Goal: Task Accomplishment & Management: Manage account settings

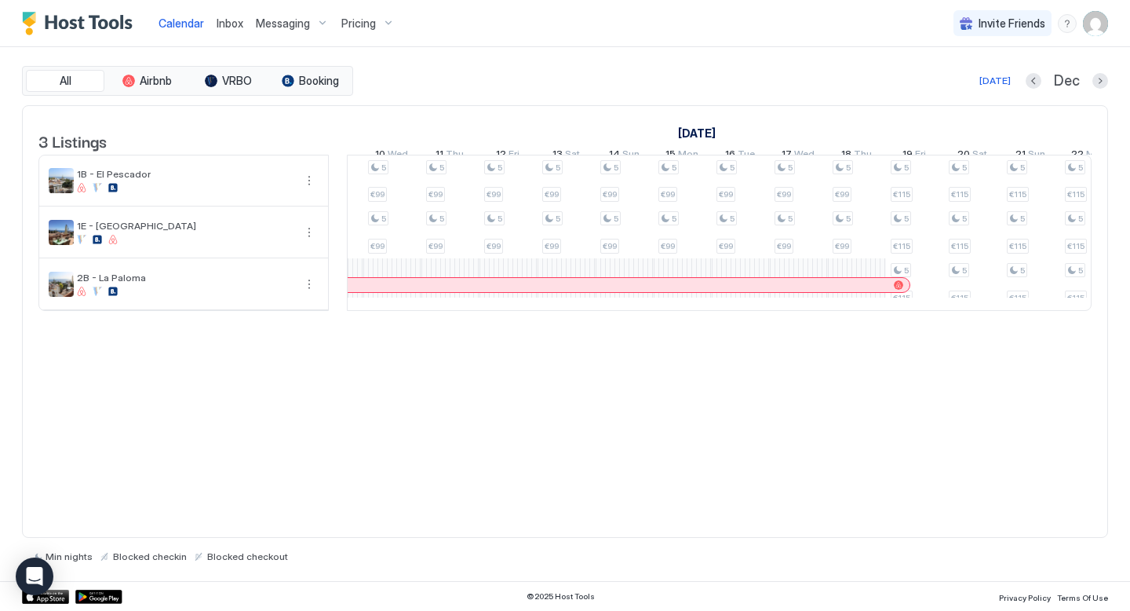
click at [1036, 72] on div "Dec" at bounding box center [1067, 81] width 82 height 18
click at [1035, 81] on button "Previous month" at bounding box center [1034, 81] width 16 height 16
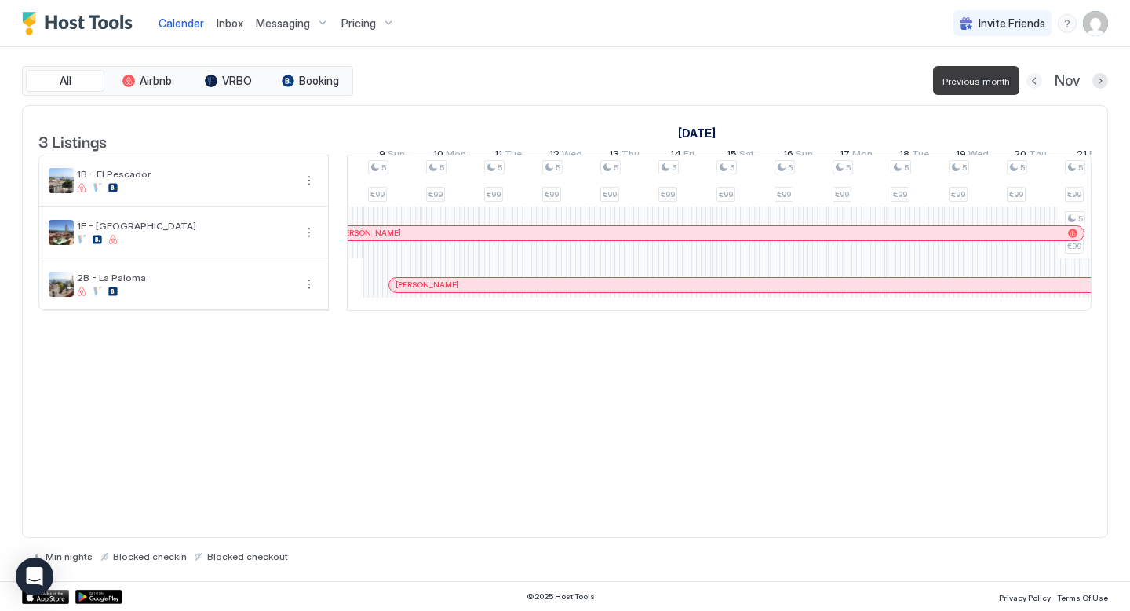
scroll to position [0, 872]
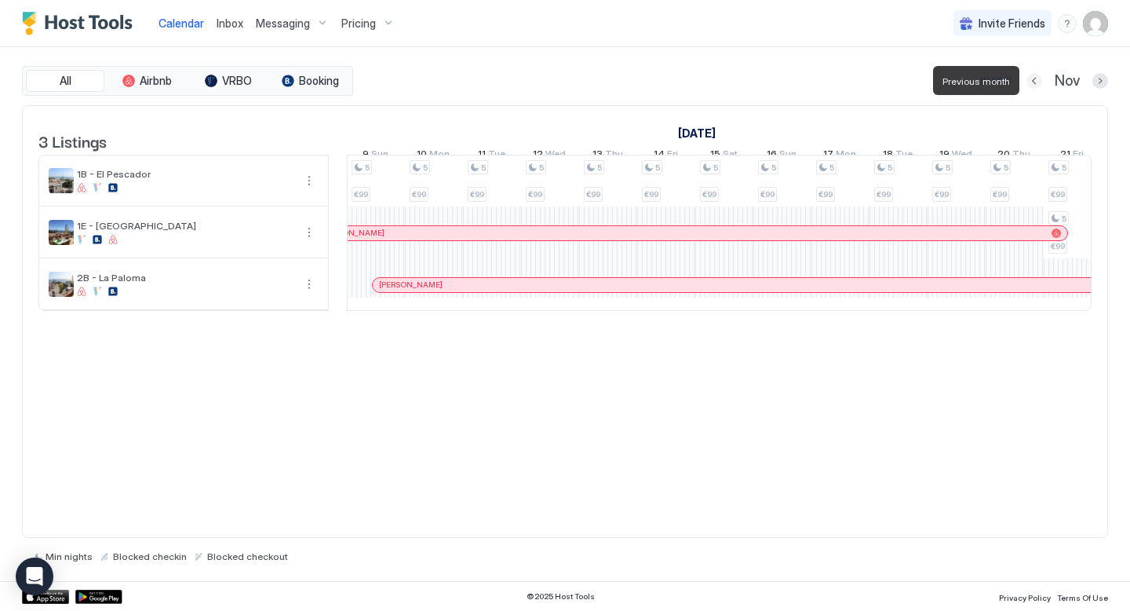
click at [1035, 81] on button "Previous month" at bounding box center [1035, 81] width 16 height 16
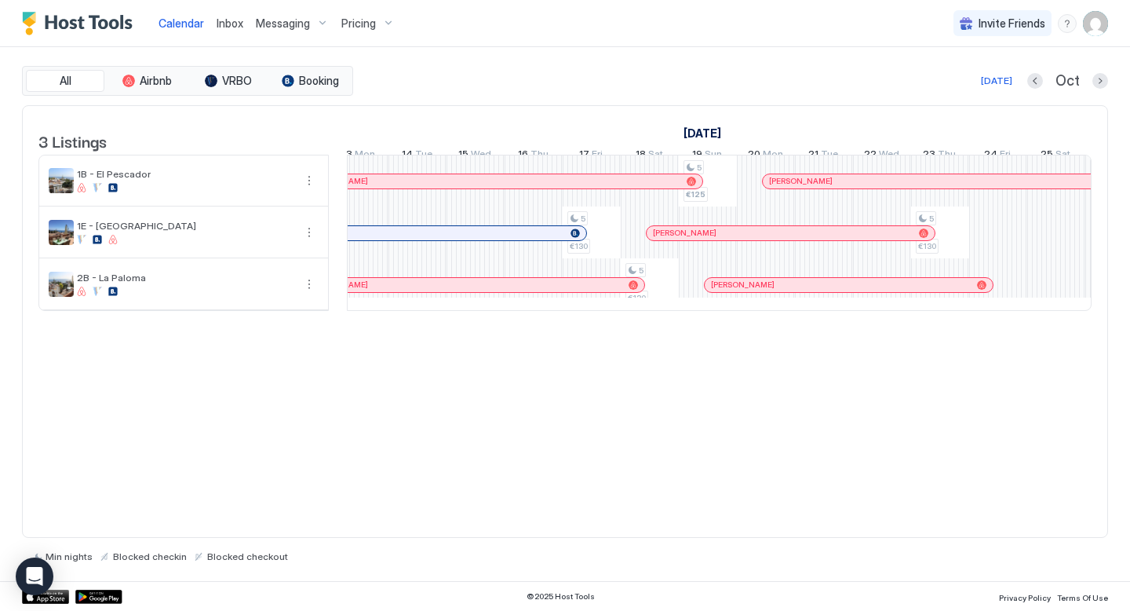
scroll to position [0, 1175]
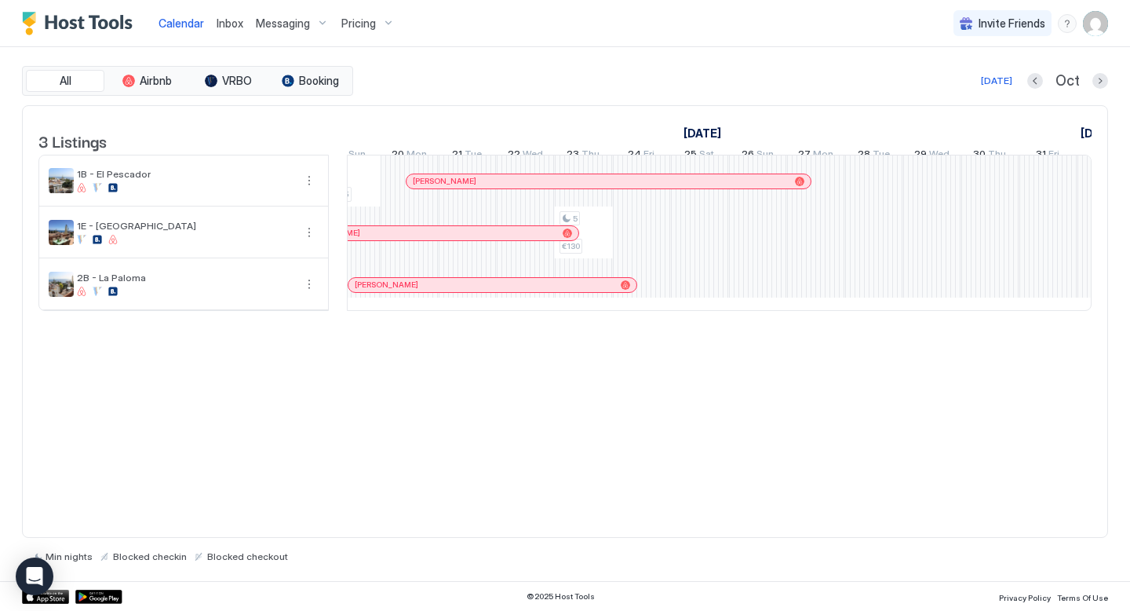
click at [359, 23] on span "Pricing" at bounding box center [358, 23] width 35 height 14
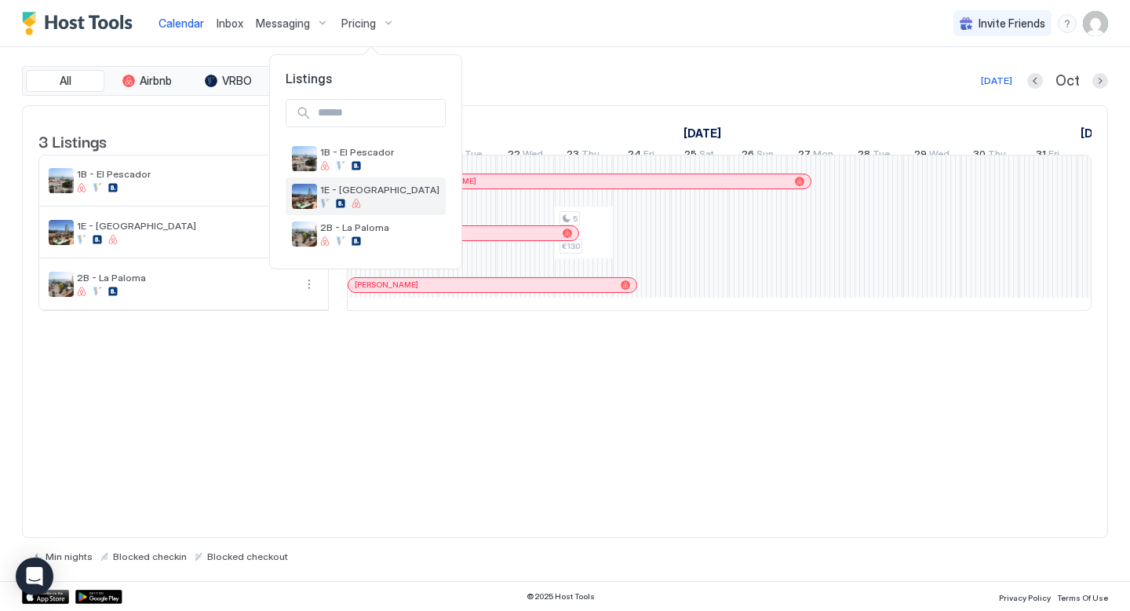
click at [354, 188] on span "1E - [GEOGRAPHIC_DATA]" at bounding box center [379, 190] width 119 height 12
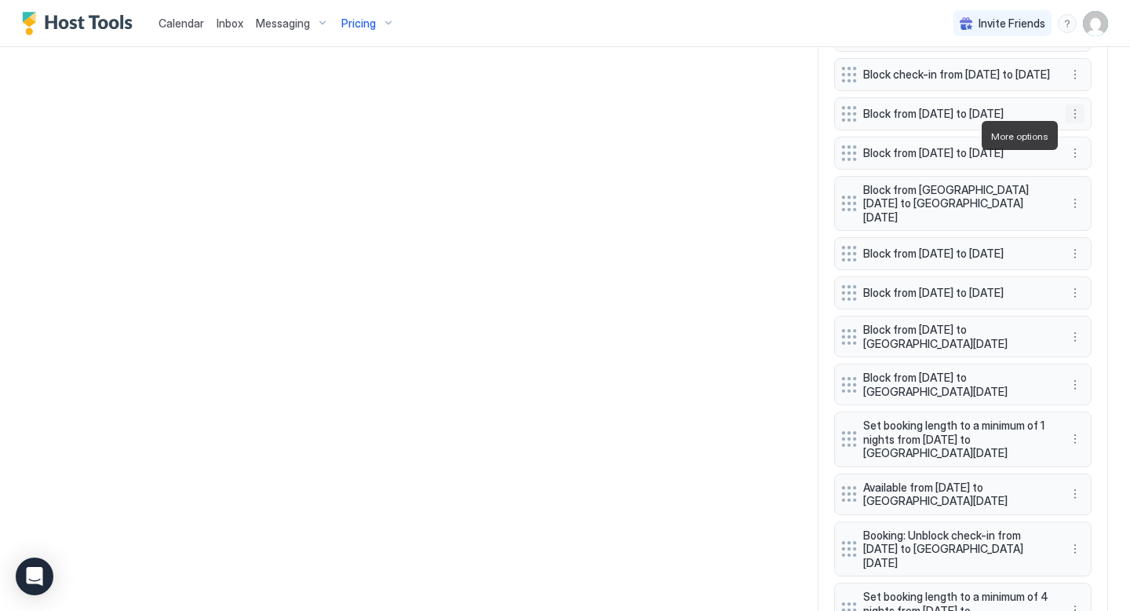
click at [1074, 123] on button "More options" at bounding box center [1075, 113] width 19 height 19
click at [1096, 207] on span "Delete" at bounding box center [1104, 208] width 29 height 12
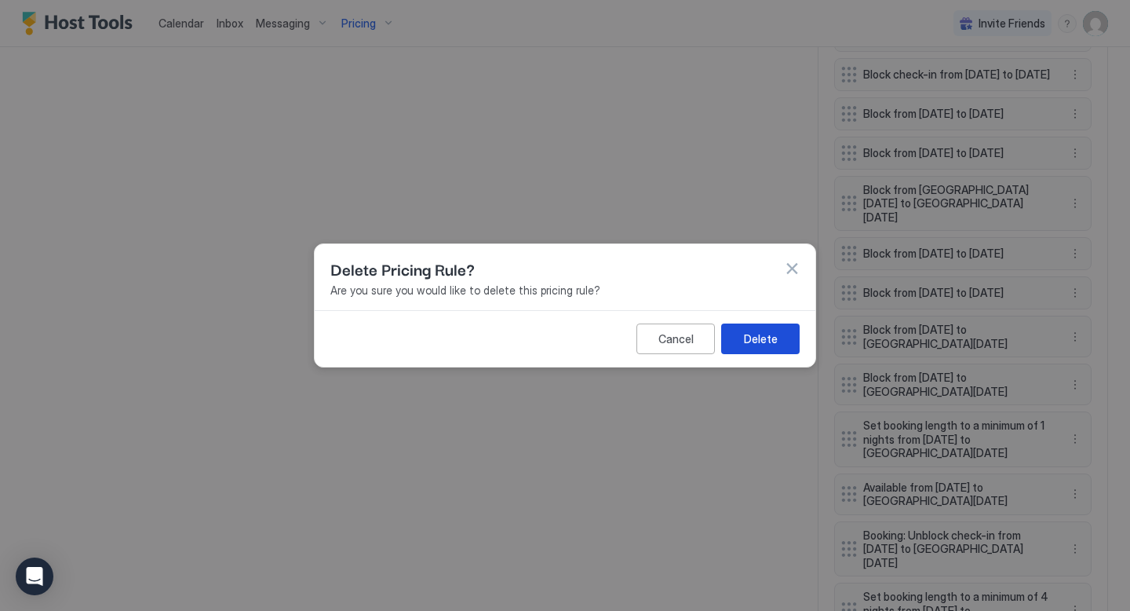
click at [765, 334] on div "Delete" at bounding box center [761, 338] width 34 height 16
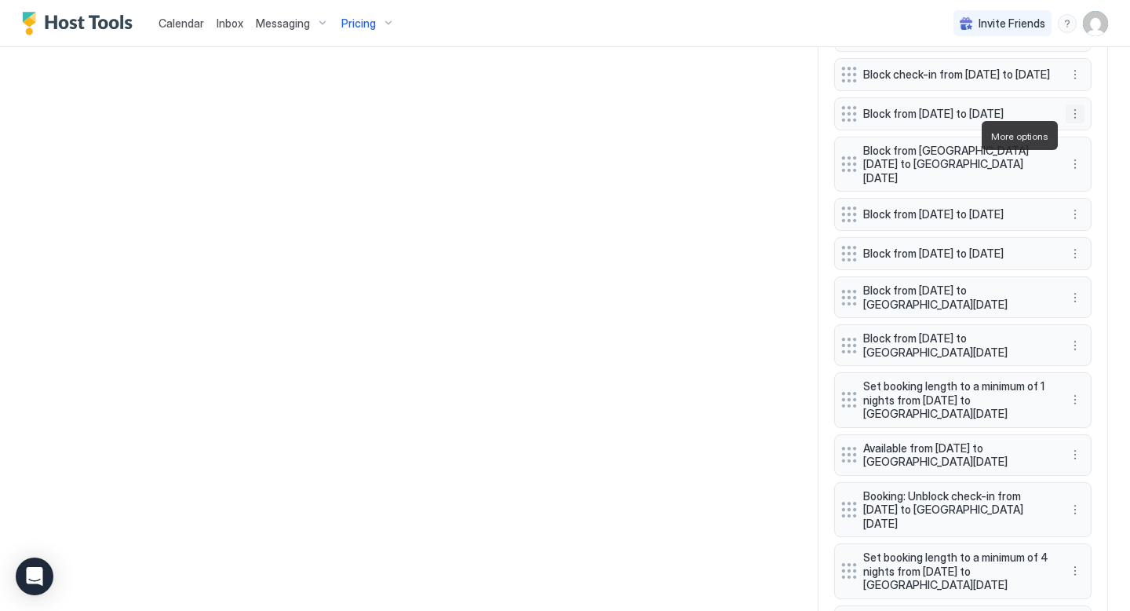
click at [1076, 123] on button "More options" at bounding box center [1075, 113] width 19 height 19
click at [1090, 205] on span "Delete" at bounding box center [1104, 208] width 29 height 12
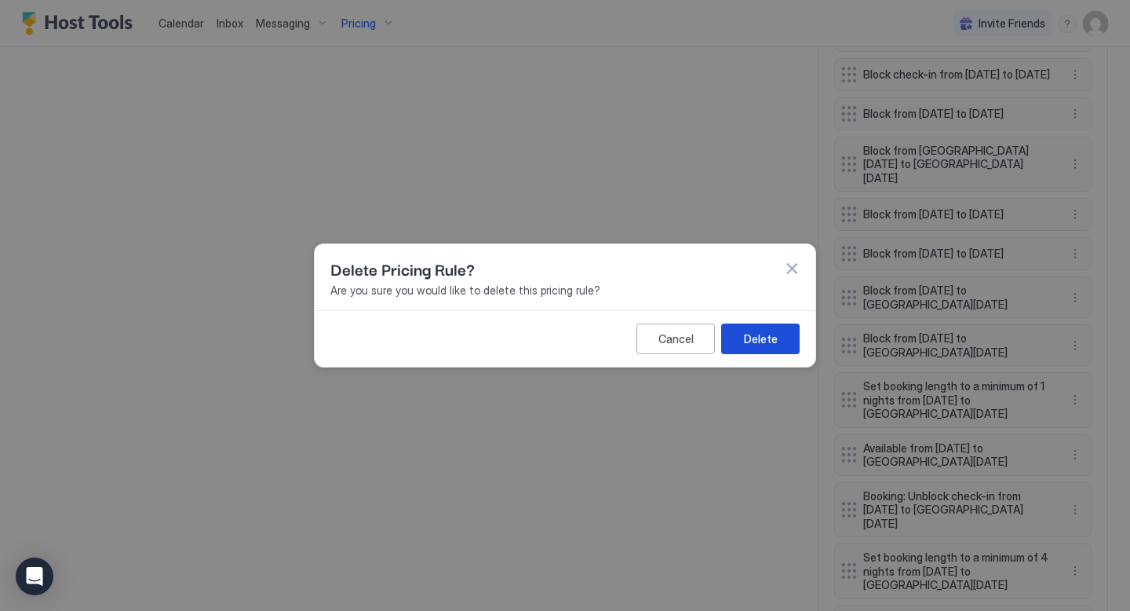
click at [776, 331] on div "Delete" at bounding box center [761, 338] width 34 height 16
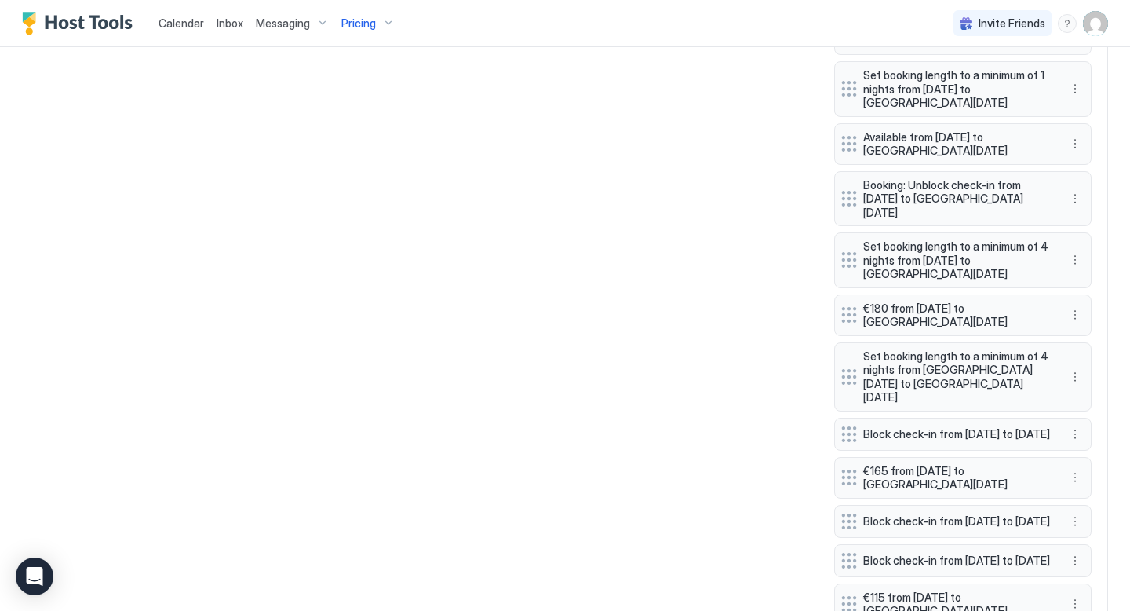
scroll to position [1489, 0]
click at [1075, 100] on button "More options" at bounding box center [1075, 90] width 19 height 19
click at [1090, 181] on span "Delete" at bounding box center [1104, 183] width 29 height 12
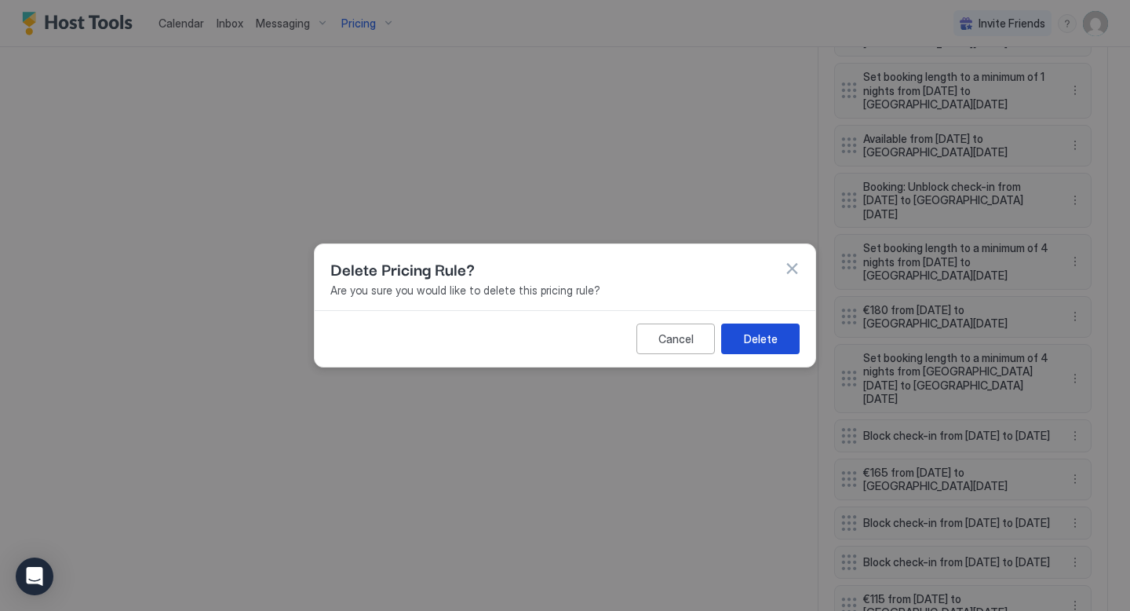
click at [743, 348] on button "Delete" at bounding box center [760, 338] width 79 height 31
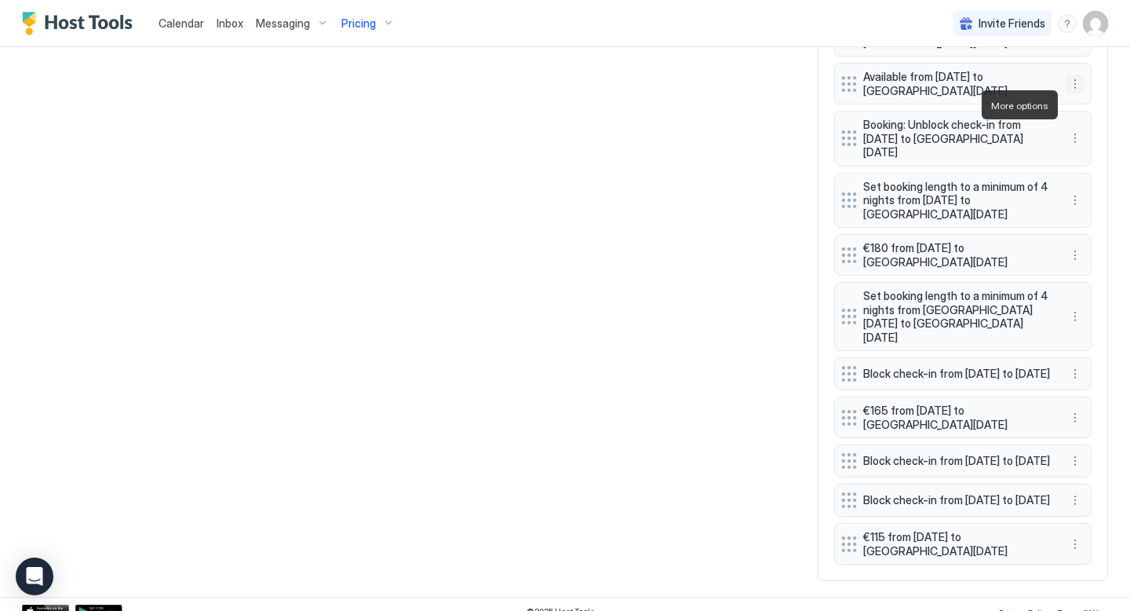
click at [1077, 93] on button "More options" at bounding box center [1075, 84] width 19 height 19
click at [1091, 176] on span "Delete" at bounding box center [1104, 177] width 29 height 12
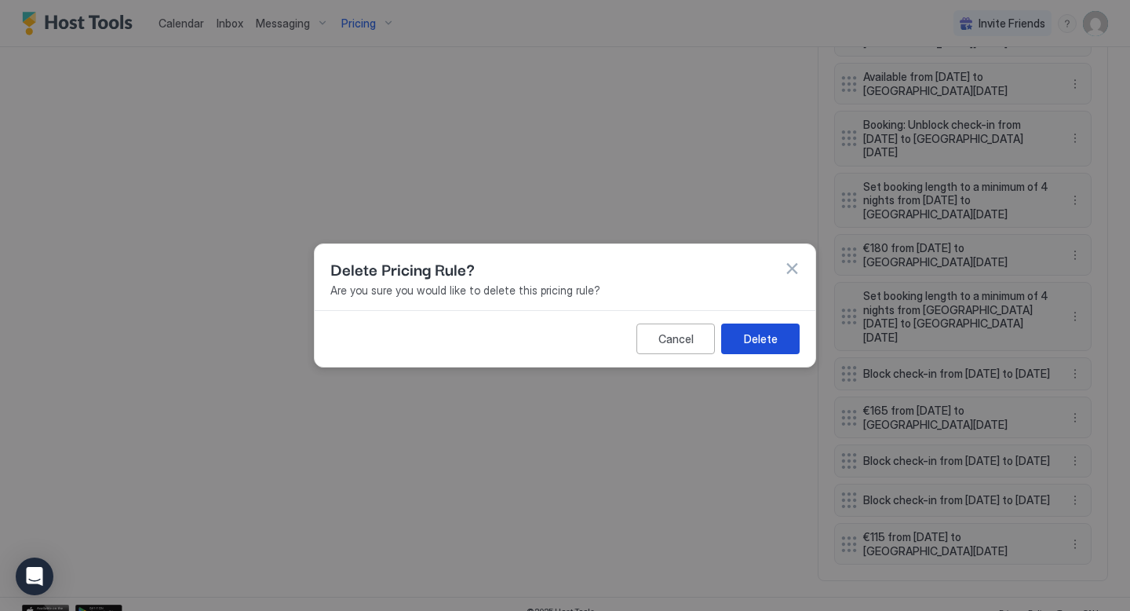
click at [748, 338] on div "Delete" at bounding box center [761, 338] width 34 height 16
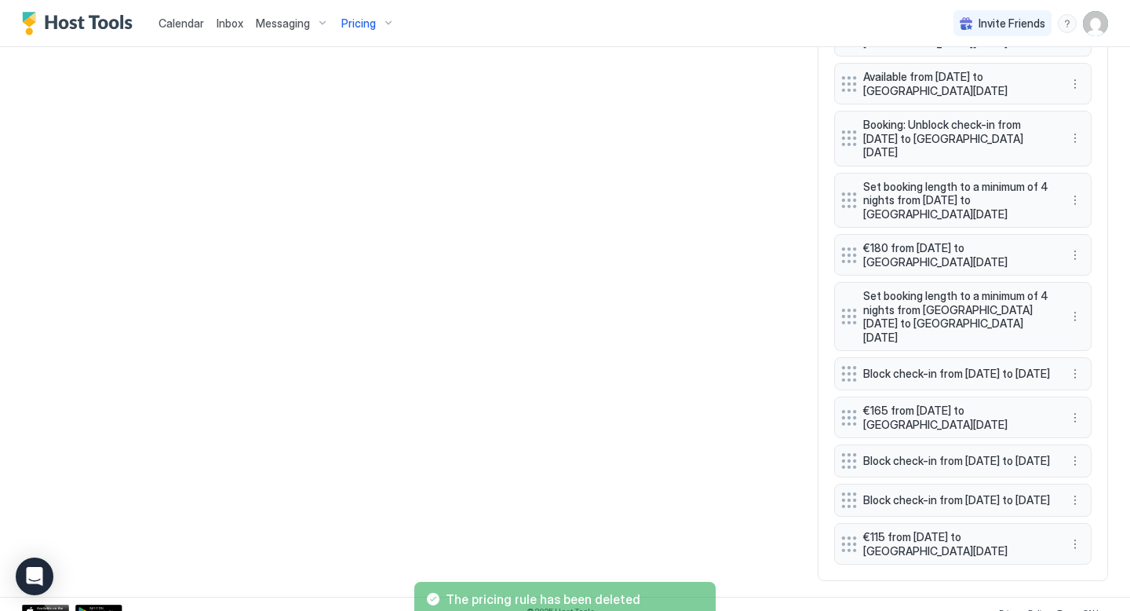
scroll to position [1474, 0]
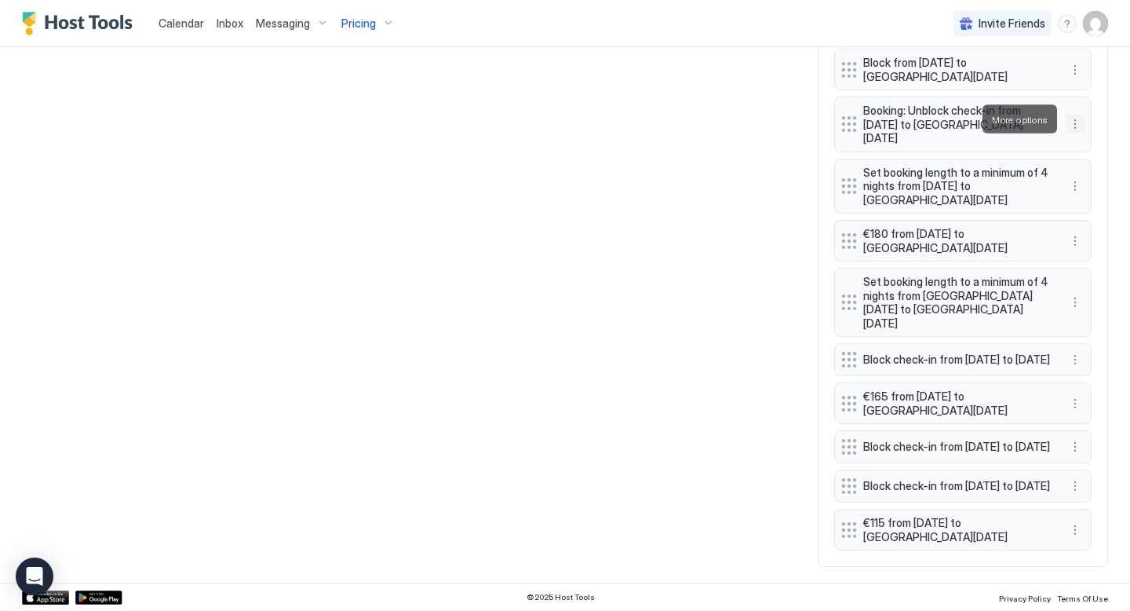
click at [1075, 118] on button "More options" at bounding box center [1075, 124] width 19 height 19
click at [1092, 188] on span "Delete" at bounding box center [1104, 191] width 29 height 12
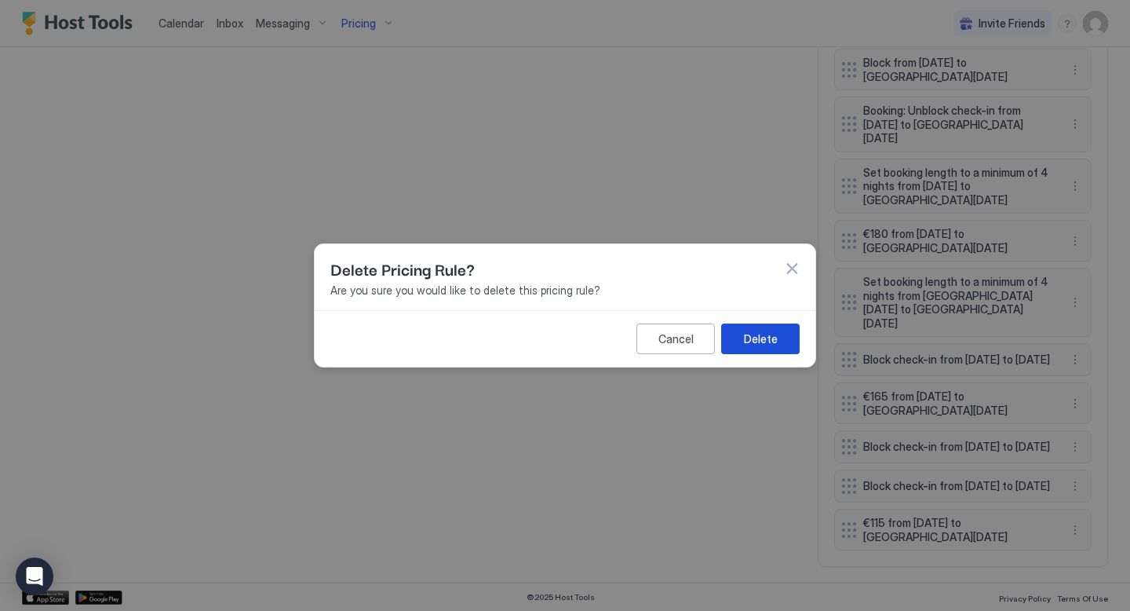
click at [769, 334] on div "Delete" at bounding box center [761, 338] width 34 height 16
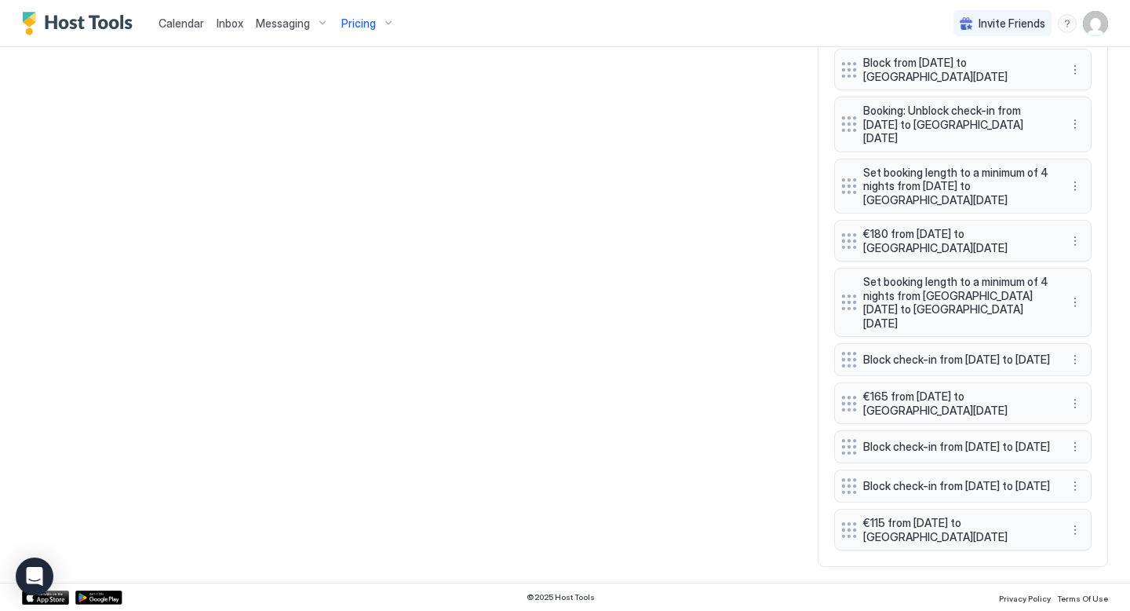
scroll to position [1426, 0]
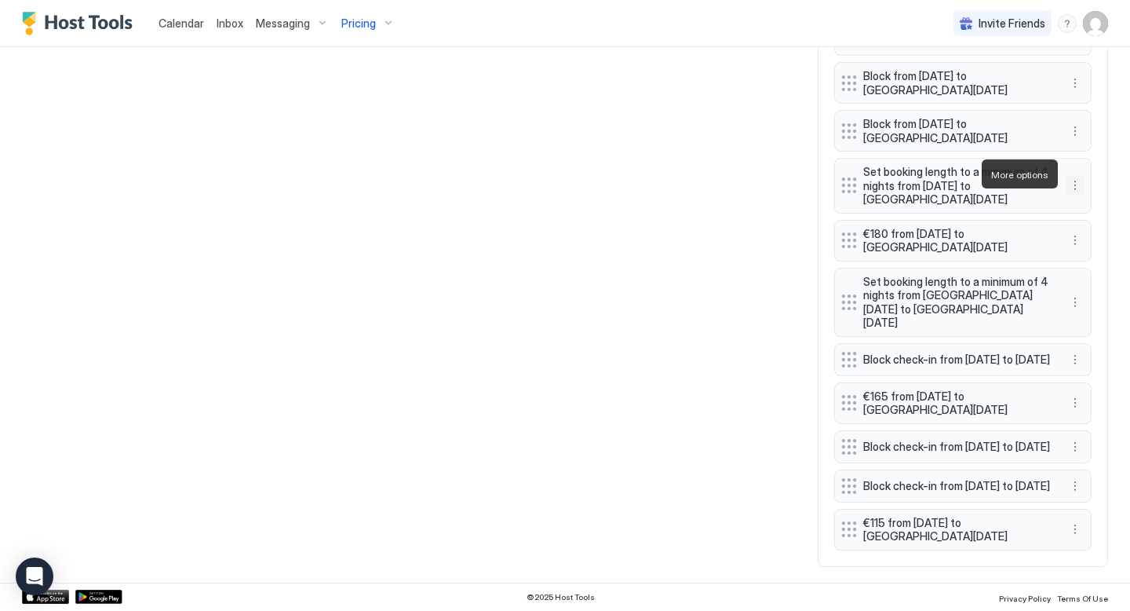
click at [1077, 176] on button "More options" at bounding box center [1075, 185] width 19 height 19
click at [1101, 252] on div "Delete" at bounding box center [1096, 246] width 59 height 25
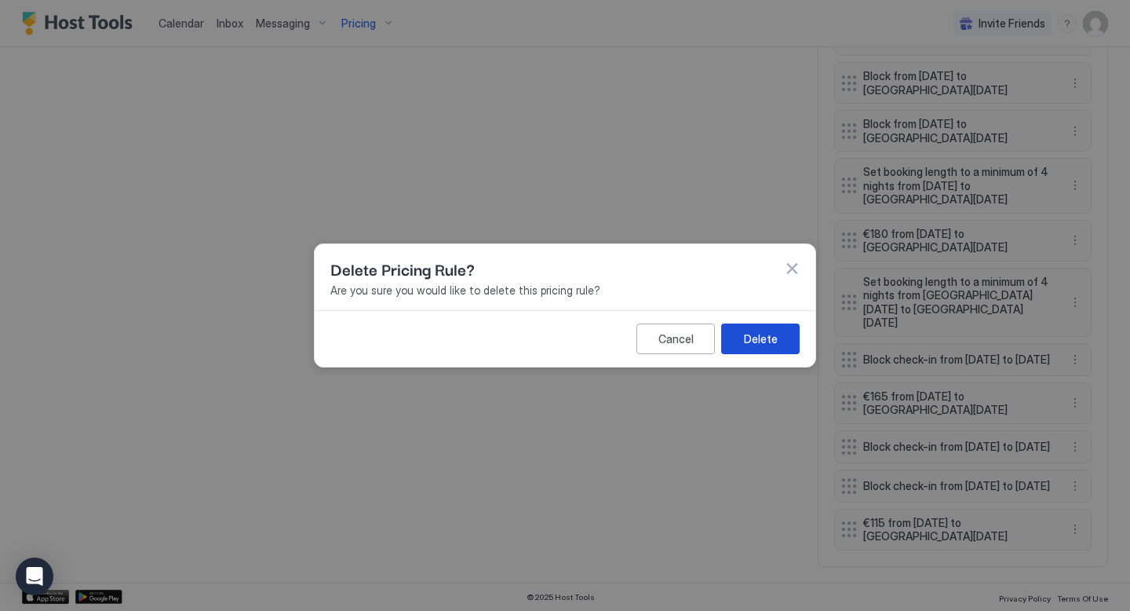
click at [765, 343] on div "Delete" at bounding box center [761, 338] width 34 height 16
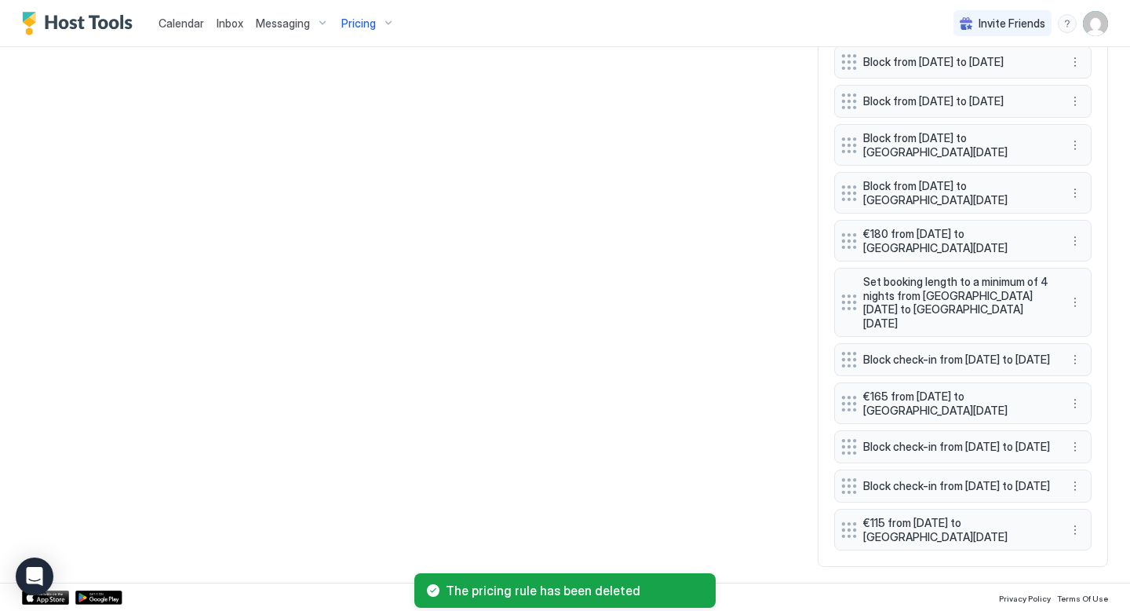
scroll to position [1365, 0]
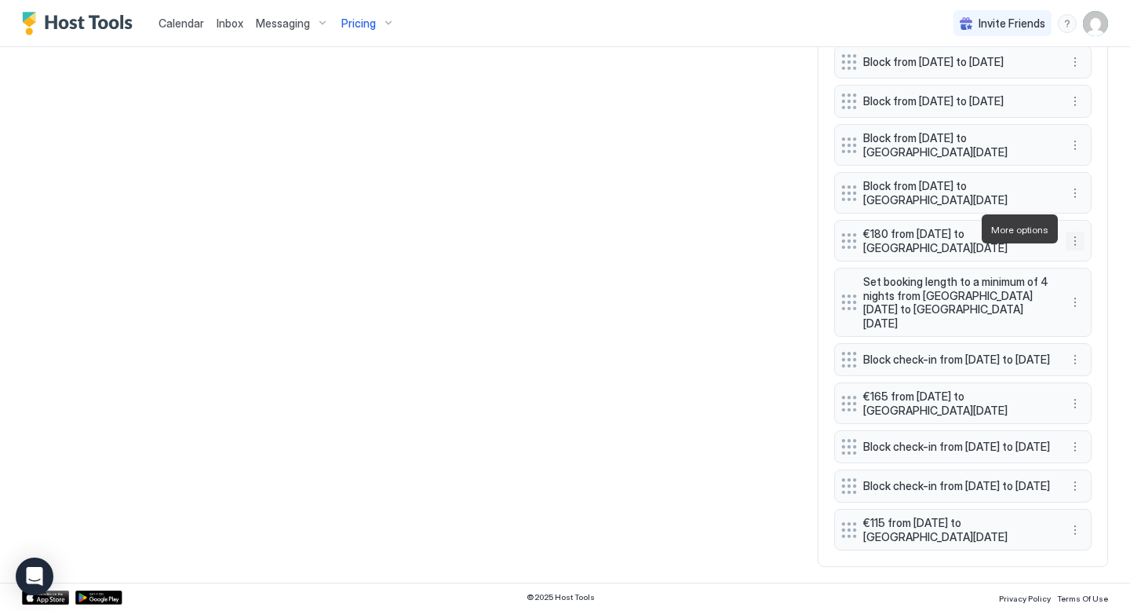
click at [1075, 232] on button "More options" at bounding box center [1075, 241] width 19 height 19
click at [1090, 301] on div "Delete" at bounding box center [1096, 301] width 46 height 12
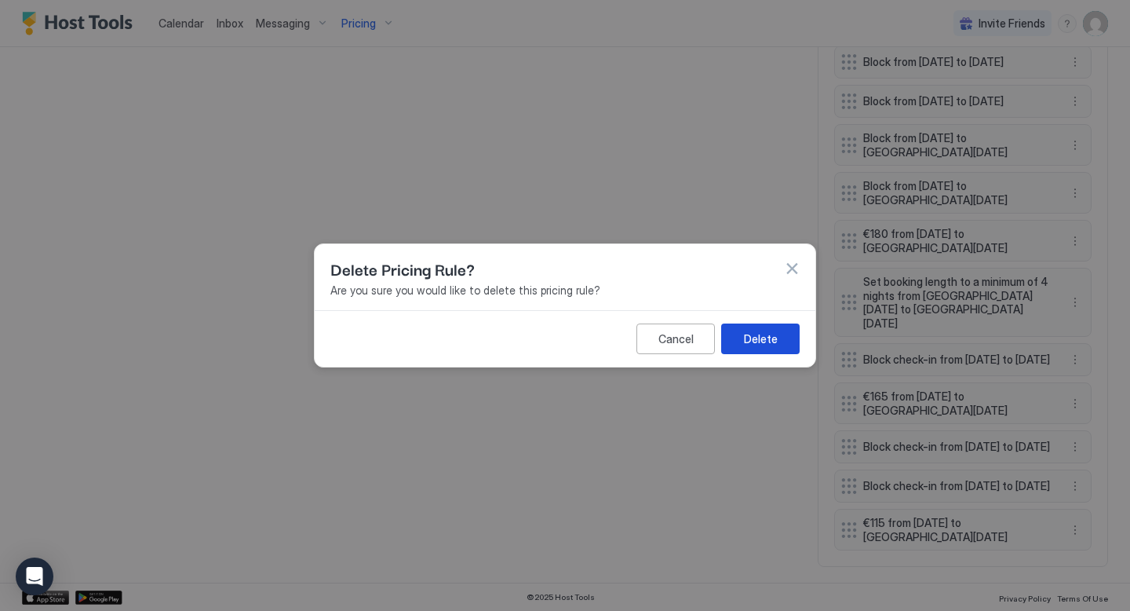
click at [741, 342] on button "Delete" at bounding box center [760, 338] width 79 height 31
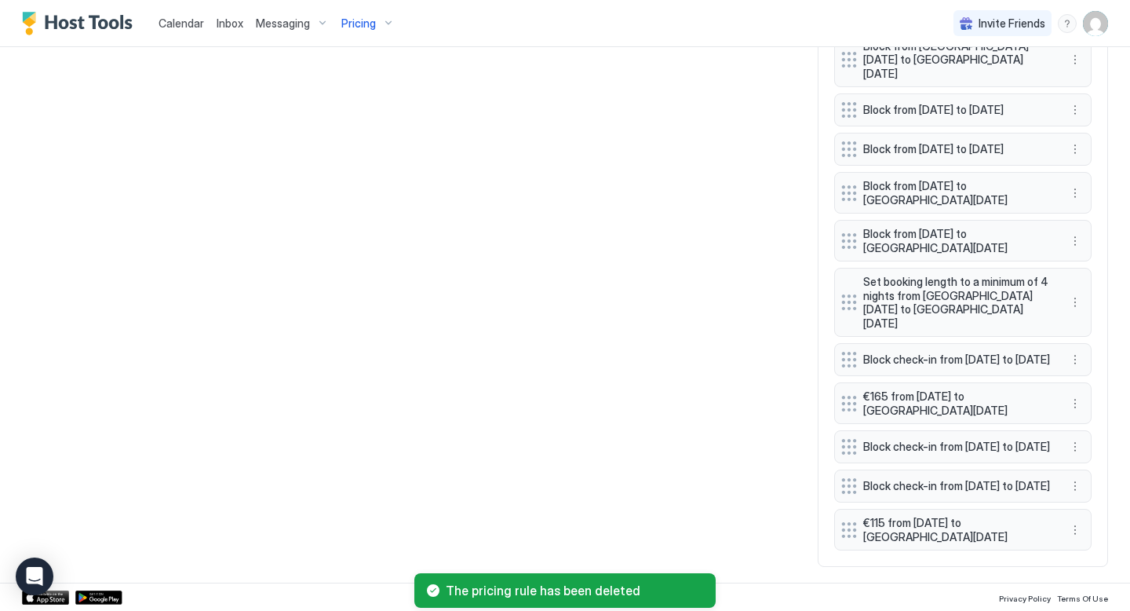
scroll to position [1317, 0]
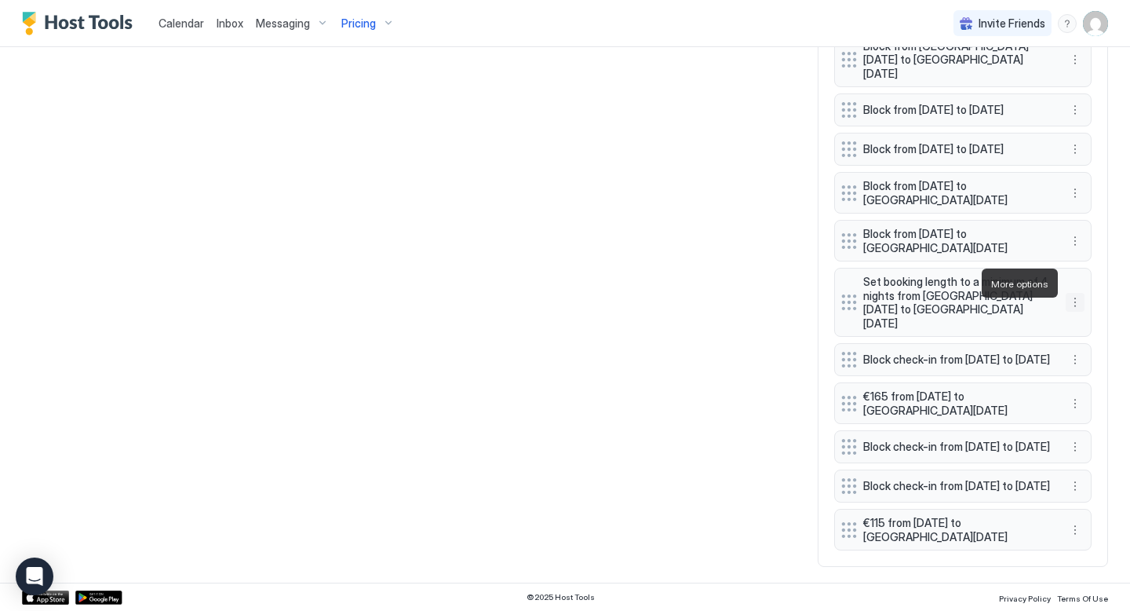
click at [1079, 293] on button "More options" at bounding box center [1075, 302] width 19 height 19
click at [1093, 358] on span "Delete" at bounding box center [1104, 355] width 29 height 12
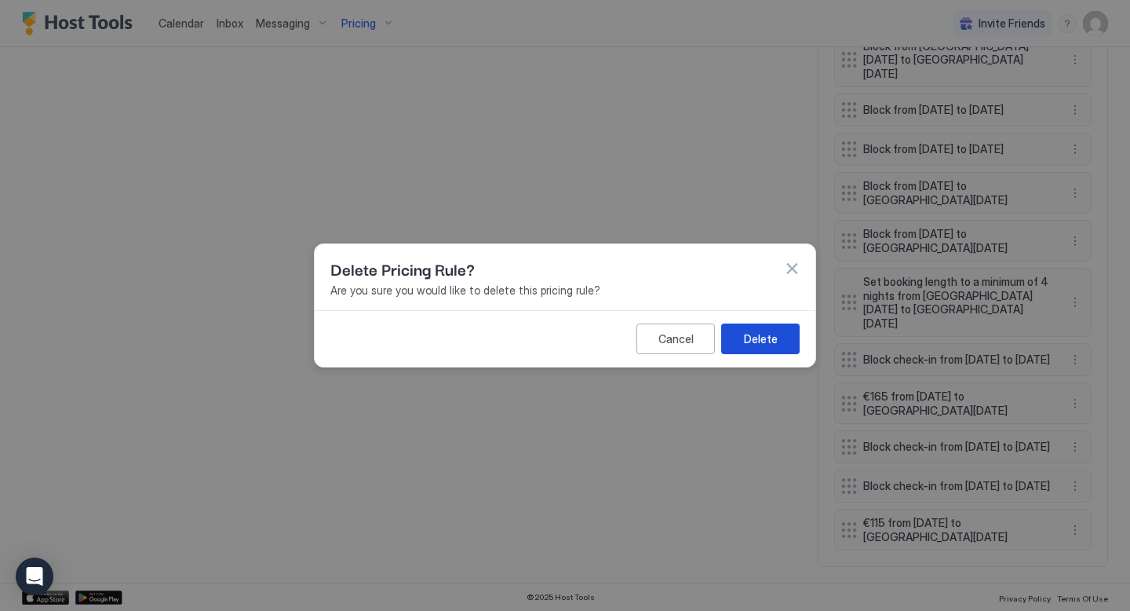
click at [772, 347] on button "Delete" at bounding box center [760, 338] width 79 height 31
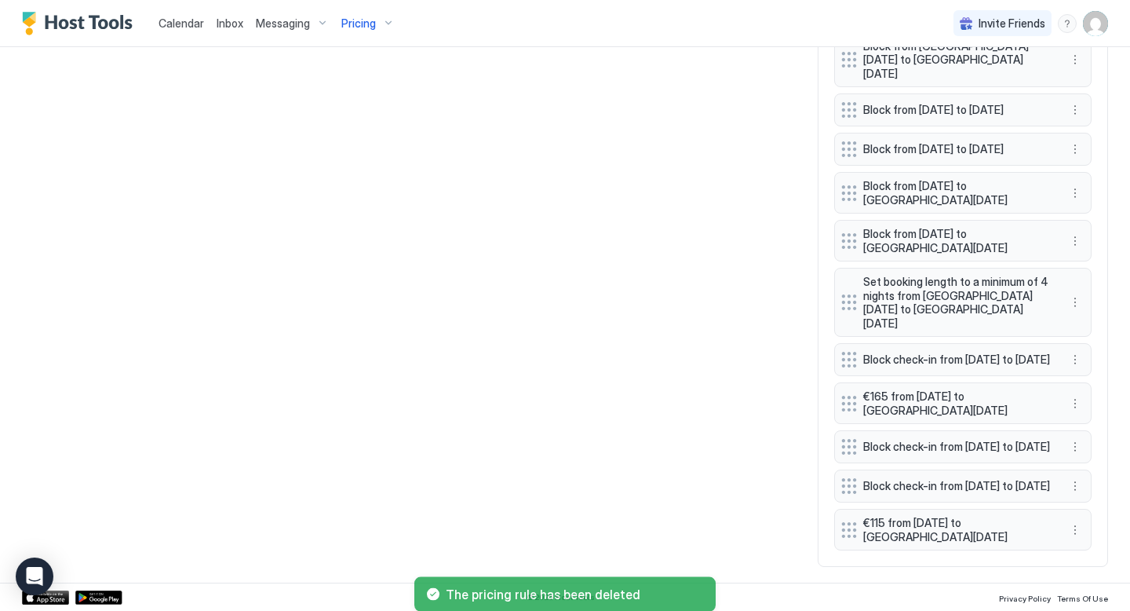
scroll to position [1255, 0]
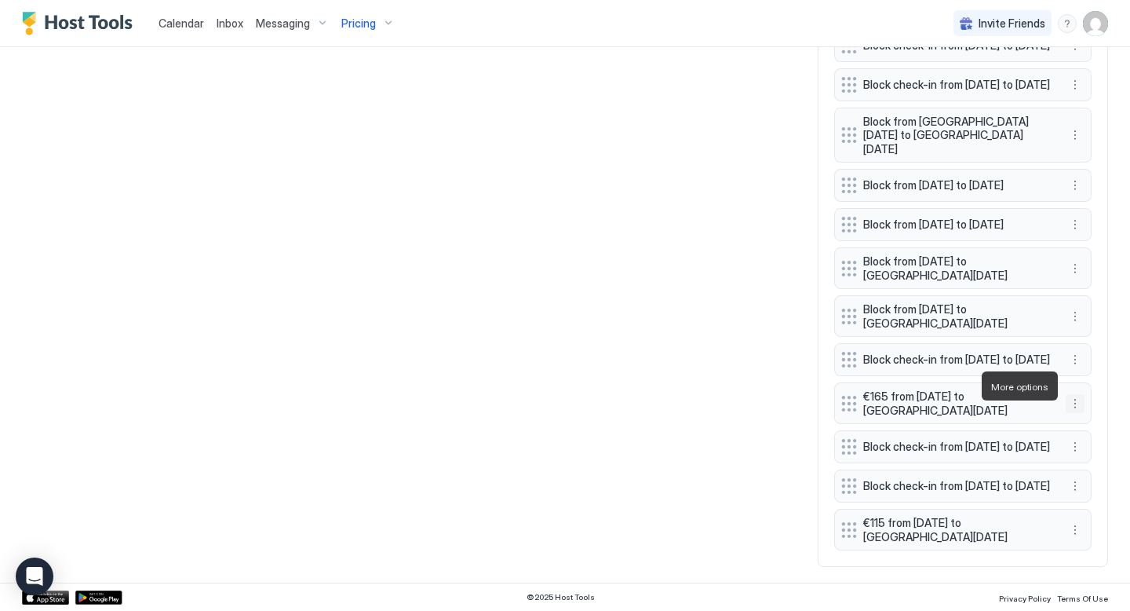
click at [1076, 394] on button "More options" at bounding box center [1075, 403] width 19 height 19
click at [1090, 460] on span "Delete" at bounding box center [1104, 458] width 29 height 12
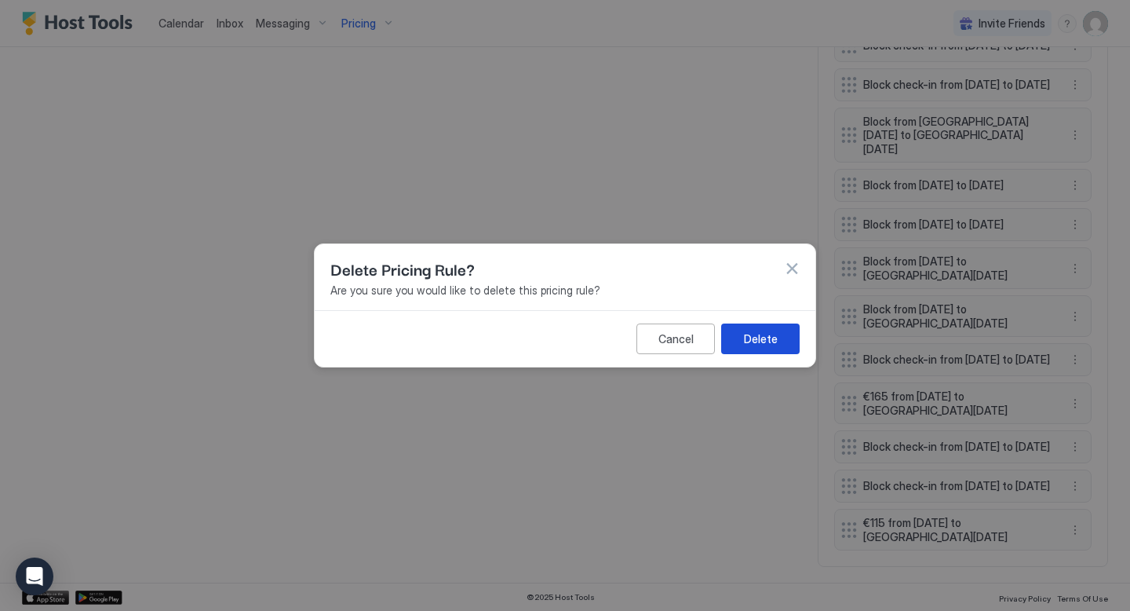
click at [731, 338] on button "Delete" at bounding box center [760, 338] width 79 height 31
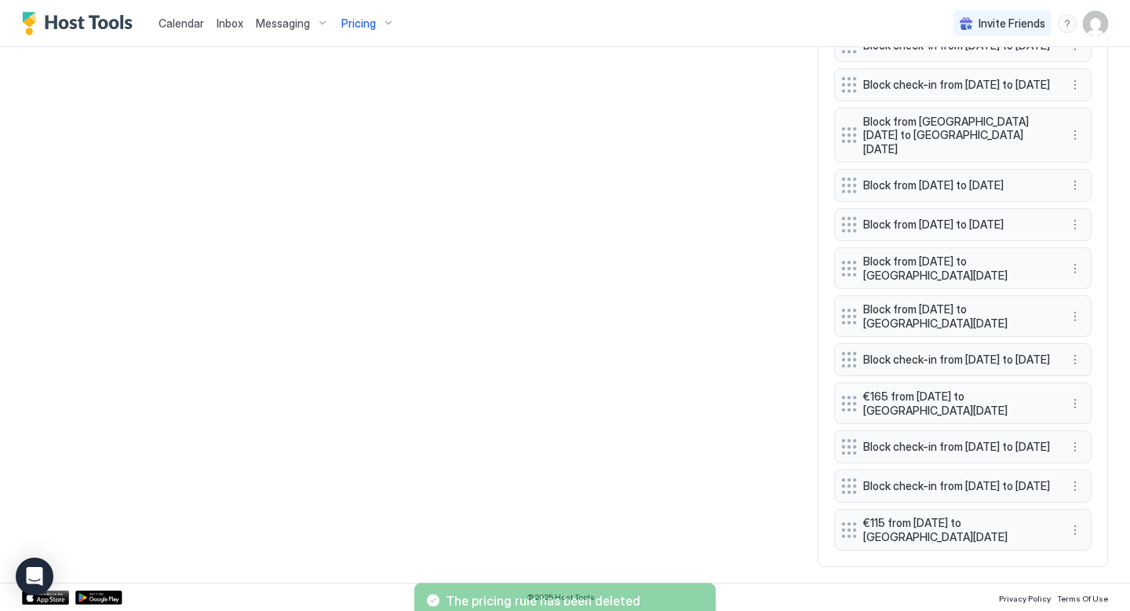
scroll to position [1207, 0]
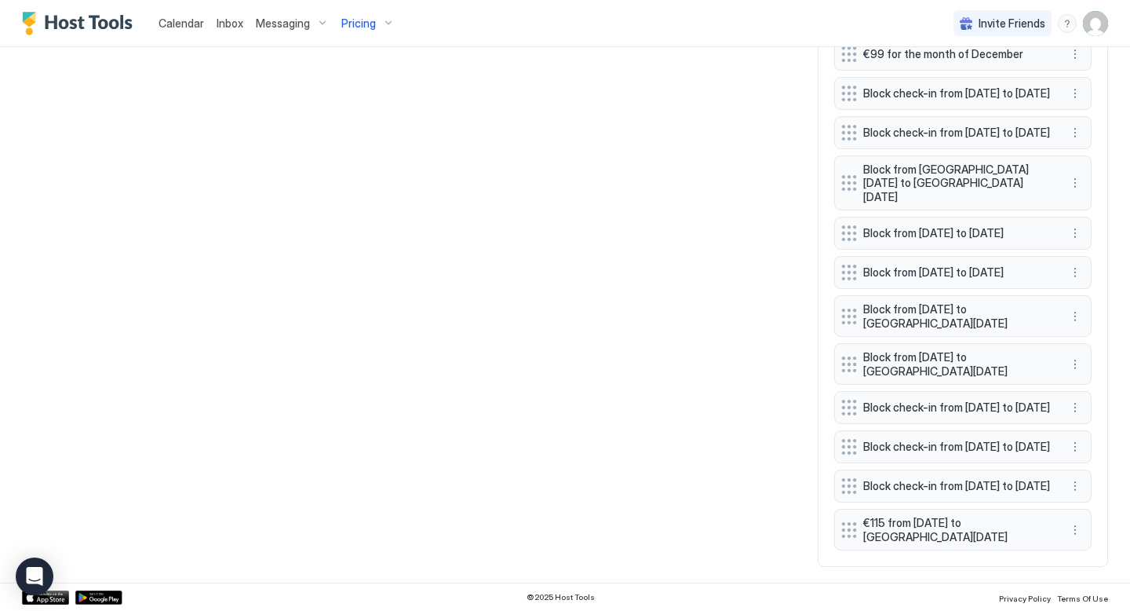
click at [597, 25] on div "Calendar Inbox Messaging Pricing Invite Friends [PERSON_NAME]" at bounding box center [565, 23] width 1130 height 47
click at [190, 26] on span "Calendar" at bounding box center [182, 22] width 46 height 13
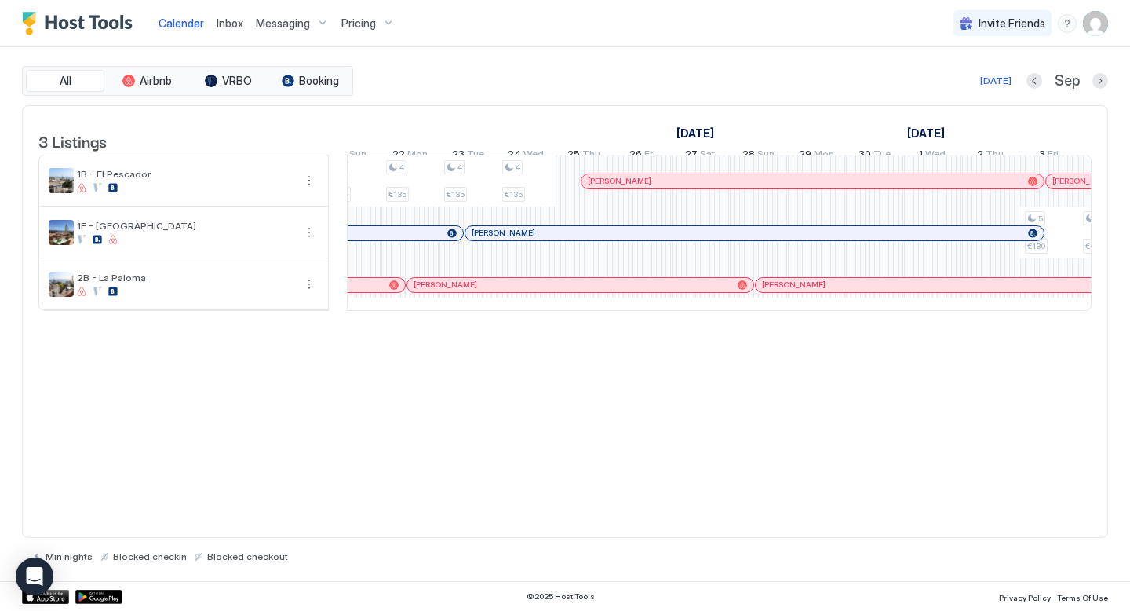
scroll to position [0, 1719]
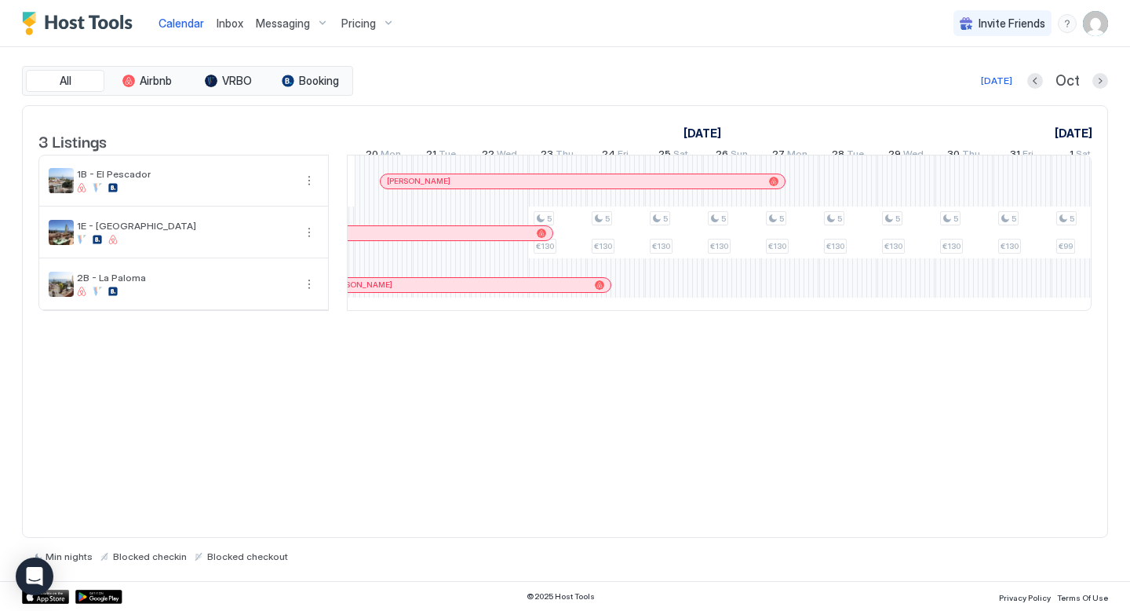
click at [378, 24] on div "Pricing" at bounding box center [368, 23] width 66 height 27
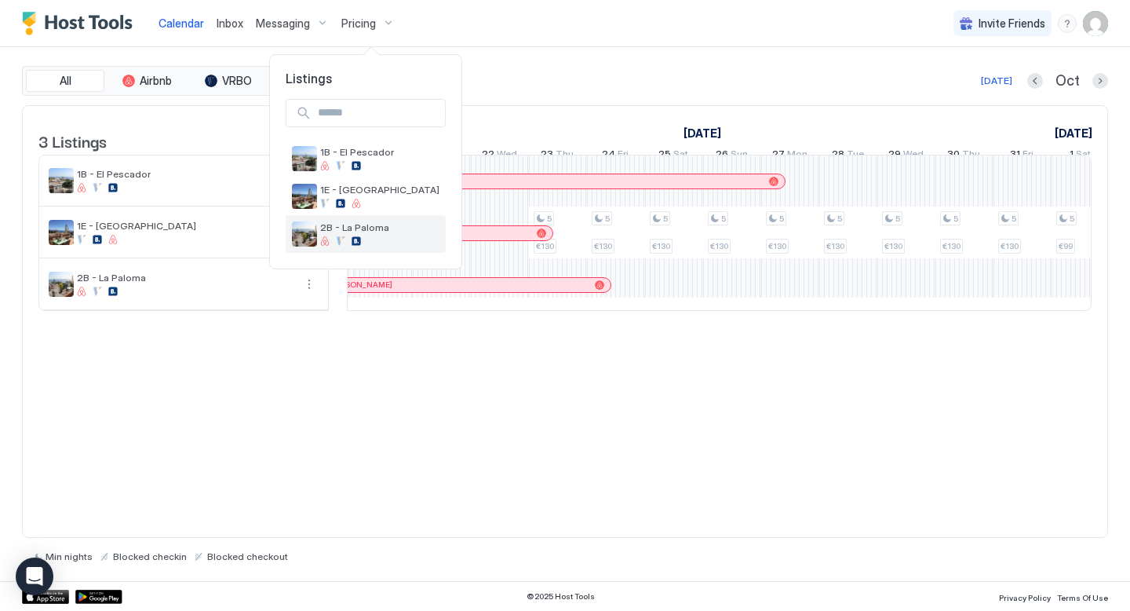
click at [340, 230] on span "2B - La Paloma" at bounding box center [379, 227] width 119 height 12
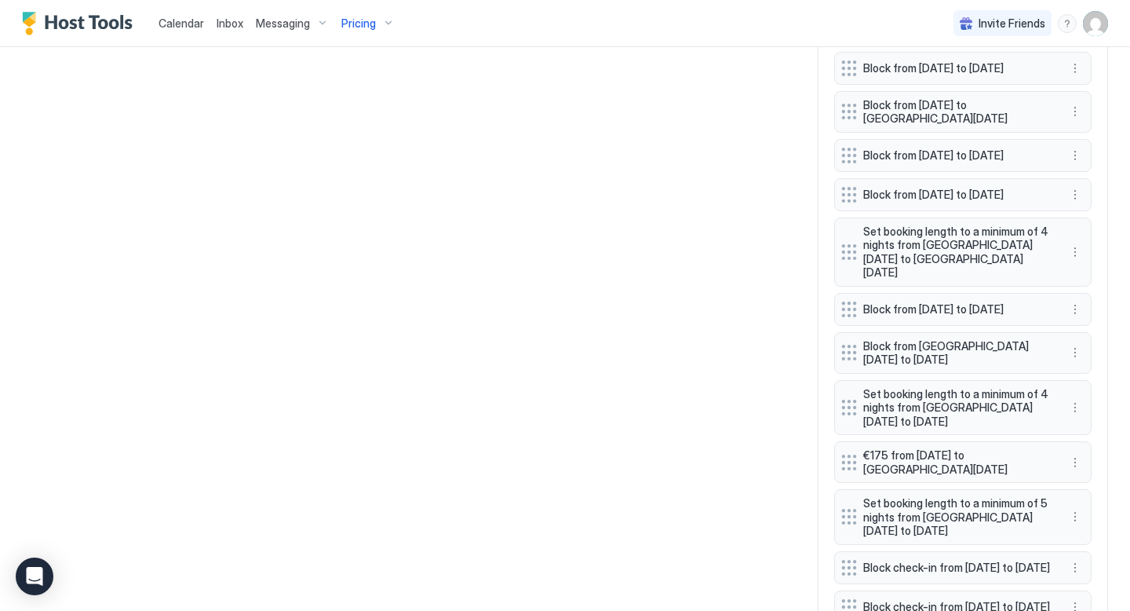
scroll to position [1268, 0]
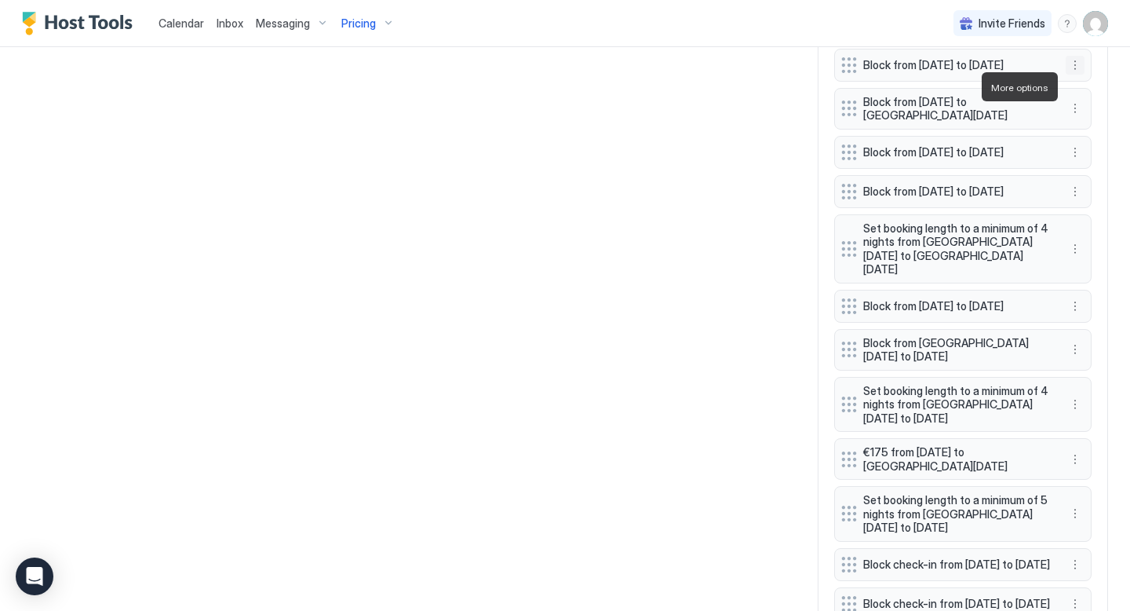
click at [1078, 75] on button "More options" at bounding box center [1075, 65] width 19 height 19
click at [1094, 154] on span "Delete" at bounding box center [1104, 159] width 29 height 12
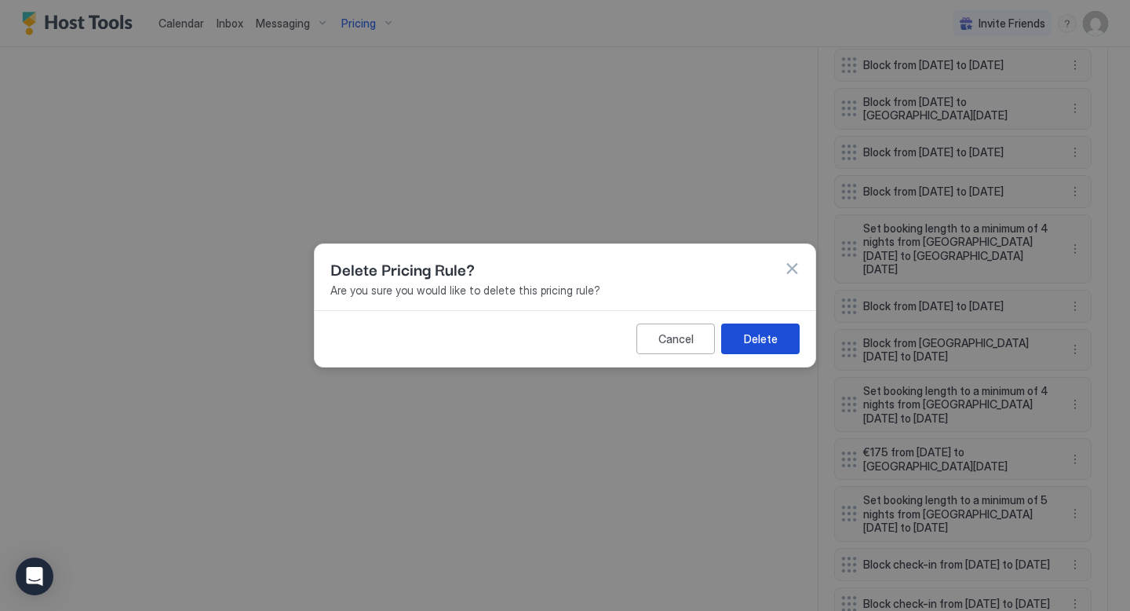
click at [786, 341] on button "Delete" at bounding box center [760, 338] width 79 height 31
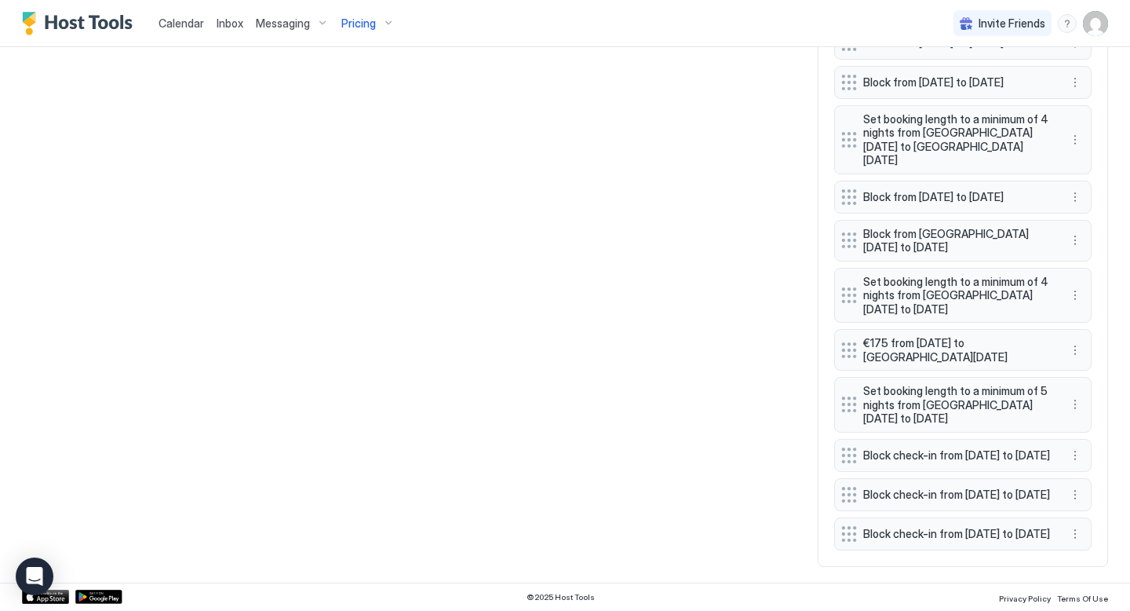
scroll to position [1393, 0]
click at [1076, 130] on button "More options" at bounding box center [1075, 139] width 19 height 19
click at [1095, 187] on span "Delete" at bounding box center [1104, 184] width 29 height 12
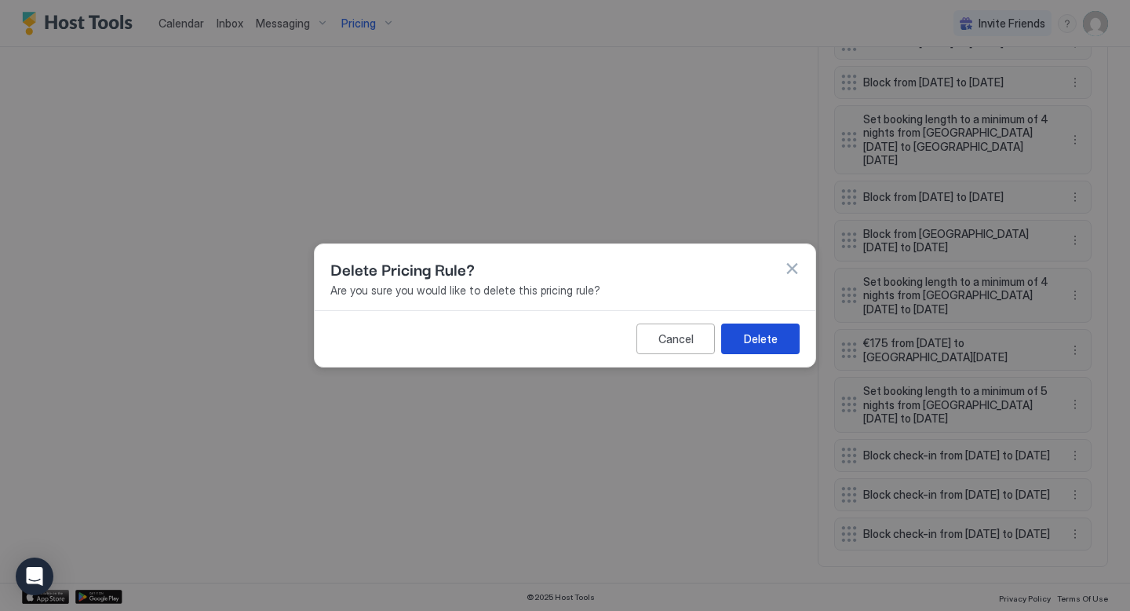
click at [775, 340] on div "Delete" at bounding box center [761, 338] width 34 height 16
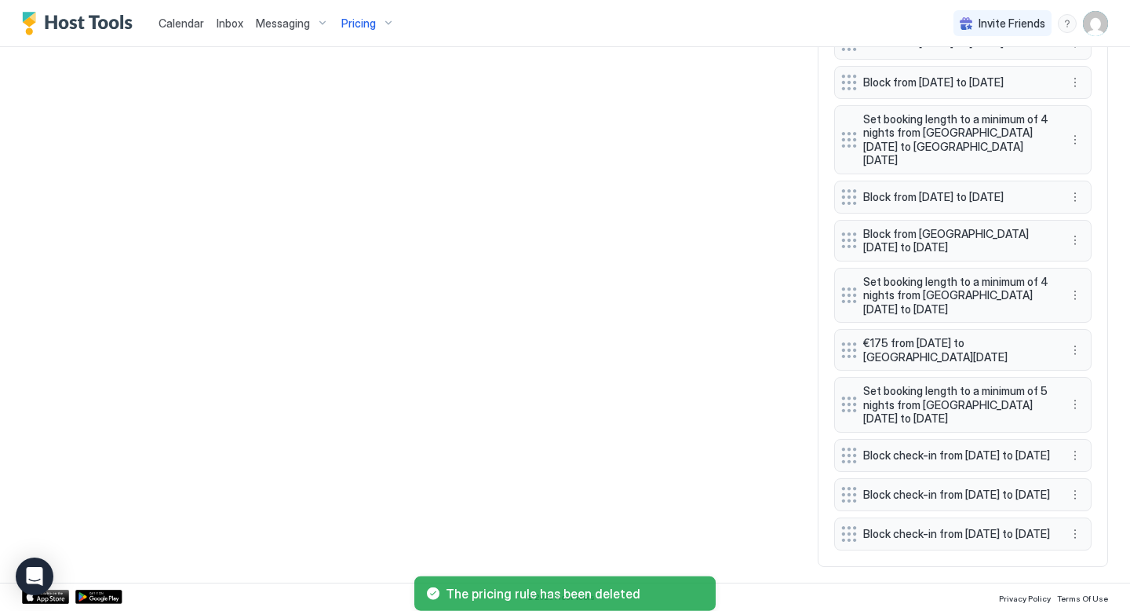
scroll to position [1331, 0]
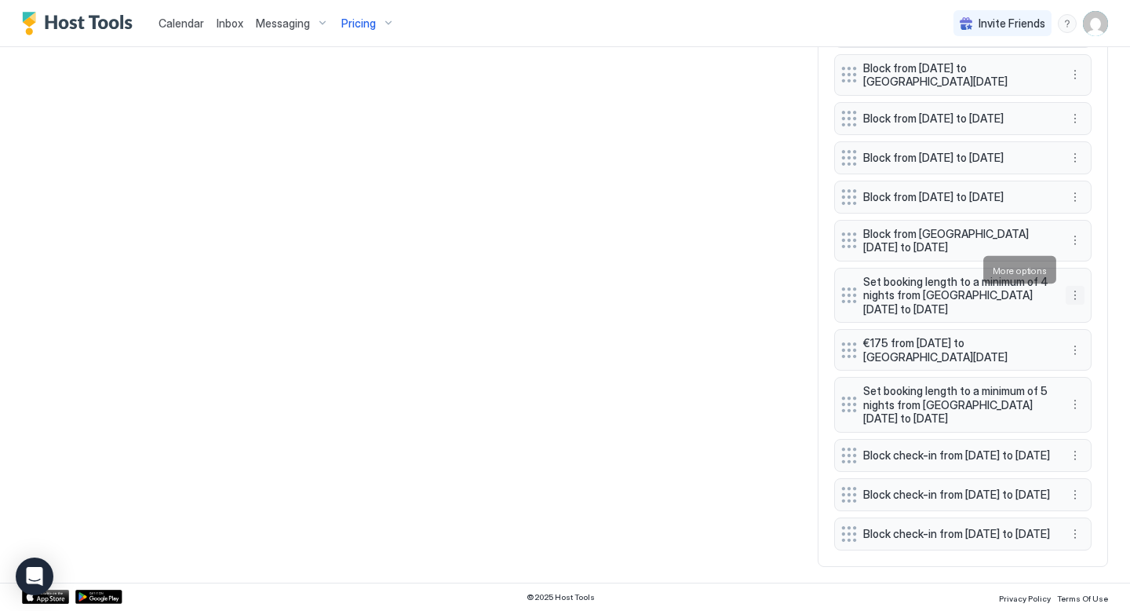
click at [1078, 286] on button "More options" at bounding box center [1075, 295] width 19 height 19
click at [1089, 341] on div "Delete" at bounding box center [1096, 342] width 46 height 12
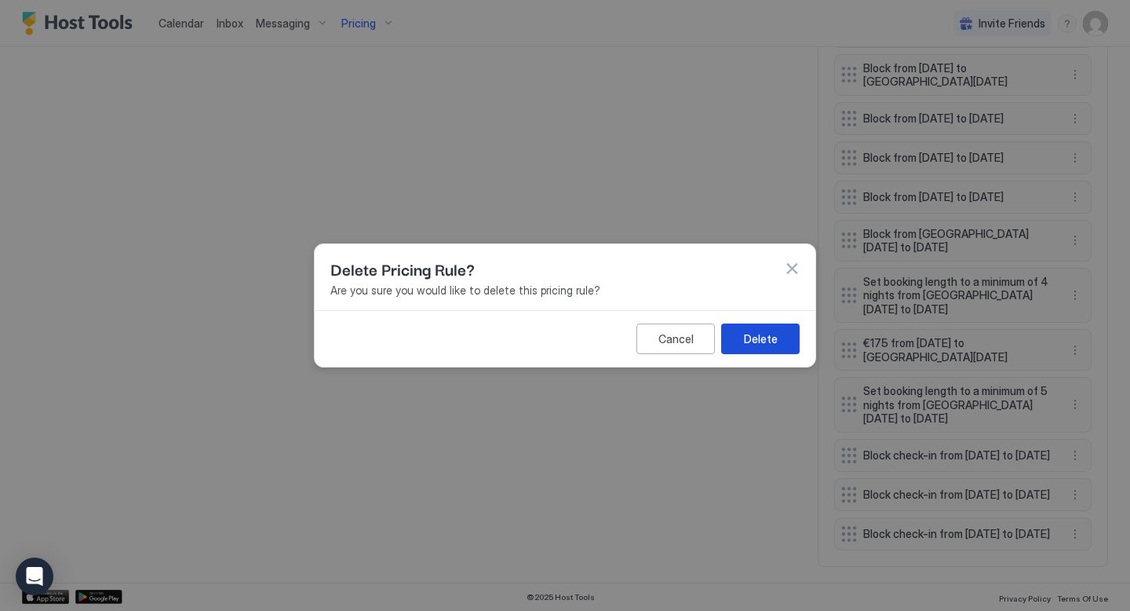
click at [767, 347] on button "Delete" at bounding box center [760, 338] width 79 height 31
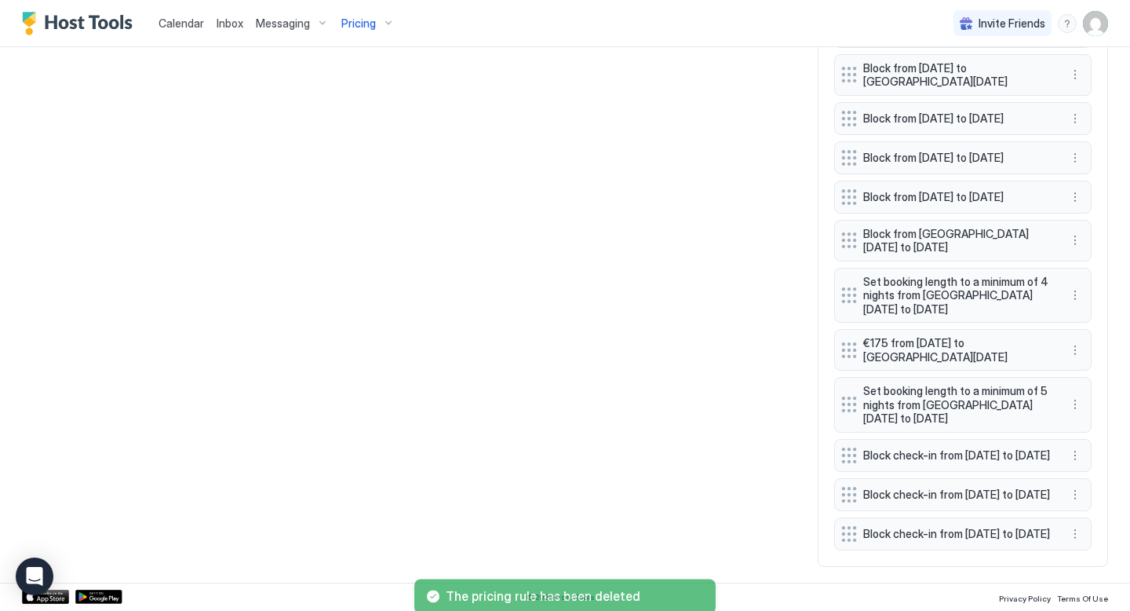
scroll to position [1269, 0]
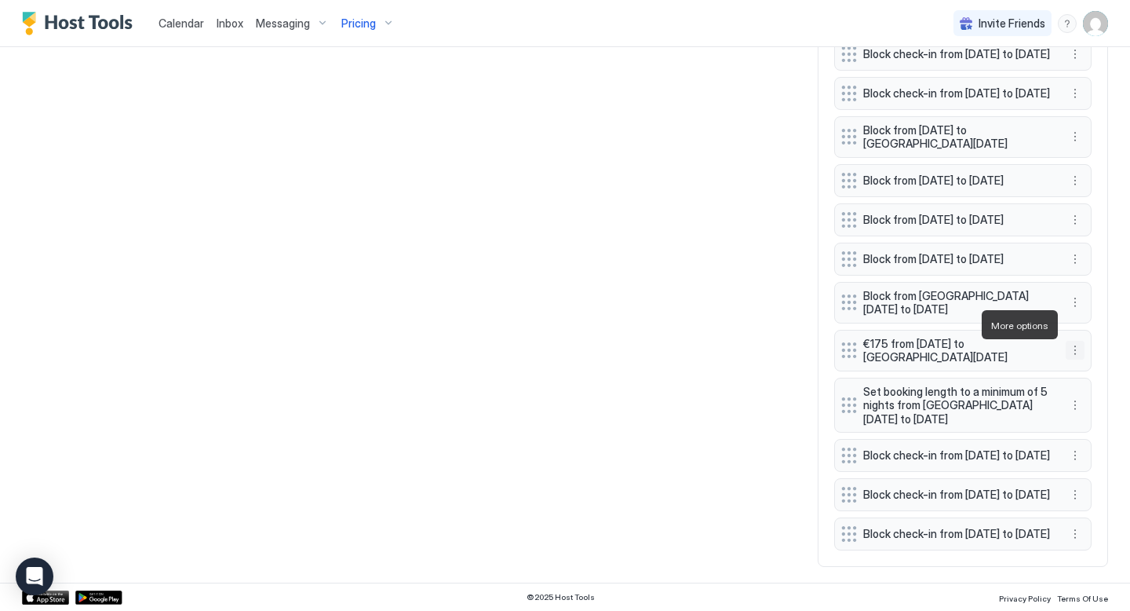
click at [1077, 341] on button "More options" at bounding box center [1075, 350] width 19 height 19
click at [1095, 404] on div "Delete" at bounding box center [1096, 397] width 59 height 25
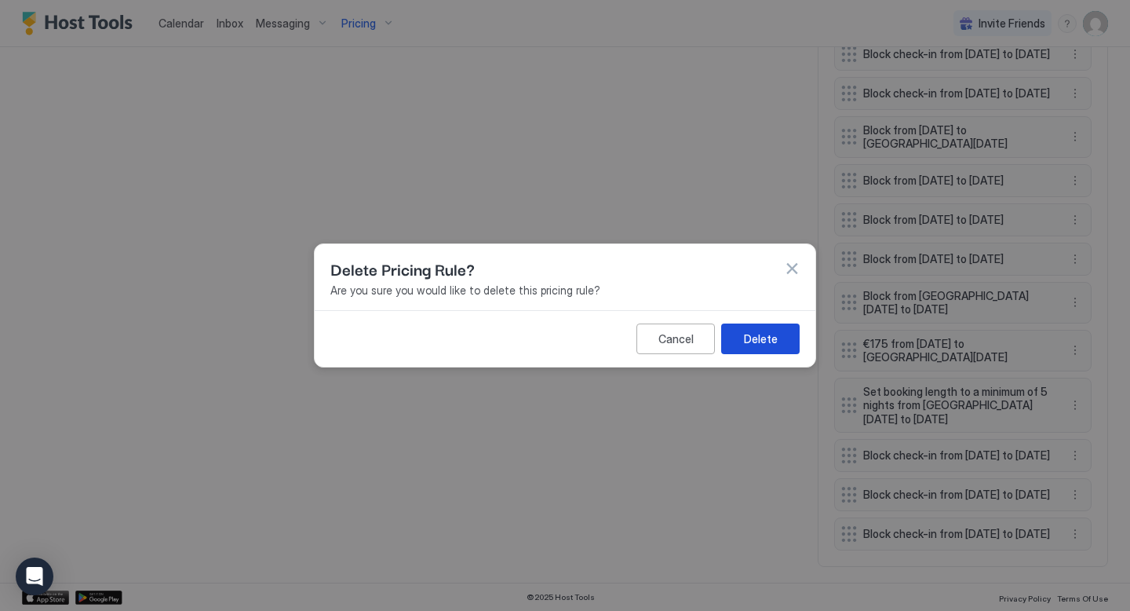
click at [732, 337] on button "Delete" at bounding box center [760, 338] width 79 height 31
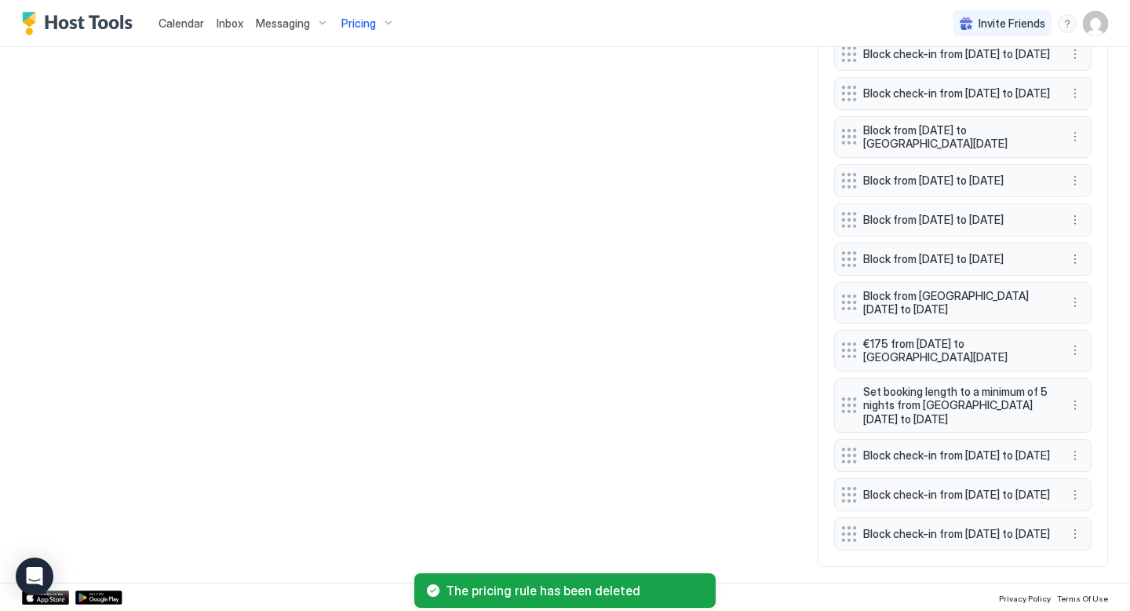
scroll to position [1221, 0]
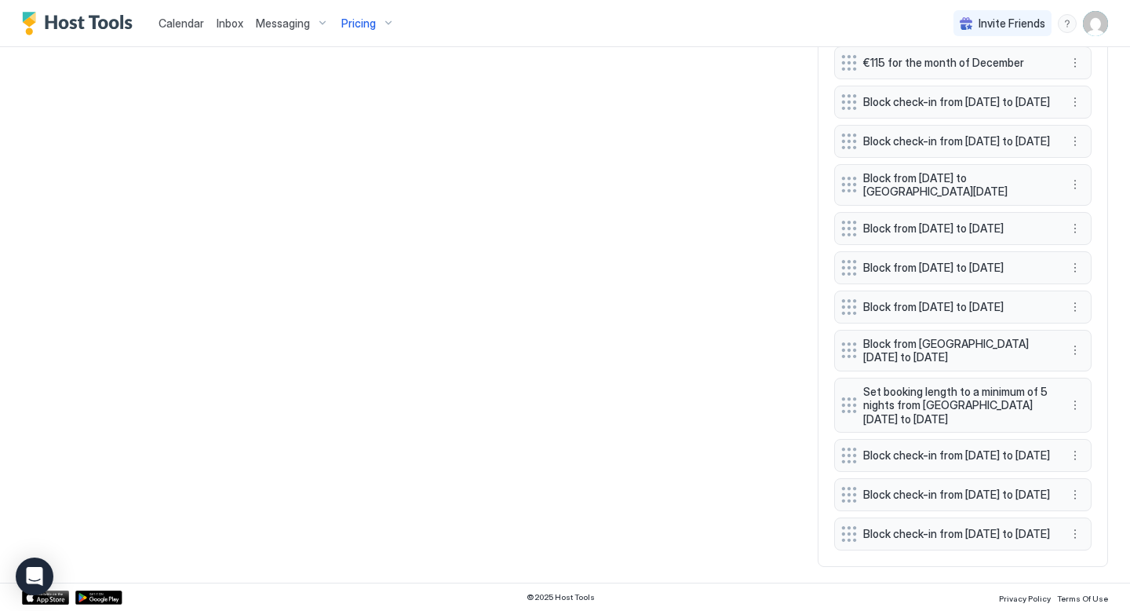
click at [193, 24] on span "Calendar" at bounding box center [182, 22] width 46 height 13
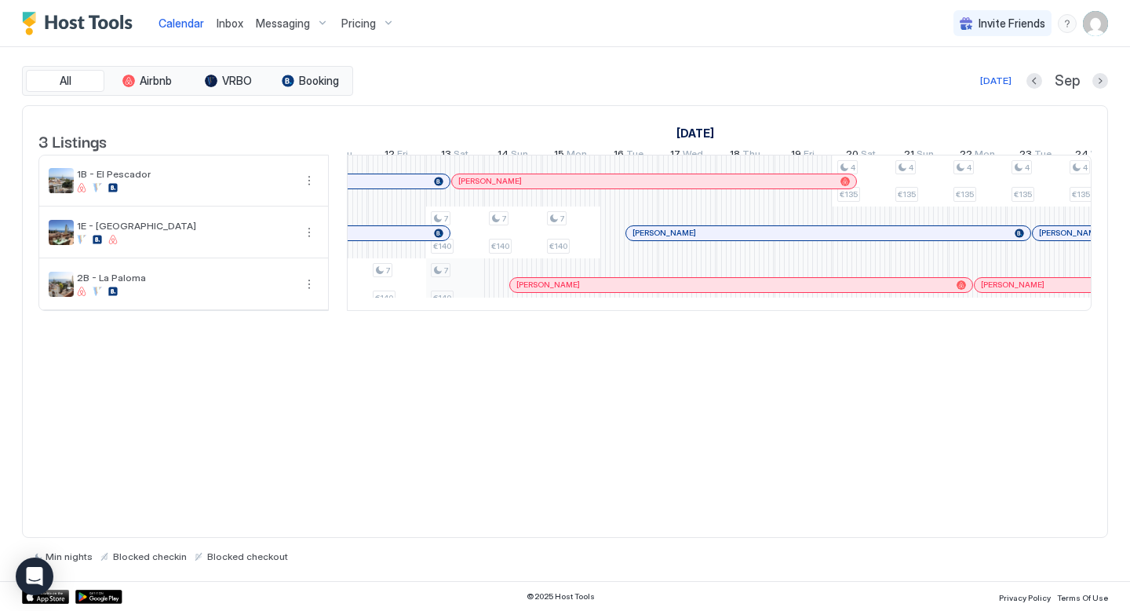
scroll to position [0, 1189]
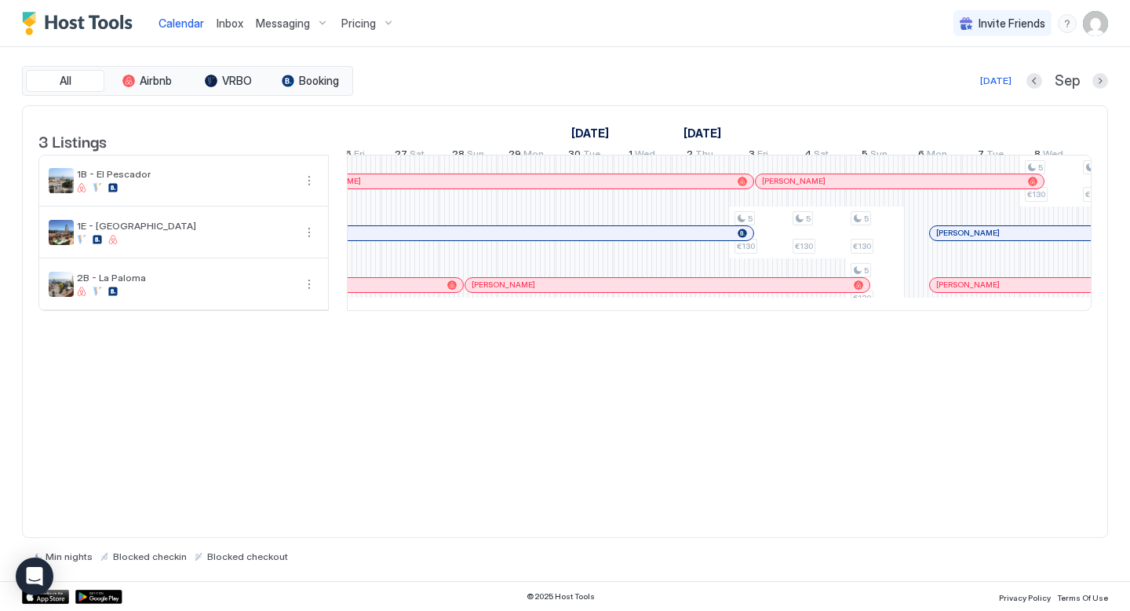
click at [355, 26] on span "Pricing" at bounding box center [358, 23] width 35 height 14
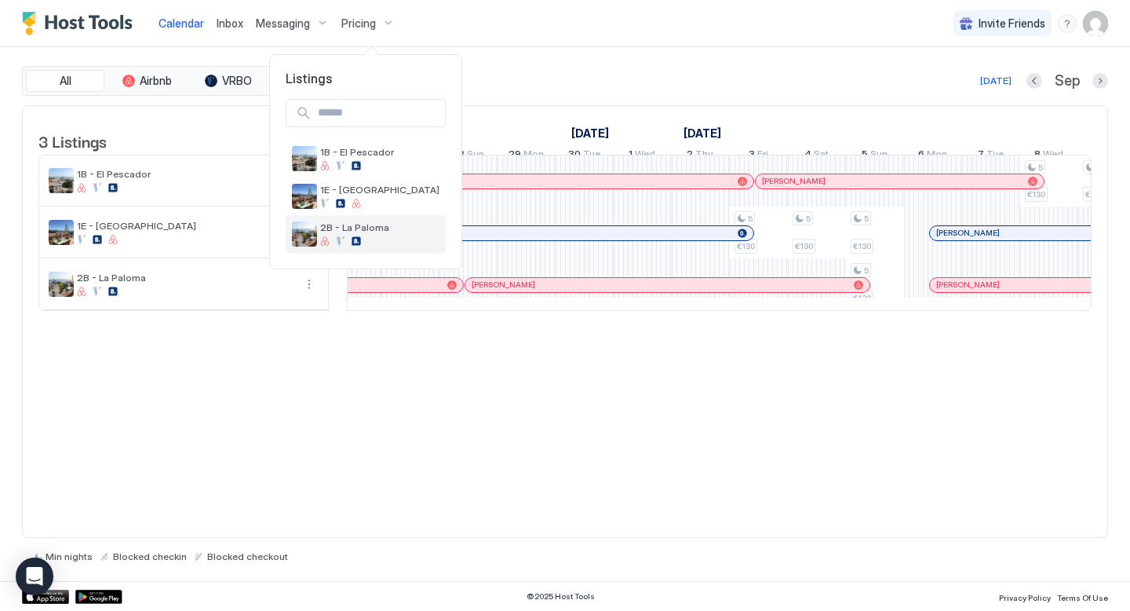
click at [340, 227] on span "2B - La Paloma" at bounding box center [379, 227] width 119 height 12
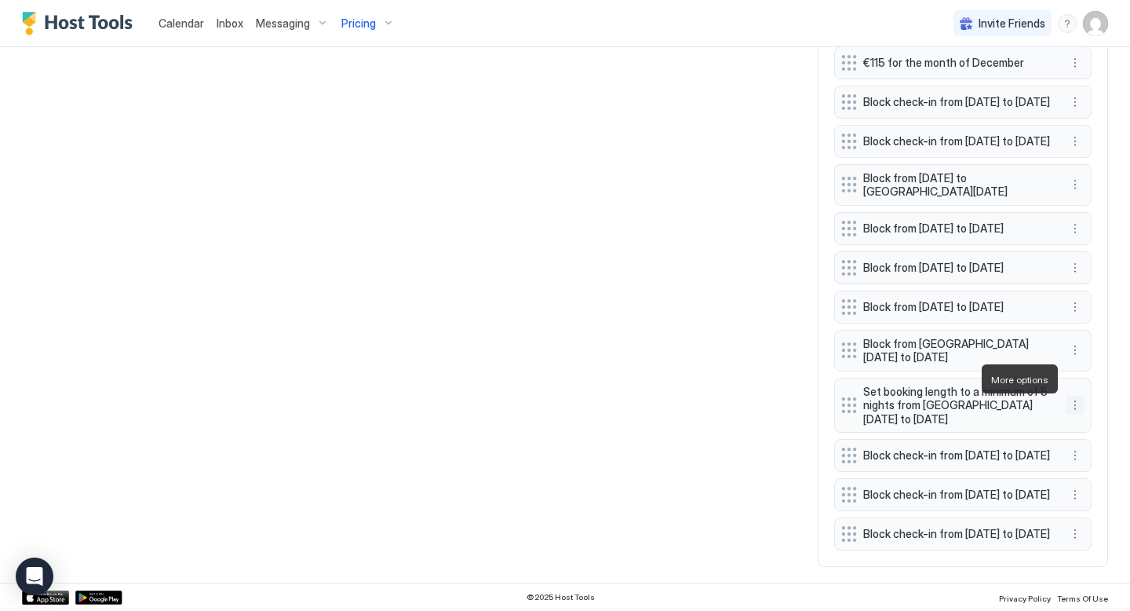
click at [1076, 396] on button "More options" at bounding box center [1075, 405] width 19 height 19
click at [1089, 450] on div "Delete" at bounding box center [1096, 451] width 46 height 12
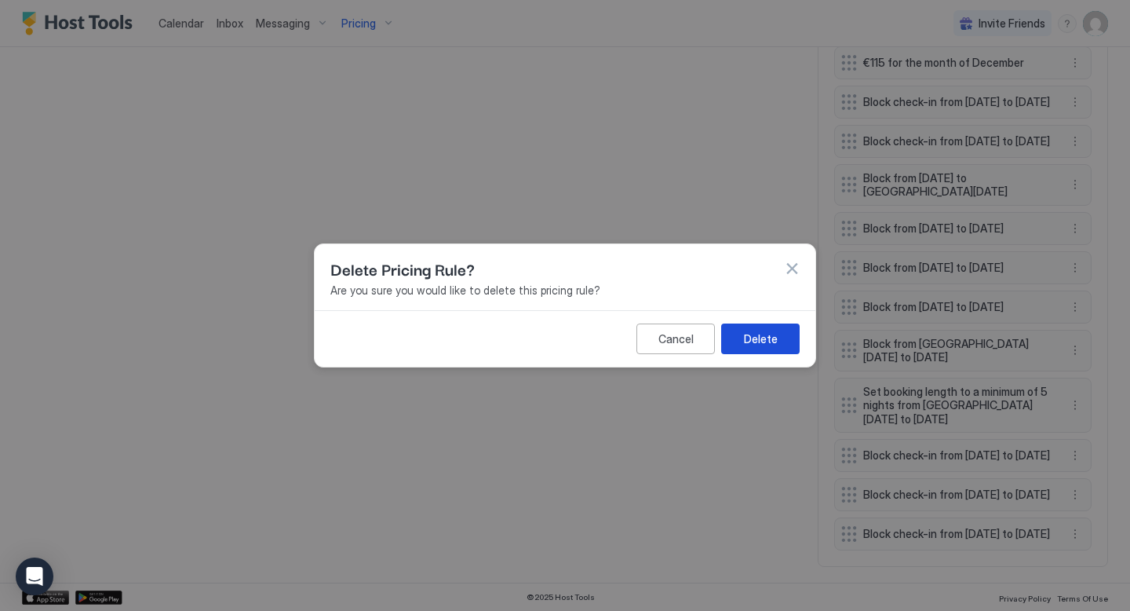
click at [755, 344] on div "Delete" at bounding box center [761, 338] width 34 height 16
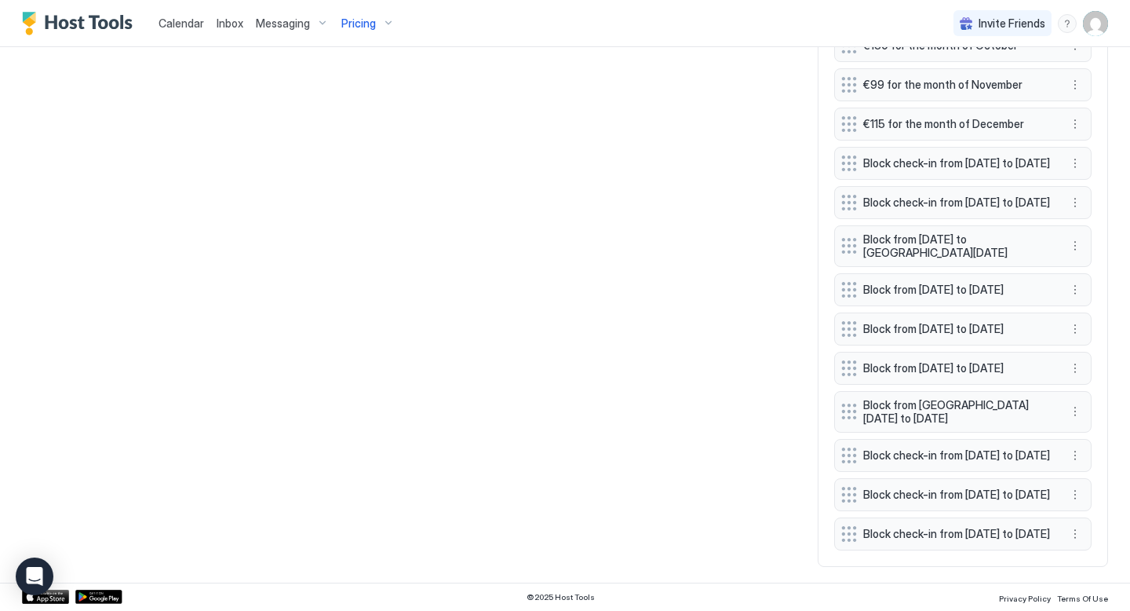
click at [651, 198] on div "All Airbnb VRBO Booking [DATE] Sep [DATE] [DATE] [DATE] [DATE] [DATE] [DATE] [D…" at bounding box center [565, 1] width 1086 height 1131
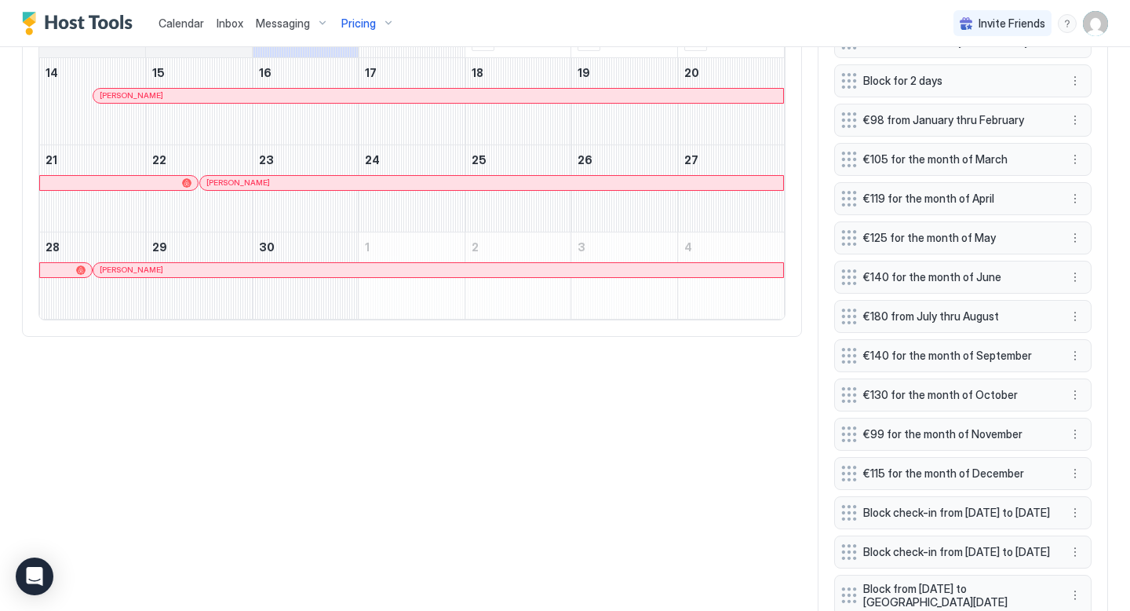
click at [172, 23] on span "Calendar" at bounding box center [182, 22] width 46 height 13
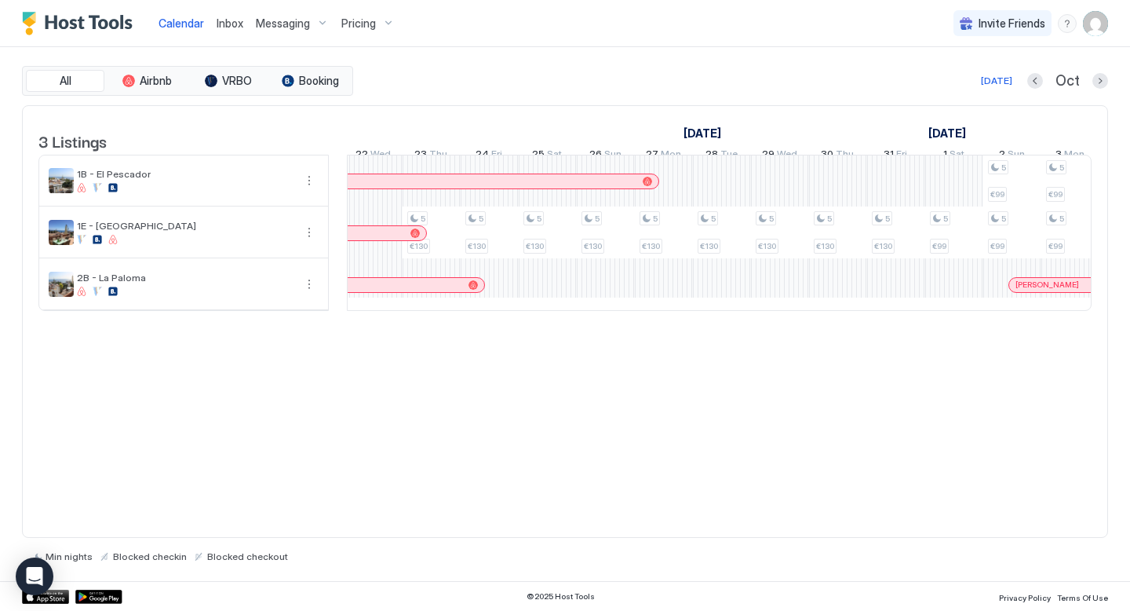
click at [504, 309] on div "5 €130 5 €130 5 €130 5 €130 5 €130 5 €130 5 €130 5 €130 5 €130 5 €125 5 €130 5 …" at bounding box center [838, 232] width 3079 height 155
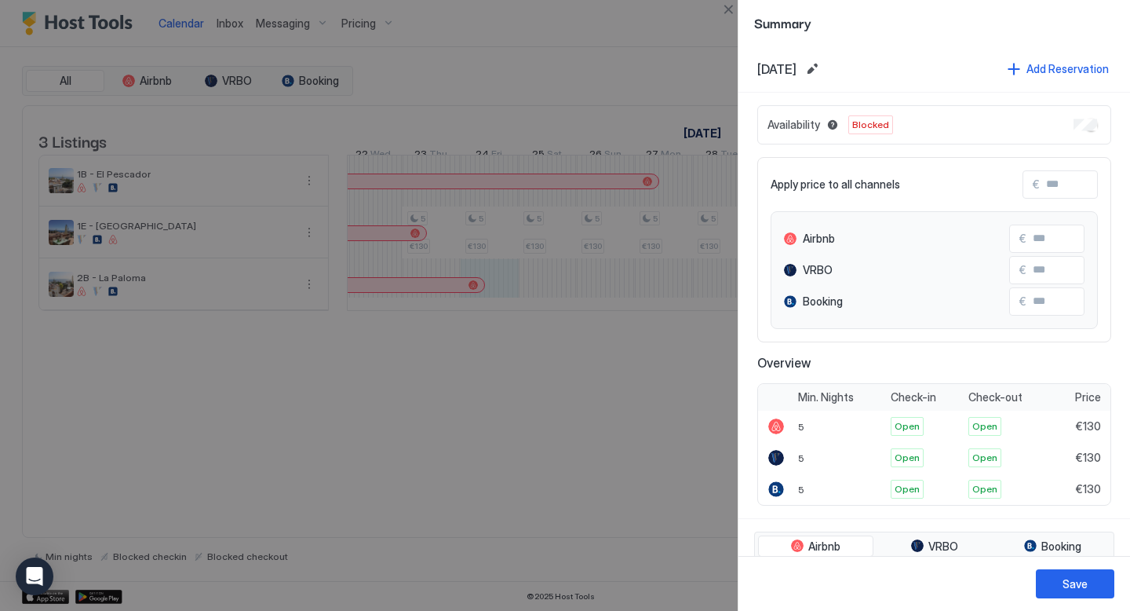
click at [641, 428] on div at bounding box center [565, 305] width 1130 height 611
click at [1053, 591] on button "Save" at bounding box center [1075, 583] width 79 height 29
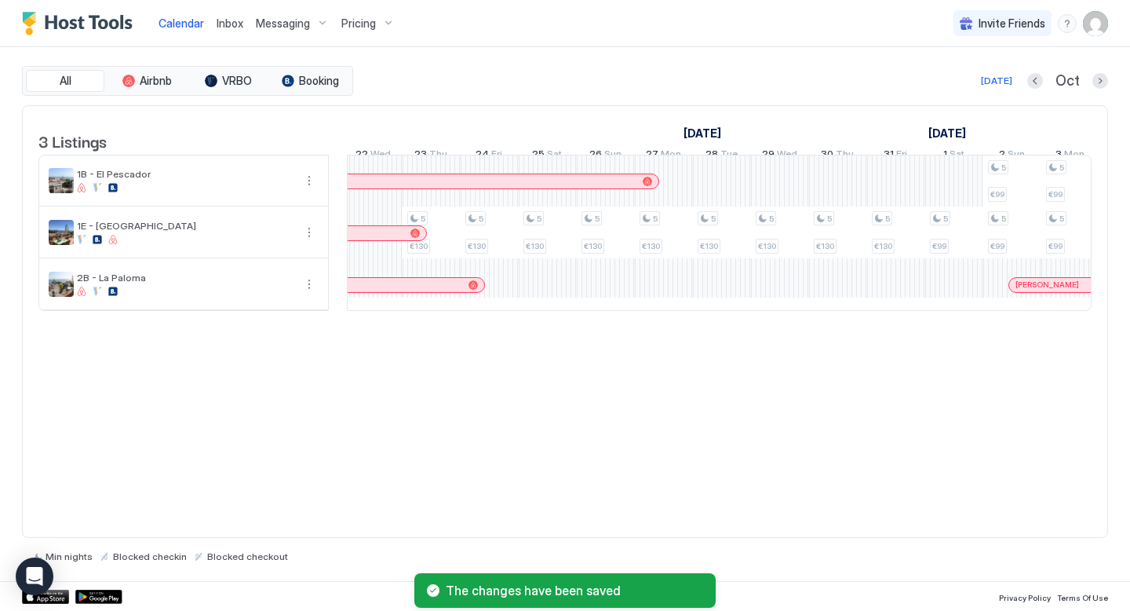
click at [710, 453] on div "3 Listings [DATE] [DATE] 4 Sat 5 Sun 6 Mon 7 Tue 8 Wed 9 Thu 10 Fri 11 Sat 12 S…" at bounding box center [565, 321] width 1086 height 433
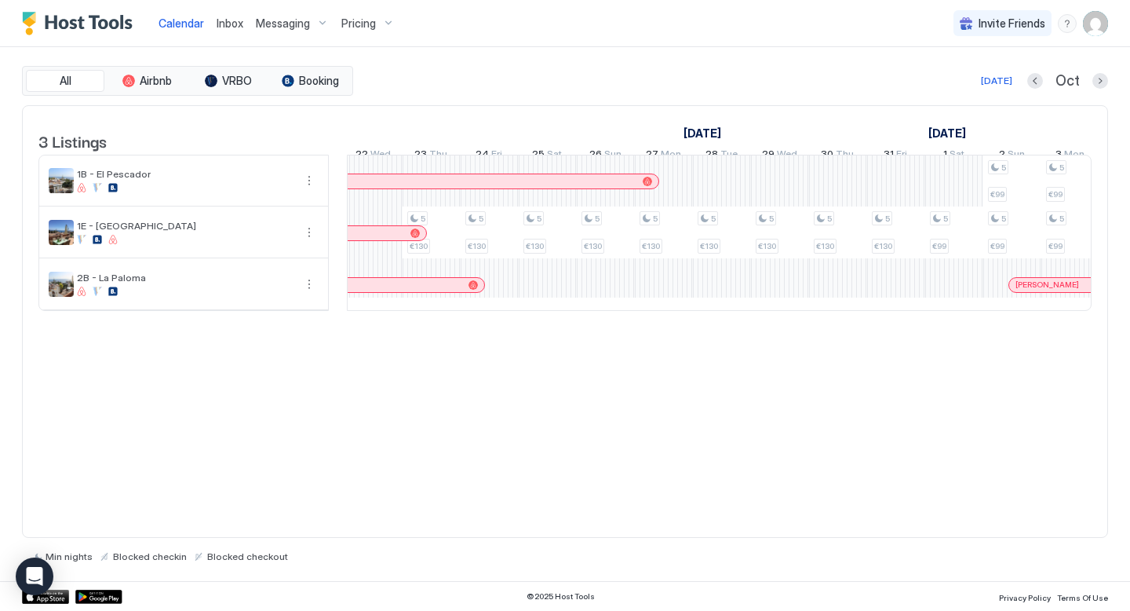
click at [487, 297] on div "5 €130 5 €130 5 €130 5 €130 5 €130 5 €130 5 €130 5 €130 5 €130 5 €125 5 €130 5 …" at bounding box center [838, 232] width 3079 height 155
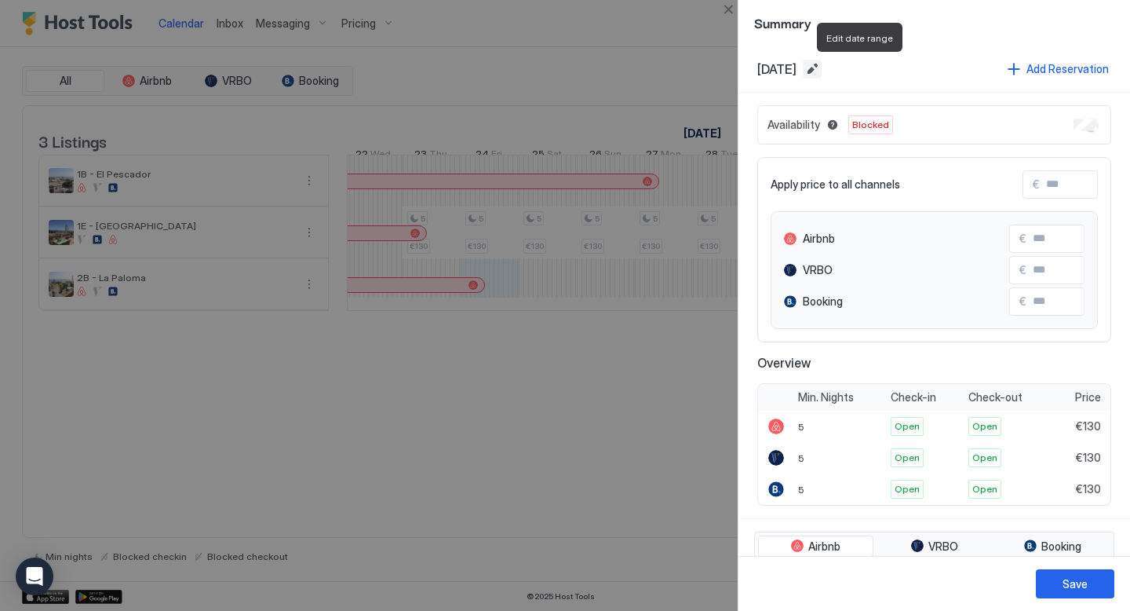
click at [822, 71] on button "Edit date range" at bounding box center [812, 69] width 19 height 19
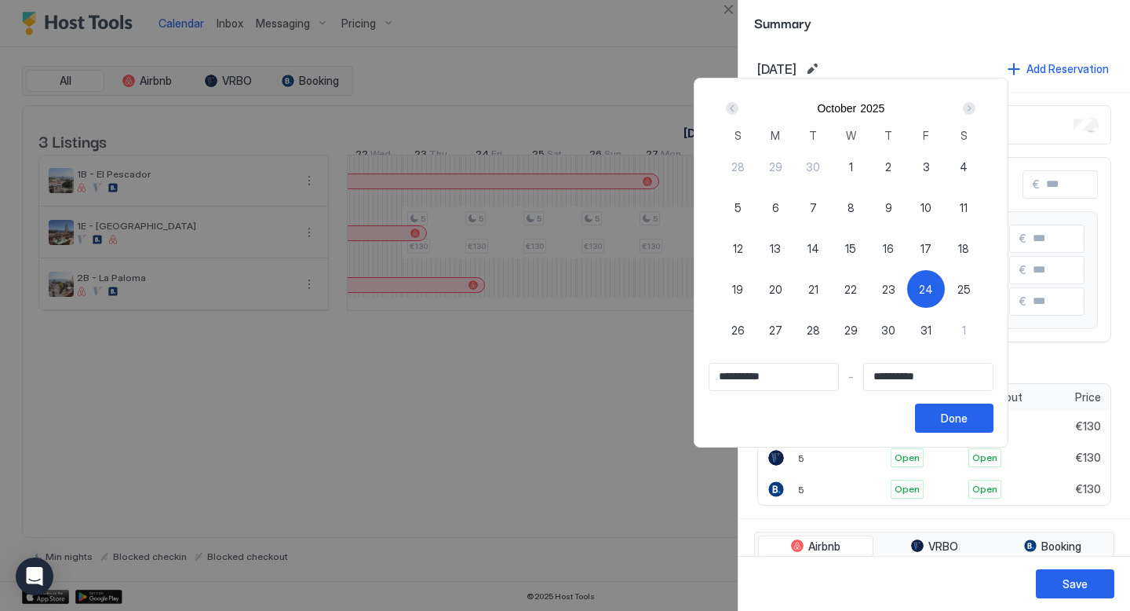
click at [976, 112] on div "Next" at bounding box center [969, 108] width 13 height 13
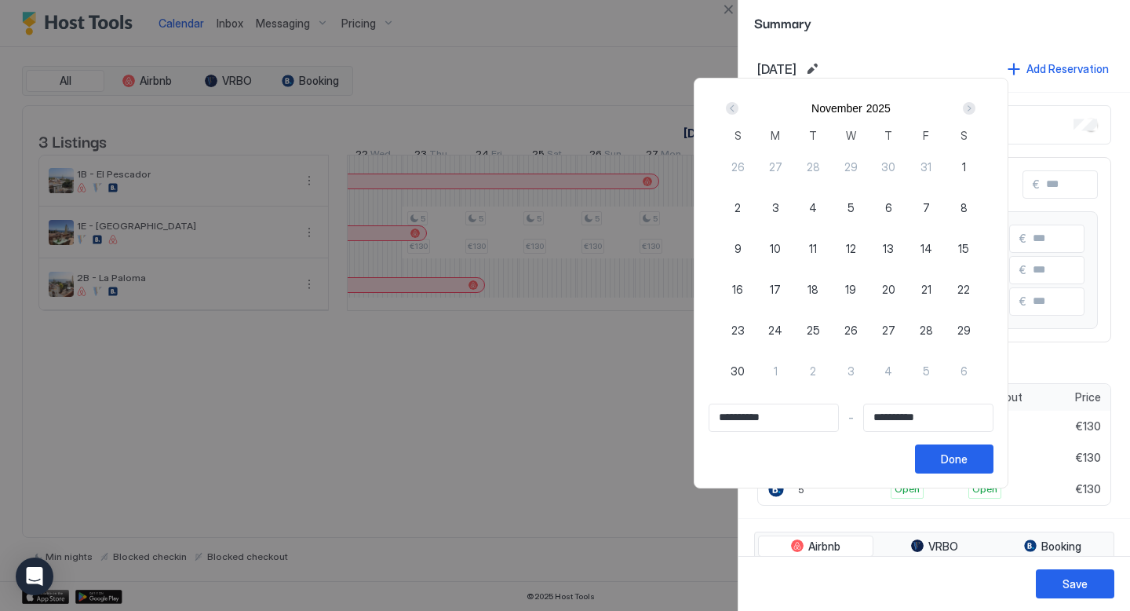
click at [741, 208] on span "2" at bounding box center [738, 207] width 6 height 16
type input "**********"
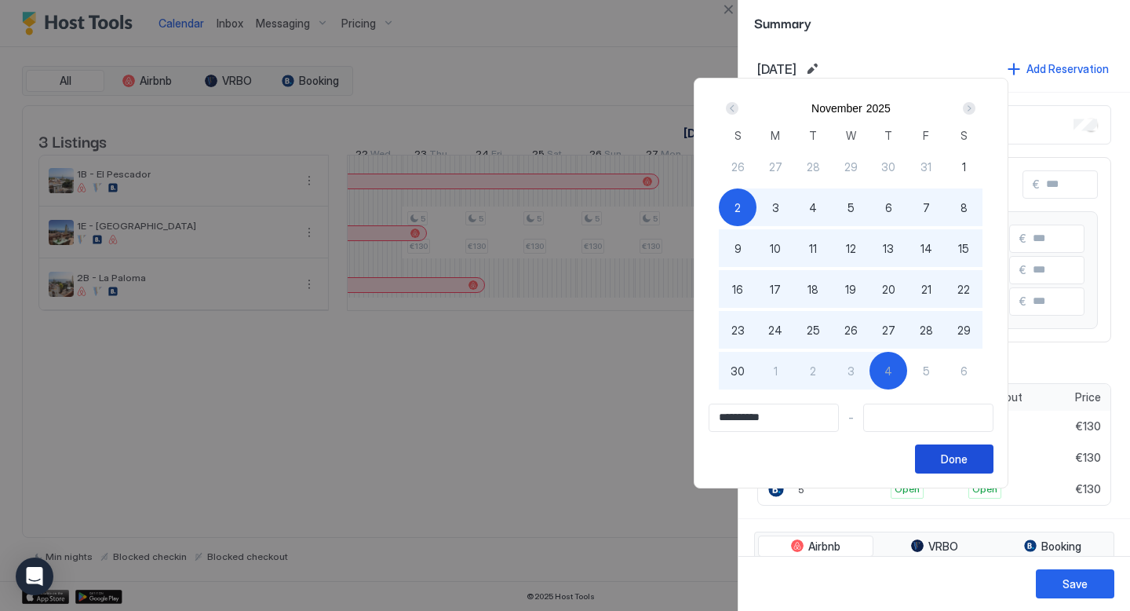
click at [959, 465] on div "Done" at bounding box center [954, 459] width 27 height 16
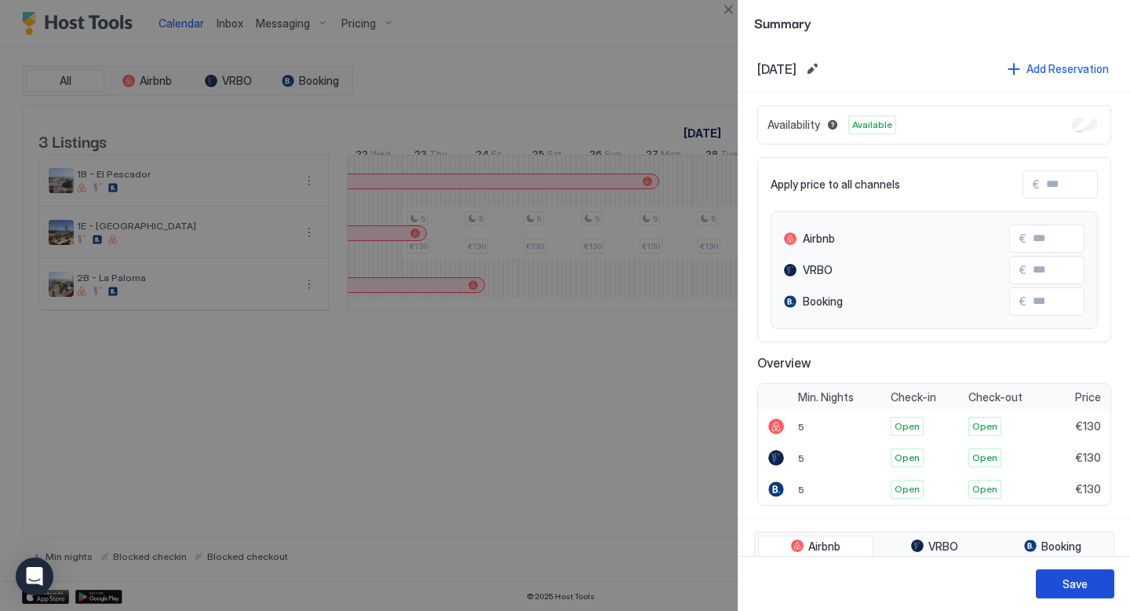
click at [1067, 580] on div "Save" at bounding box center [1075, 583] width 25 height 16
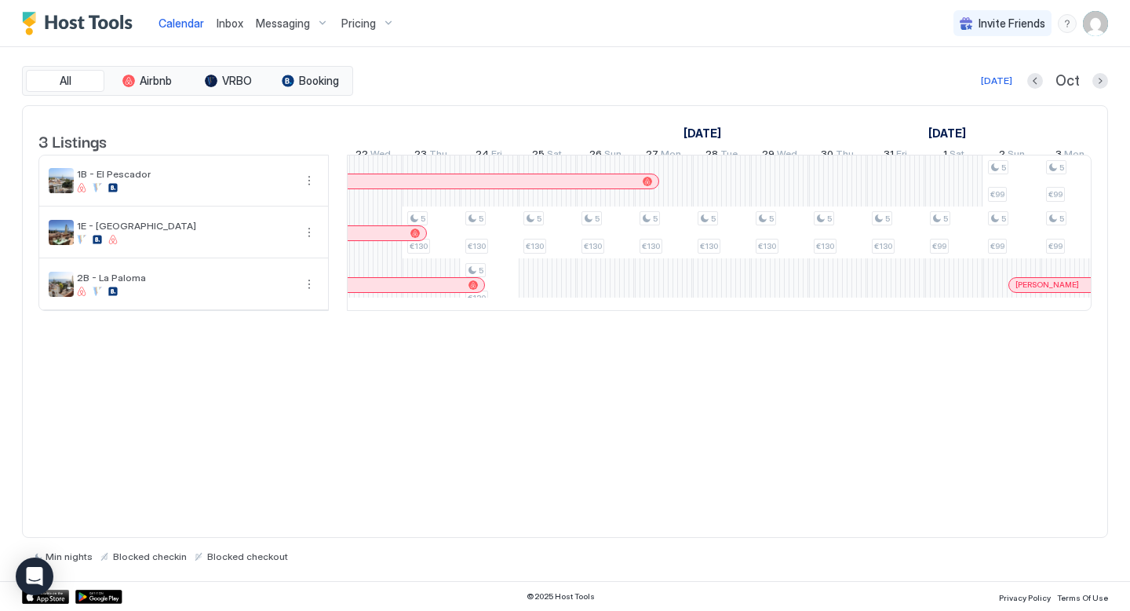
click at [546, 305] on div "5 €130 5 €130 5 €130 5 €130 5 €130 5 €130 5 €130 5 €130 5 €130 5 €125 5 €130 5 …" at bounding box center [838, 232] width 3079 height 155
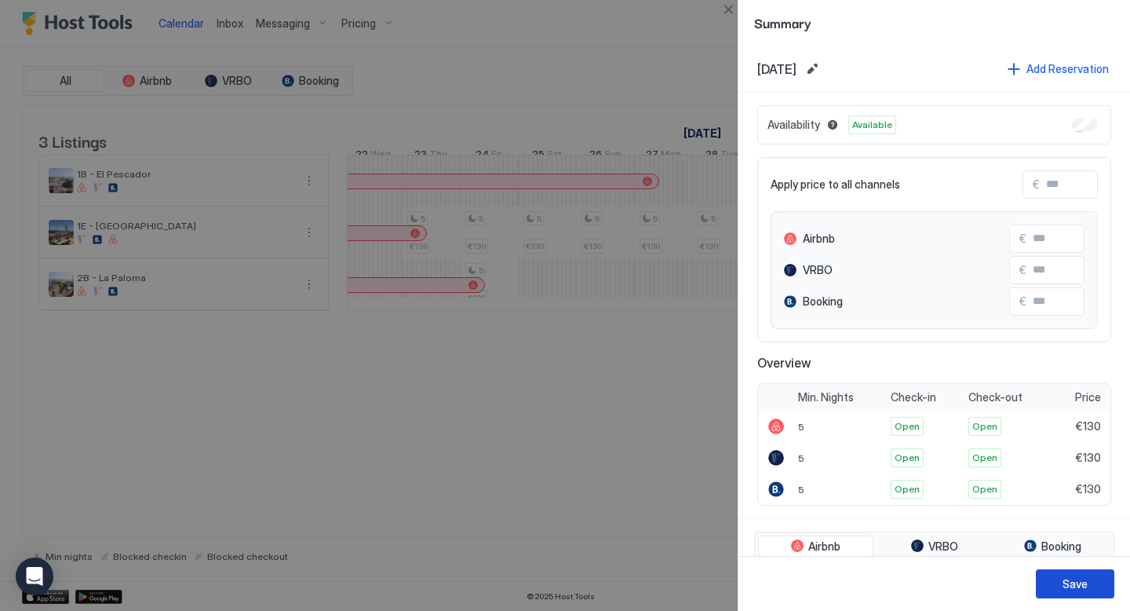
click at [1080, 582] on div "Save" at bounding box center [1075, 583] width 25 height 16
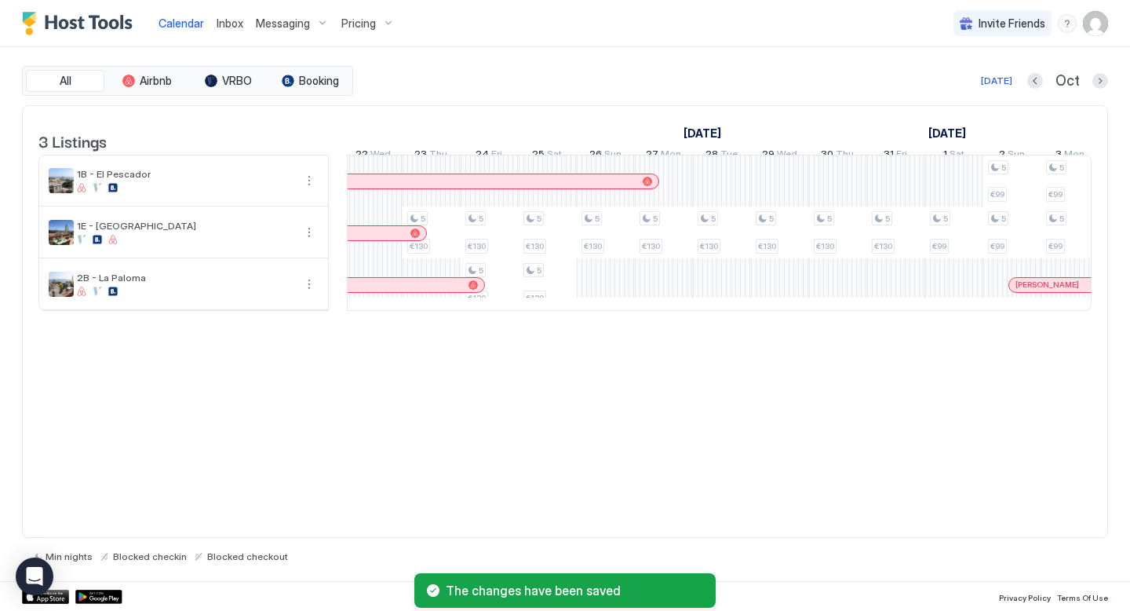
click at [626, 310] on div "5 €130 5 €130 5 €130 5 €130 5 €130 5 €130 5 €130 5 €130 5 €130 5 €125 5 €130 5 …" at bounding box center [838, 232] width 3079 height 155
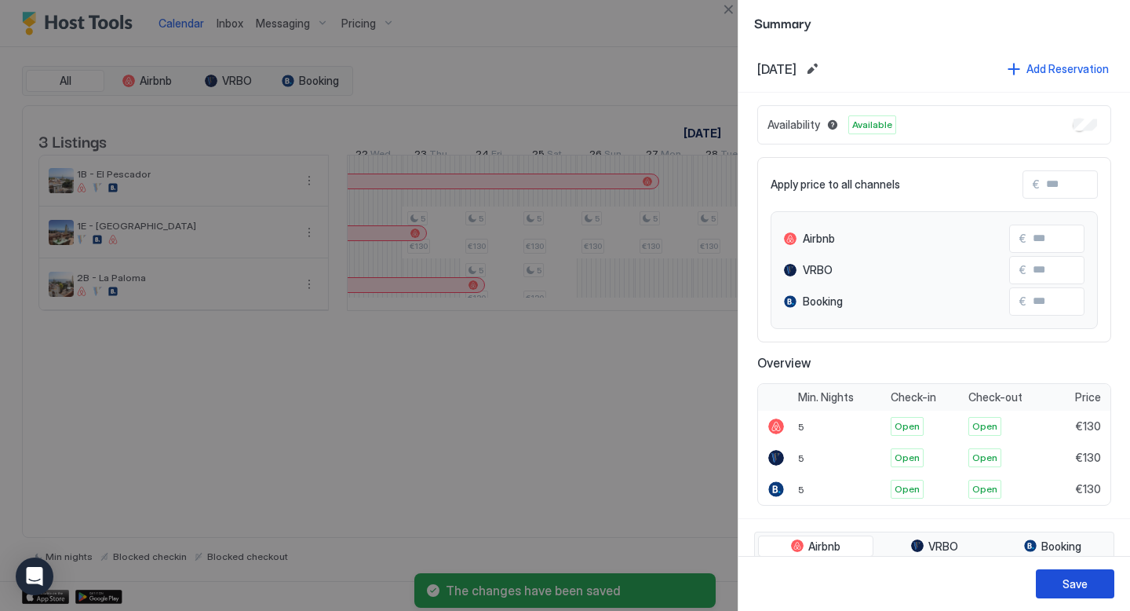
click at [1054, 579] on button "Save" at bounding box center [1075, 583] width 79 height 29
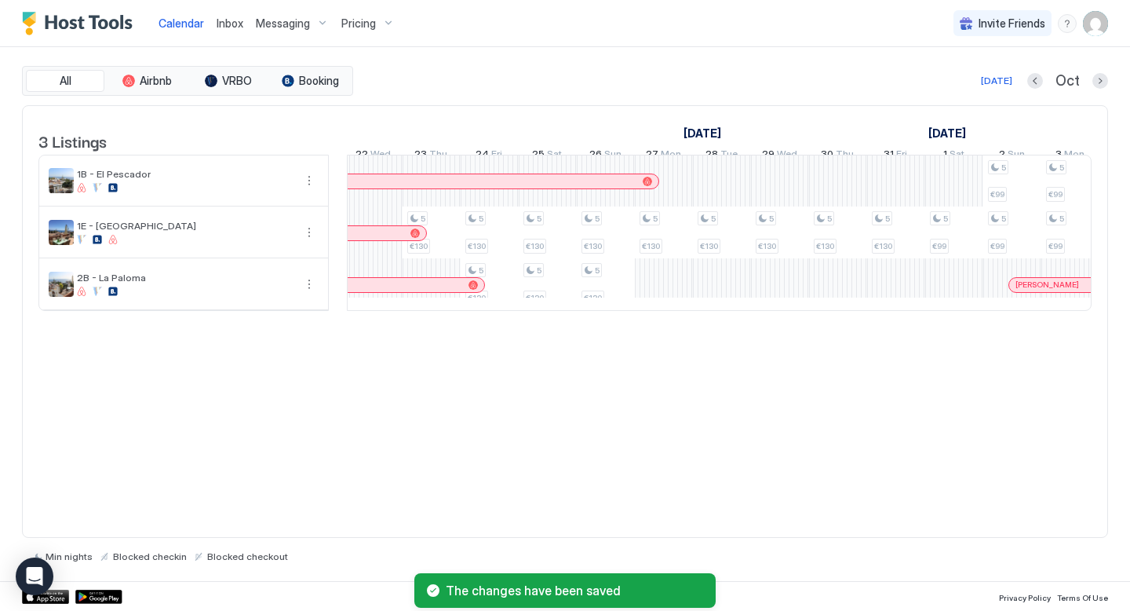
click at [640, 275] on div "5 €130 5 €130 5 €130 5 €130 5 €130 5 €130 5 €130 5 €130 5 €130 5 €125 5 €130 5 …" at bounding box center [838, 232] width 3079 height 155
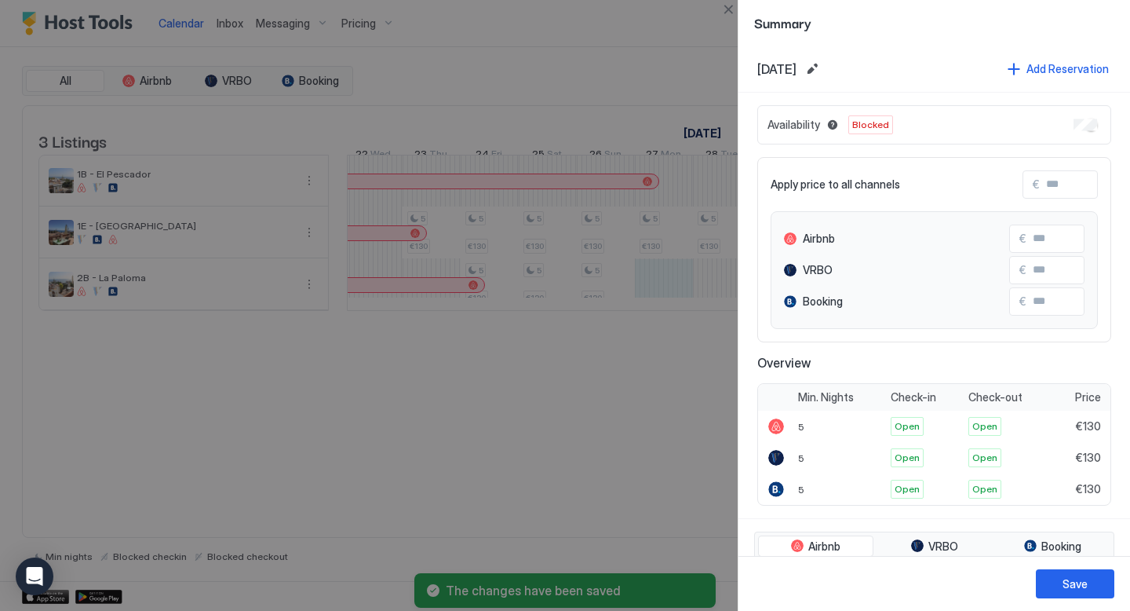
click at [1081, 130] on div "Availability Blocked" at bounding box center [935, 124] width 354 height 39
click at [1062, 582] on button "Save" at bounding box center [1075, 583] width 79 height 29
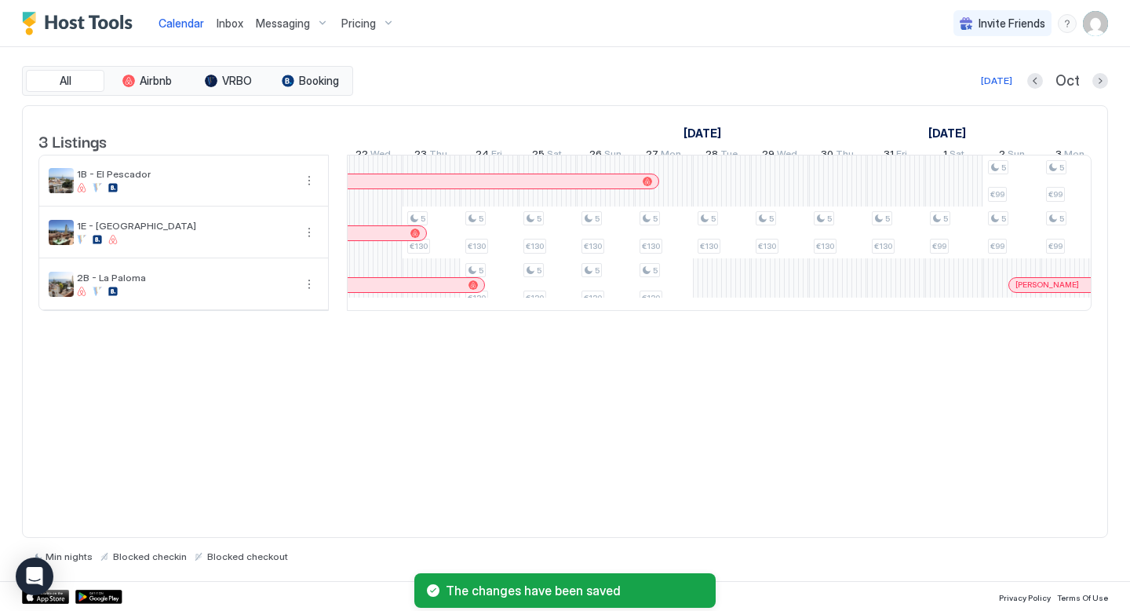
click at [707, 299] on div "5 €130 5 €130 5 €130 5 €130 5 €130 5 €130 5 €130 5 €130 5 €130 5 €125 5 €130 5 …" at bounding box center [838, 232] width 3079 height 155
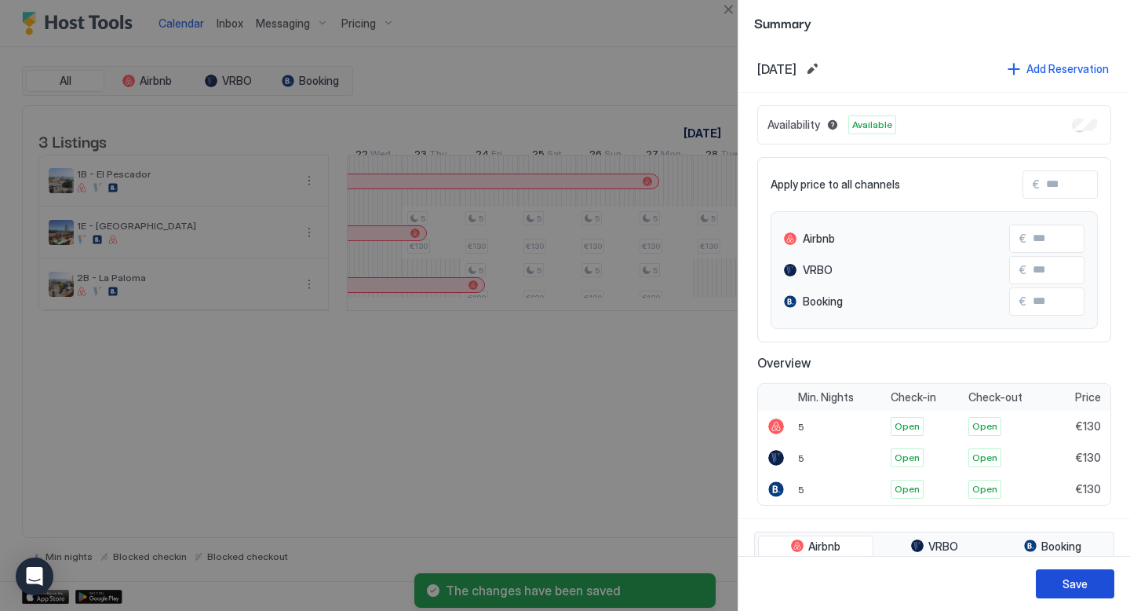
click at [1079, 593] on button "Save" at bounding box center [1075, 583] width 79 height 29
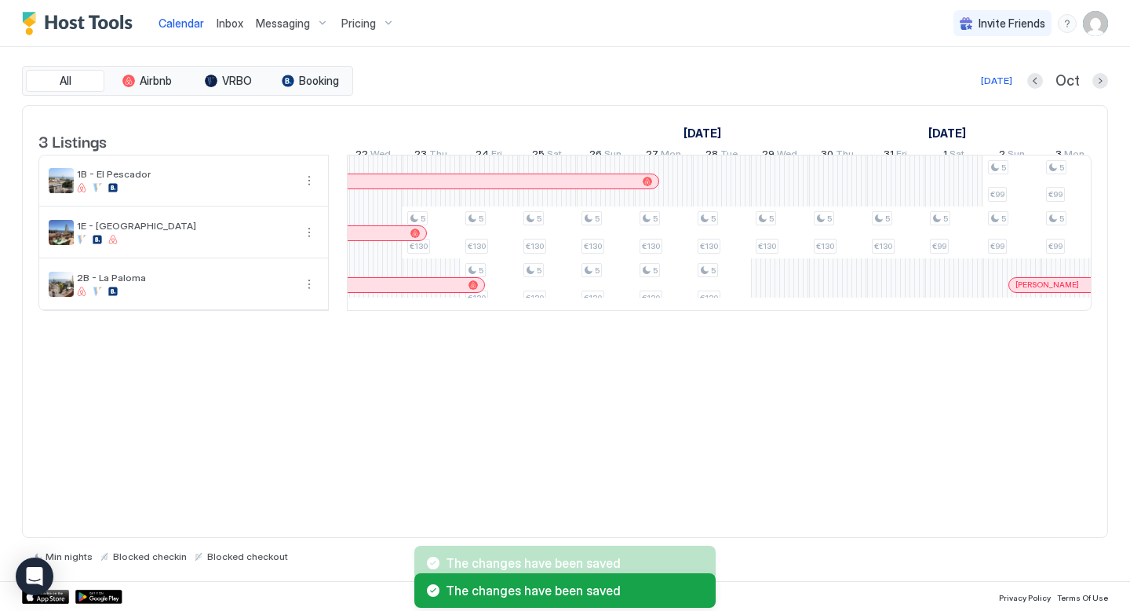
click at [805, 310] on div "5 €130 5 €130 5 €130 5 €130 5 €130 5 €130 5 €130 5 €130 5 €130 5 €125 5 €130 5 …" at bounding box center [838, 232] width 3079 height 155
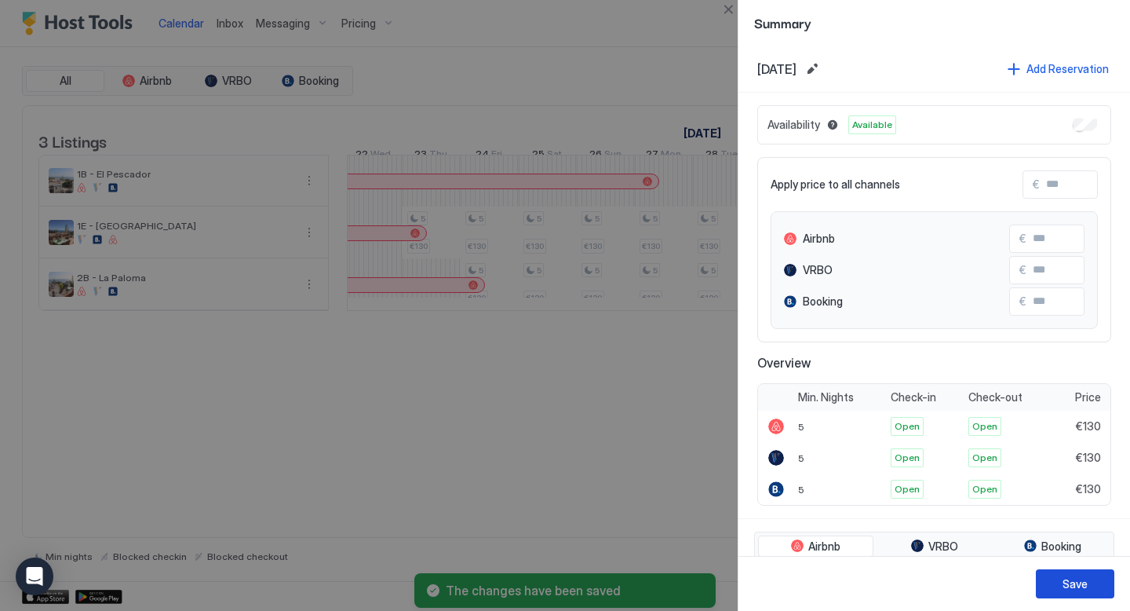
click at [1066, 576] on div "Save" at bounding box center [1075, 583] width 25 height 16
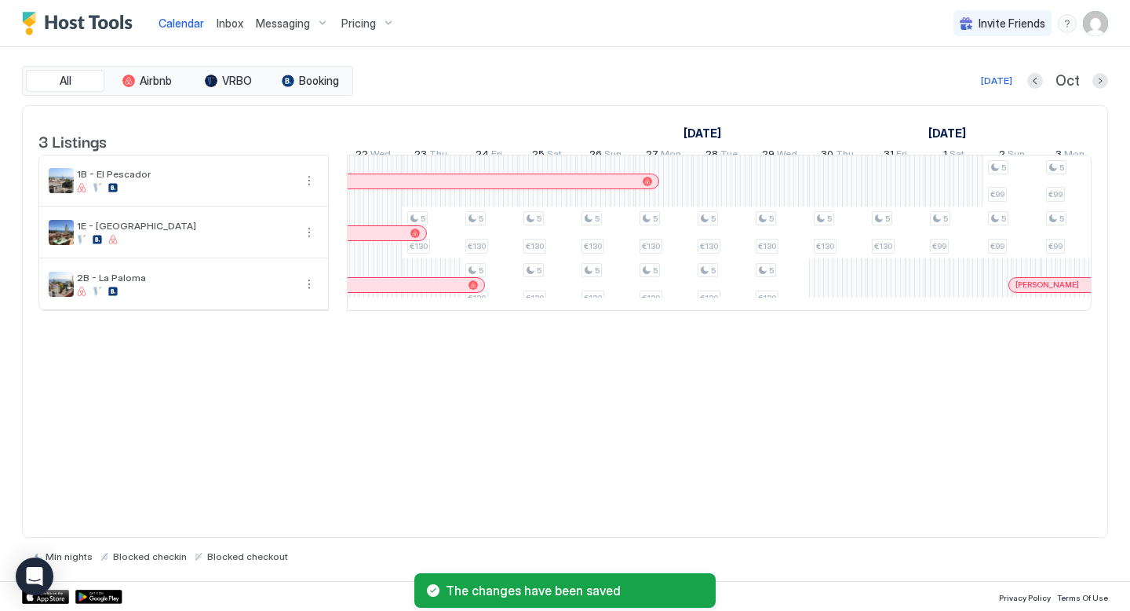
click at [856, 304] on div "5 €130 5 €130 5 €130 5 €130 5 €130 5 €130 5 €130 5 €130 5 €130 5 €125 5 €130 5 …" at bounding box center [838, 232] width 3079 height 155
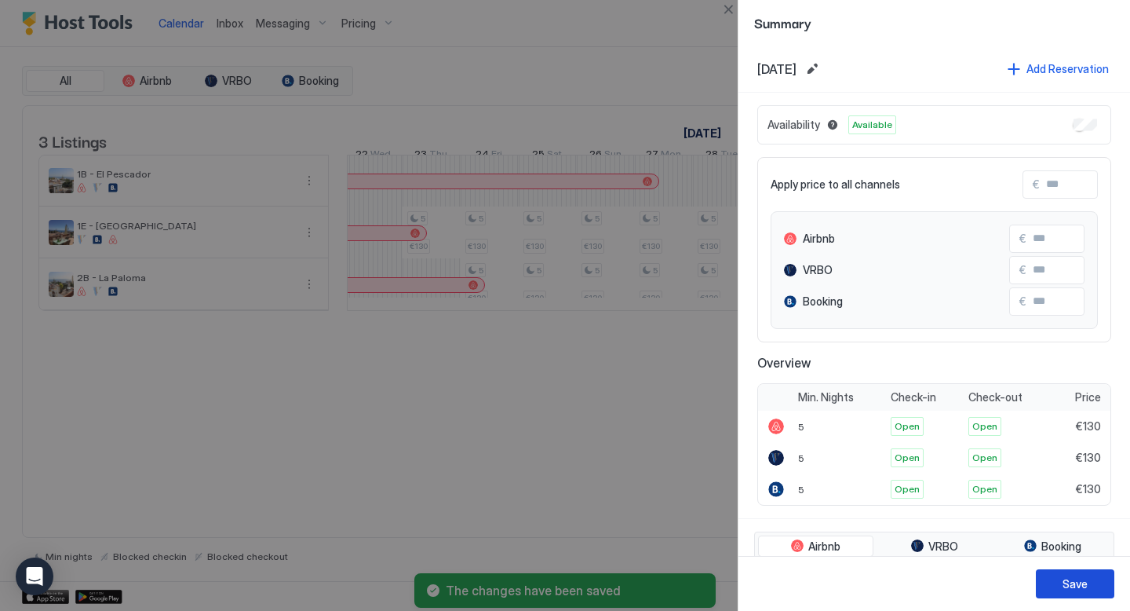
click at [1067, 591] on div "Save" at bounding box center [1075, 583] width 25 height 16
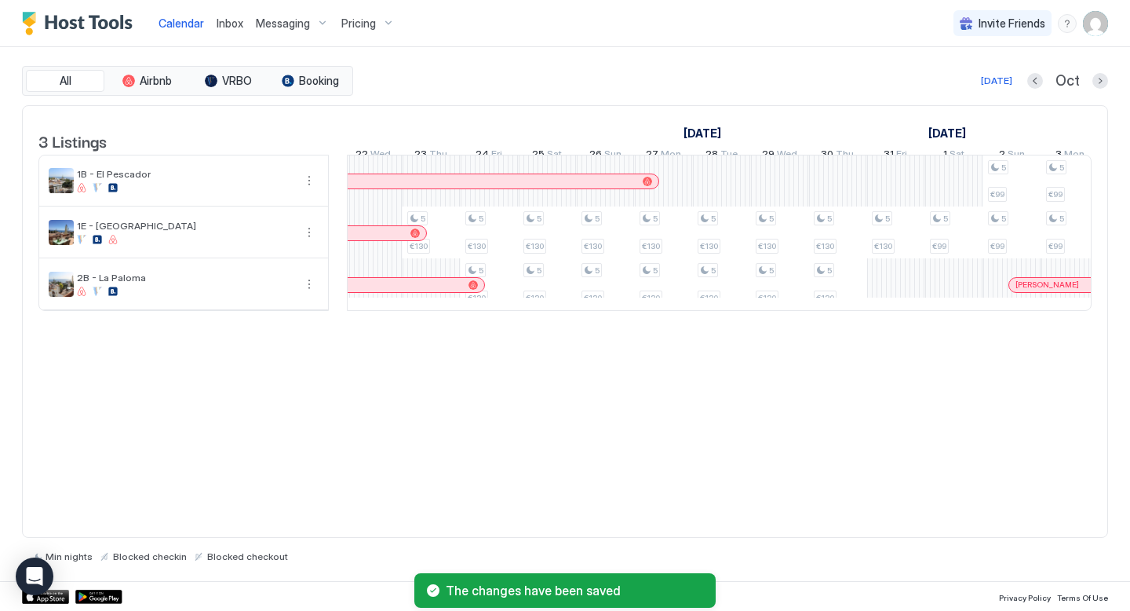
click at [896, 305] on div "5 €130 5 €130 5 €130 5 €130 5 €130 5 €130 5 €130 5 €130 5 €130 5 €125 5 €130 5 …" at bounding box center [838, 232] width 3079 height 155
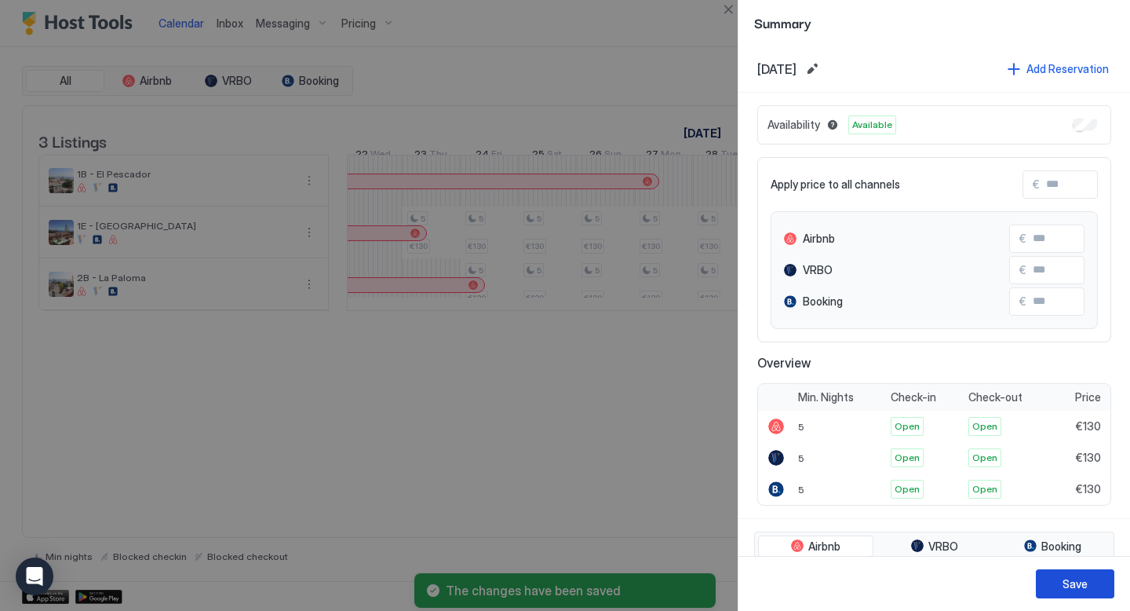
click at [1082, 579] on div "Save" at bounding box center [1075, 583] width 25 height 16
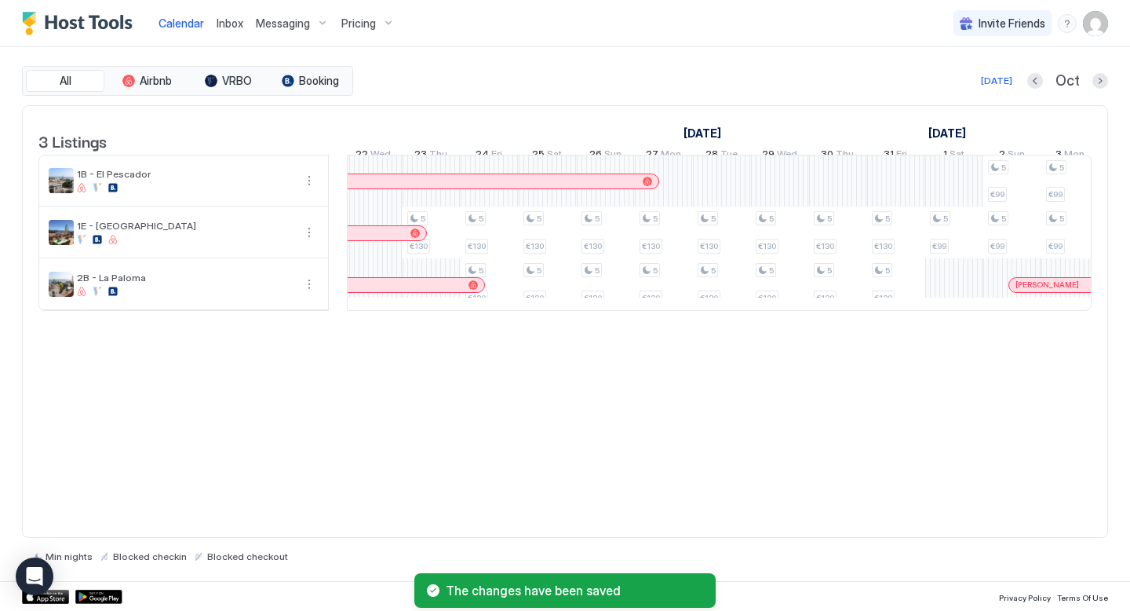
click at [958, 301] on div "5 €130 5 €130 5 €130 5 €130 5 €130 5 €130 5 €130 5 €130 5 €130 5 €125 5 €130 5 …" at bounding box center [838, 232] width 3079 height 155
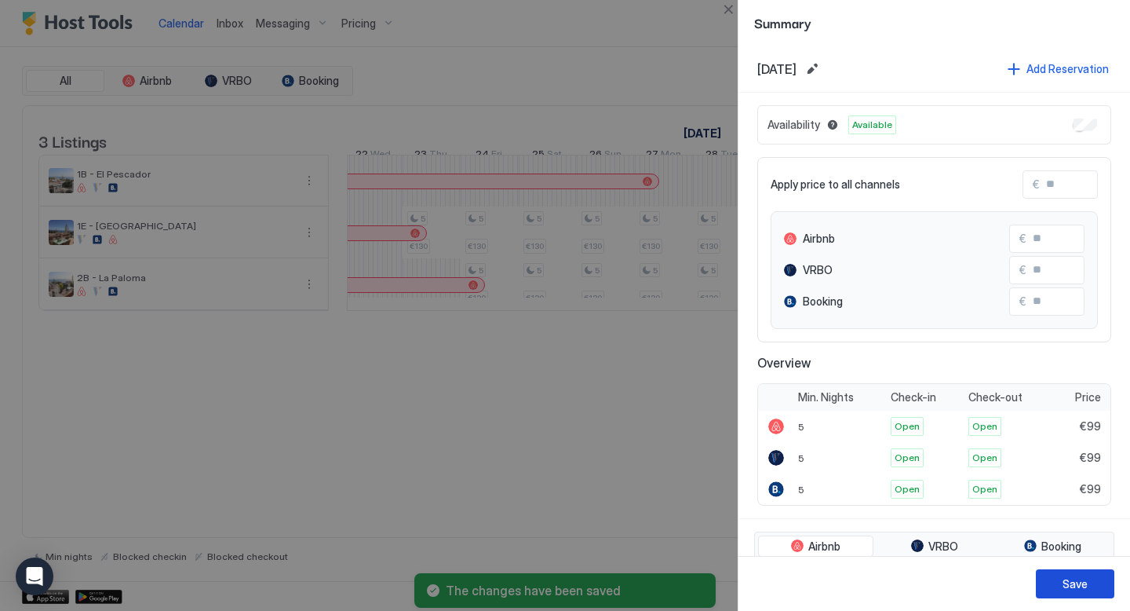
click at [1072, 579] on div "Save" at bounding box center [1075, 583] width 25 height 16
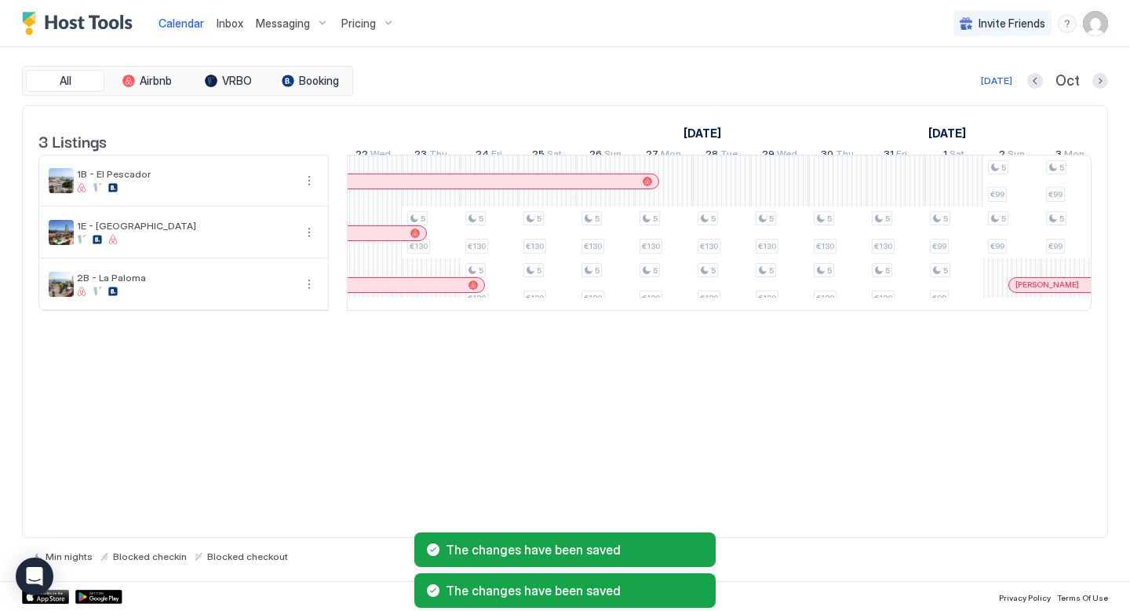
click at [746, 394] on div "3 Listings [DATE] [DATE] 4 Sat 5 Sun 6 Mon 7 Tue 8 Wed 9 Thu 10 Fri 11 Sat 12 S…" at bounding box center [565, 321] width 1086 height 433
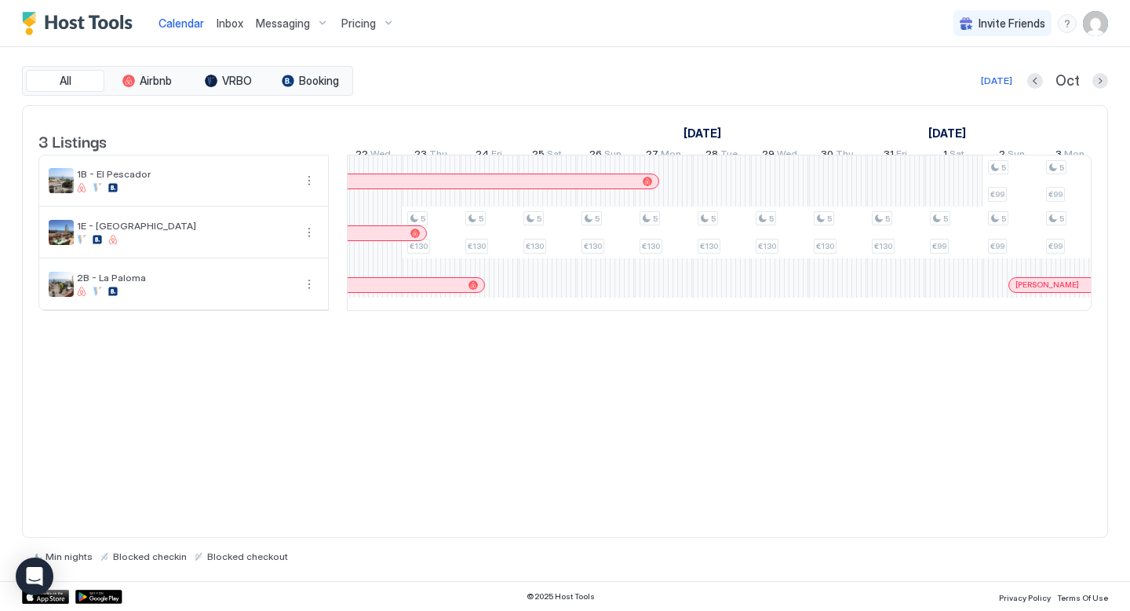
click at [382, 19] on div "Pricing" at bounding box center [368, 23] width 66 height 27
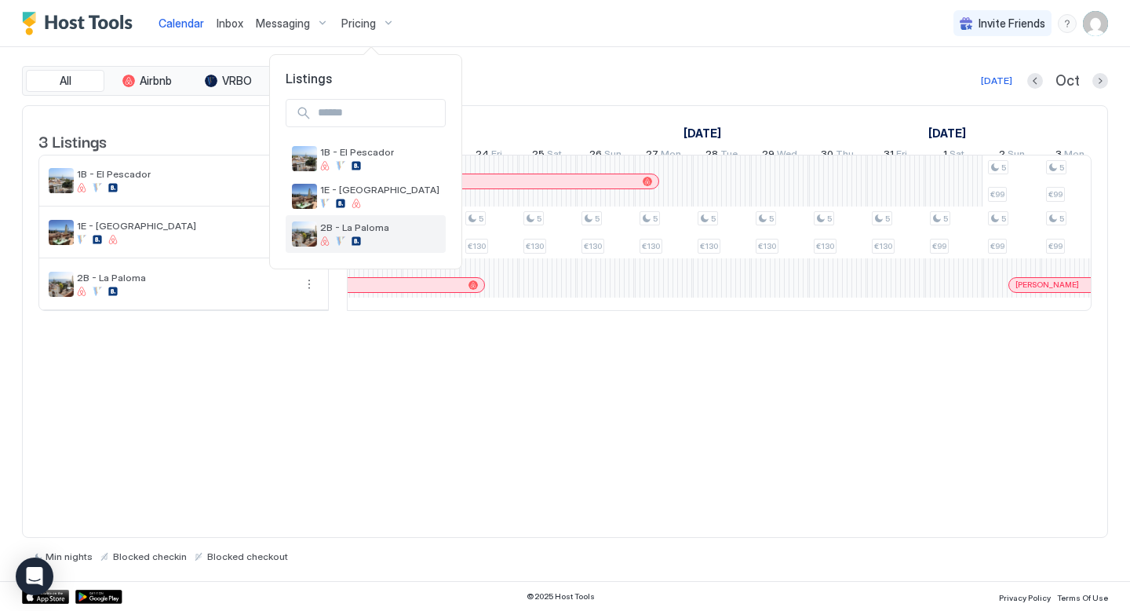
click at [338, 221] on span "2B - La Paloma" at bounding box center [379, 227] width 119 height 12
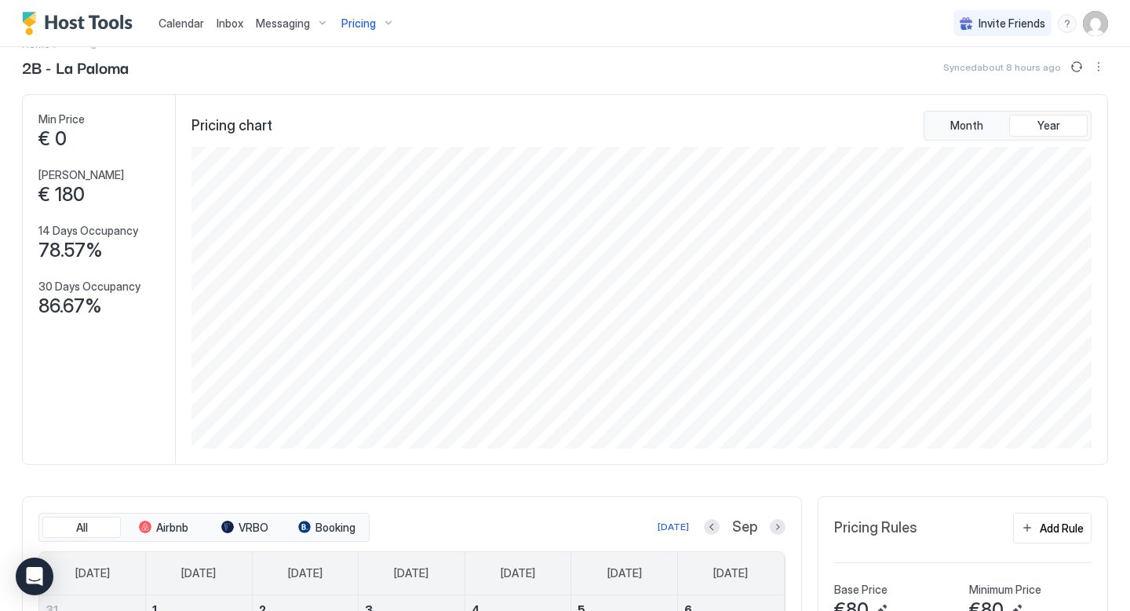
scroll to position [19, 0]
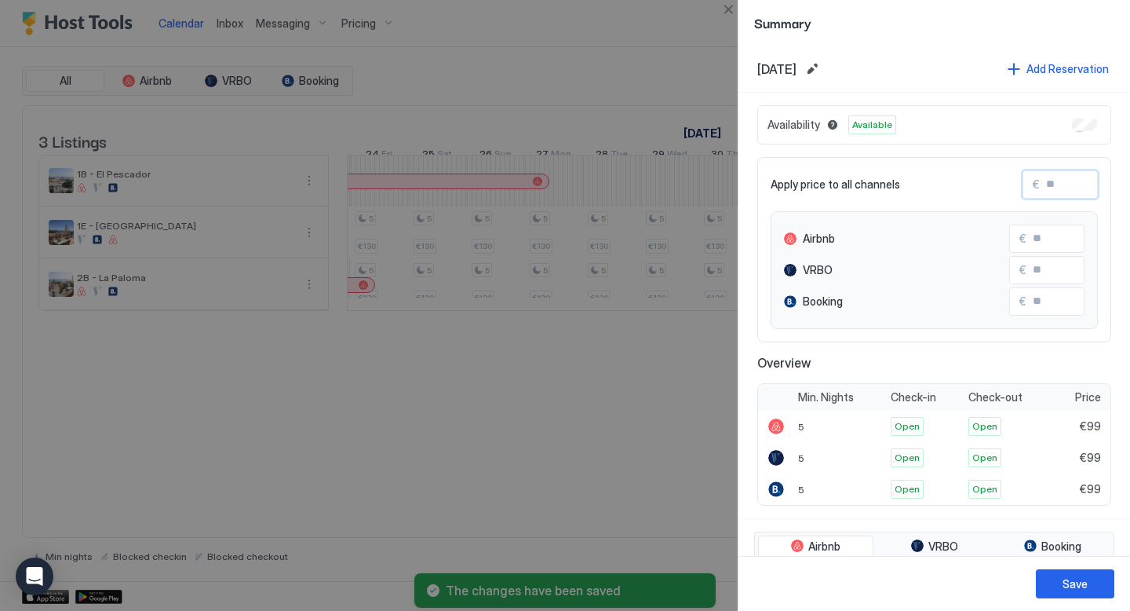
type input "*"
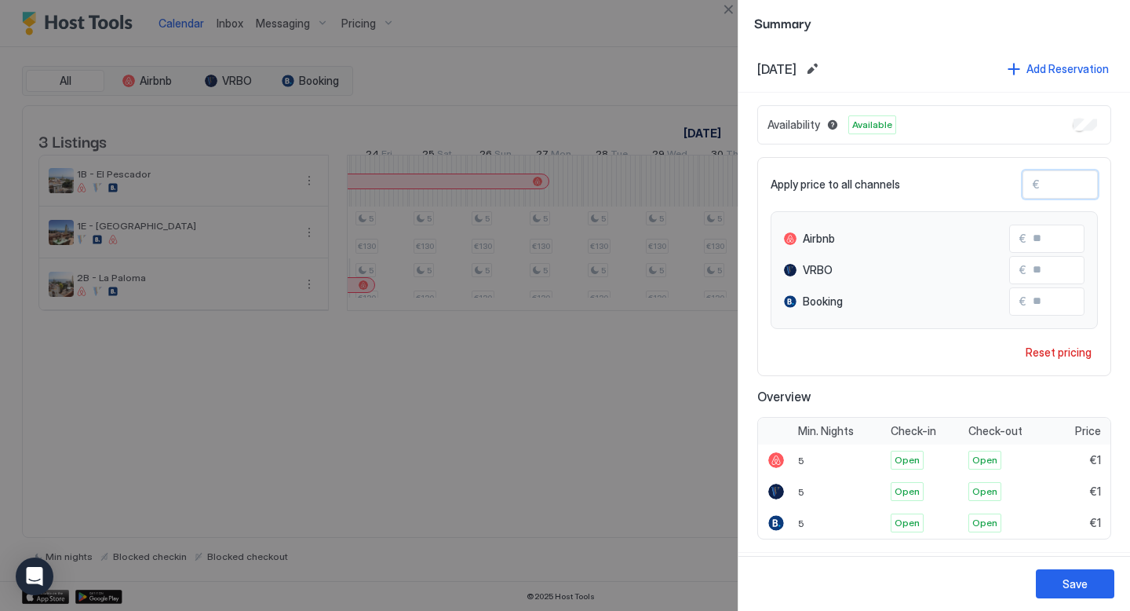
type input "**"
type input "***"
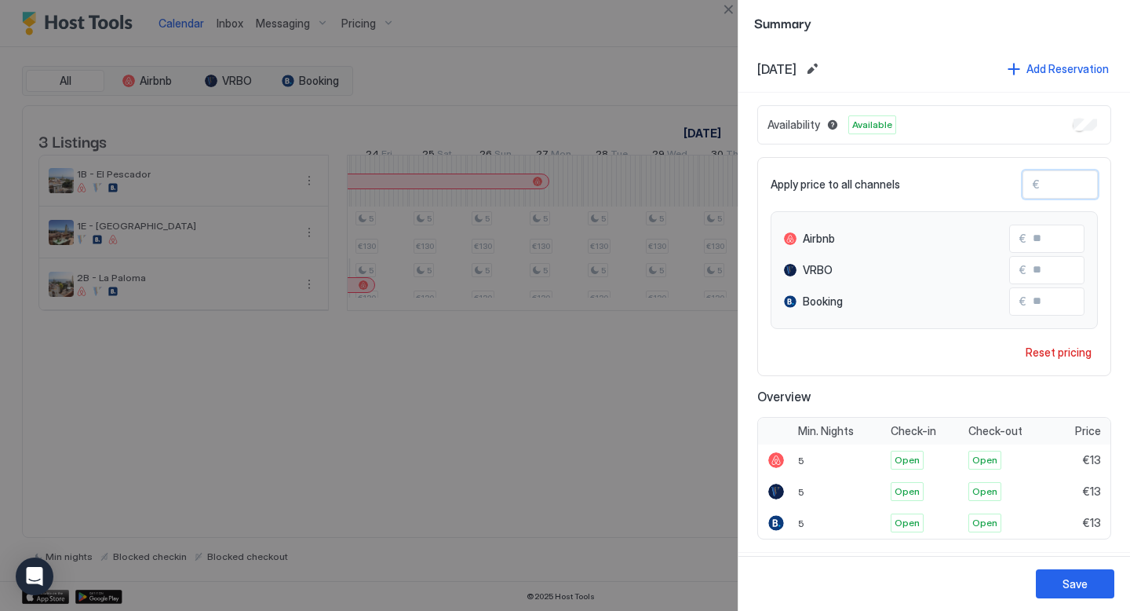
type input "***"
click at [1073, 581] on div "Save" at bounding box center [1075, 583] width 25 height 16
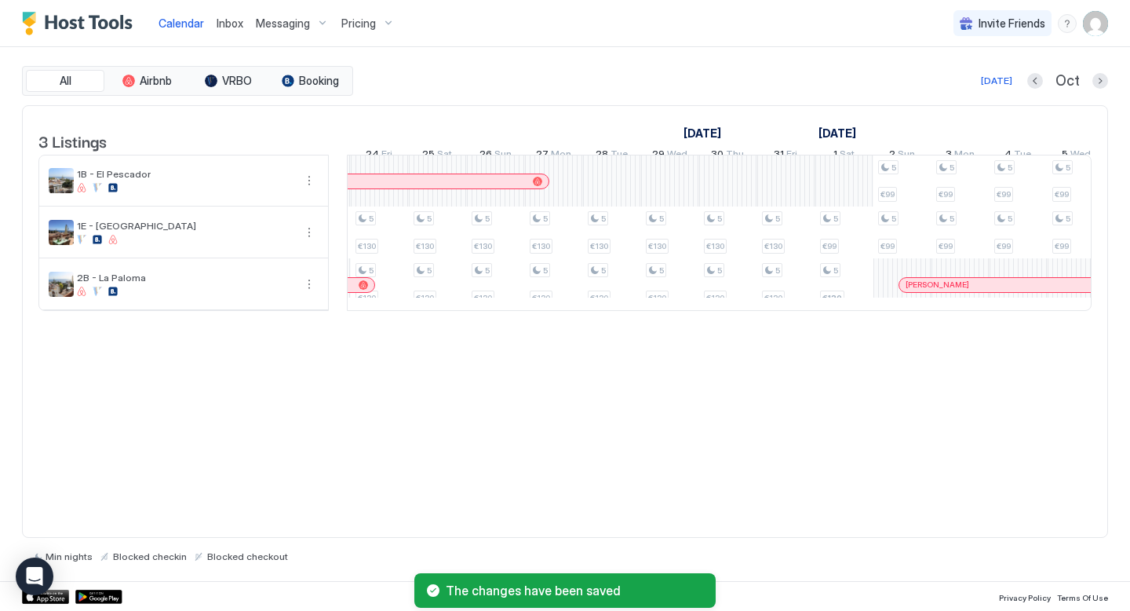
click at [714, 396] on div "3 Listings October 2025 November 2025 4 Sat 5 Sun 6 Mon 7 Tue 8 Wed 9 Thu 10 Fr…" at bounding box center [565, 321] width 1086 height 433
click at [833, 256] on div "5 €130 5 €130 5 €130 5 €130 5 €130 5 €130 5 €130 5 €130 5 €130 5 €125 5 €130 5 …" at bounding box center [728, 232] width 3079 height 155
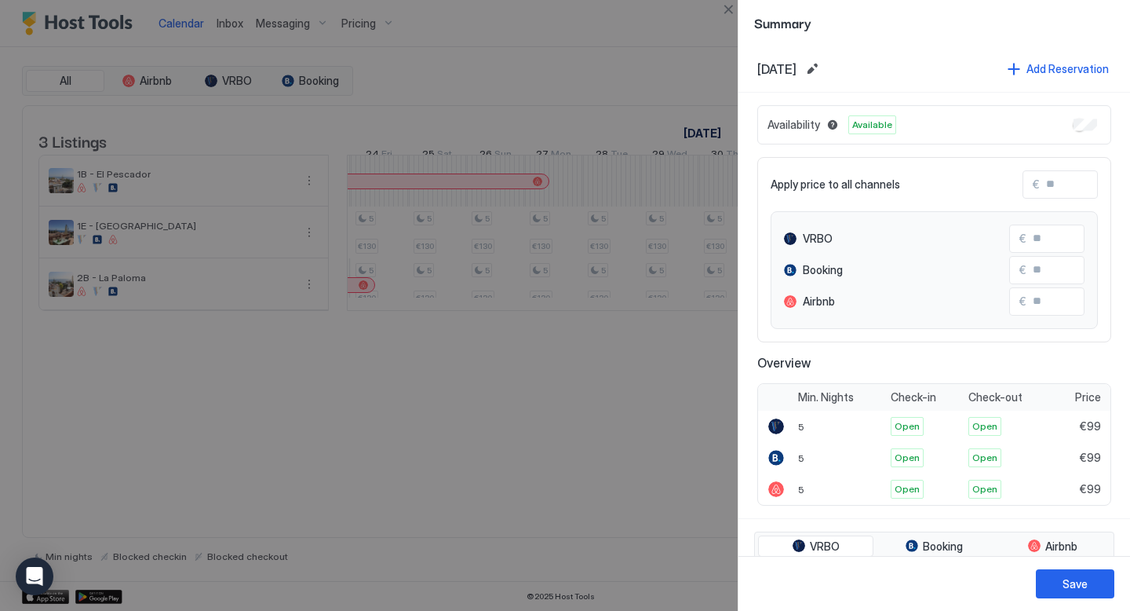
click at [1067, 181] on input "Input Field" at bounding box center [1103, 184] width 126 height 27
type input "*"
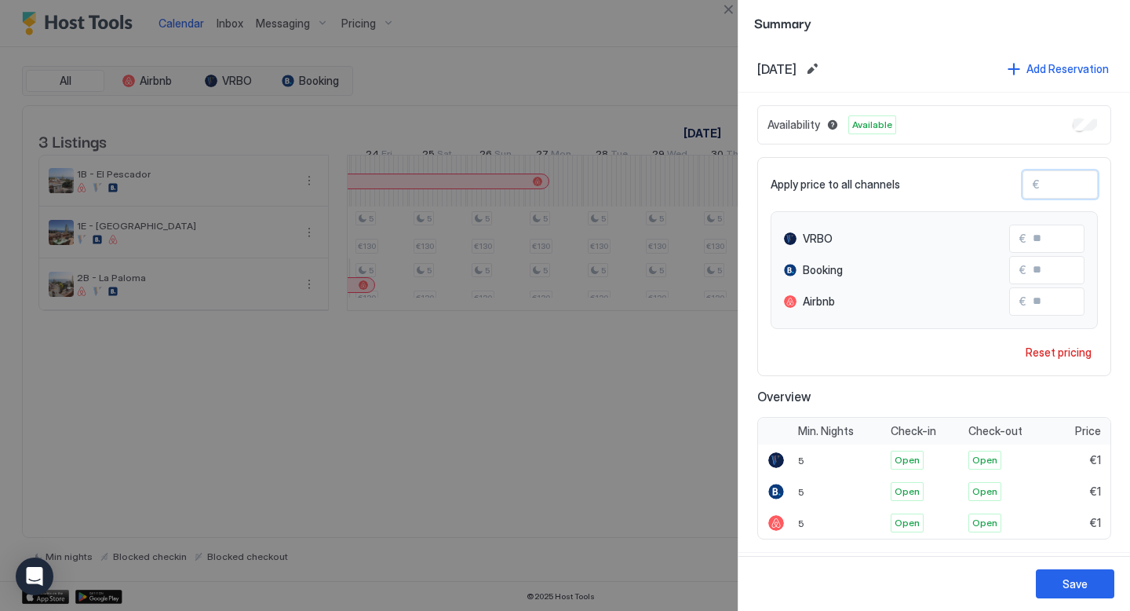
type input "**"
type input "***"
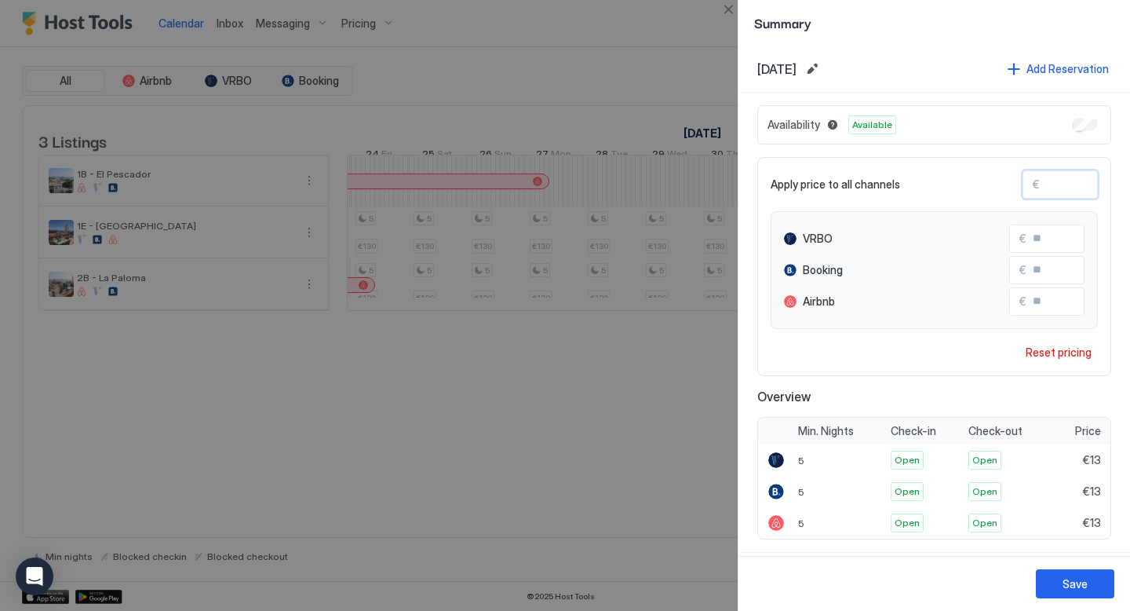
type input "***"
click at [1061, 583] on button "Save" at bounding box center [1075, 583] width 79 height 29
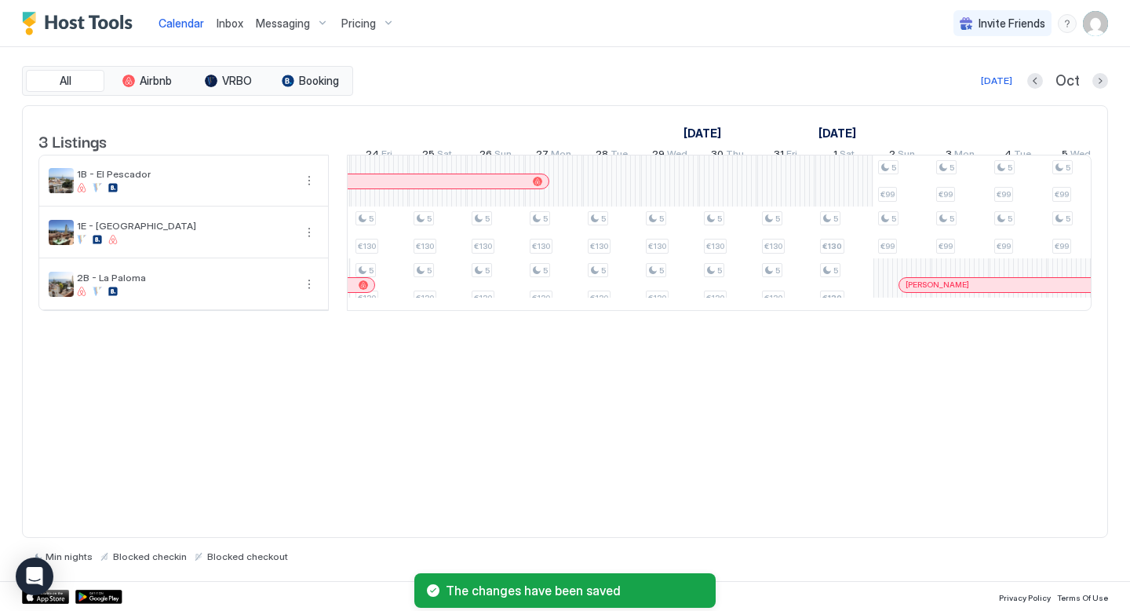
click at [799, 401] on div "3 Listings October 2025 November 2025 4 Sat 5 Sun 6 Mon 7 Tue 8 Wed 9 Thu 10 Fr…" at bounding box center [565, 321] width 1086 height 433
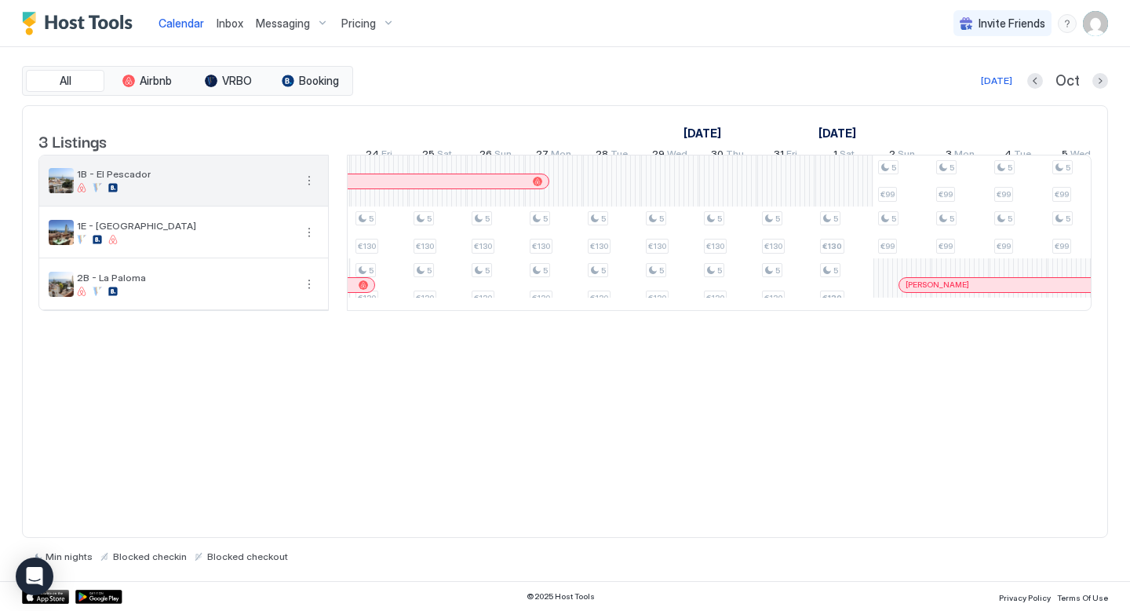
click at [104, 180] on span "1B - El Pescador" at bounding box center [185, 174] width 217 height 12
click at [133, 180] on span "1B - El Pescador" at bounding box center [185, 174] width 217 height 12
click at [353, 25] on span "Pricing" at bounding box center [358, 23] width 35 height 14
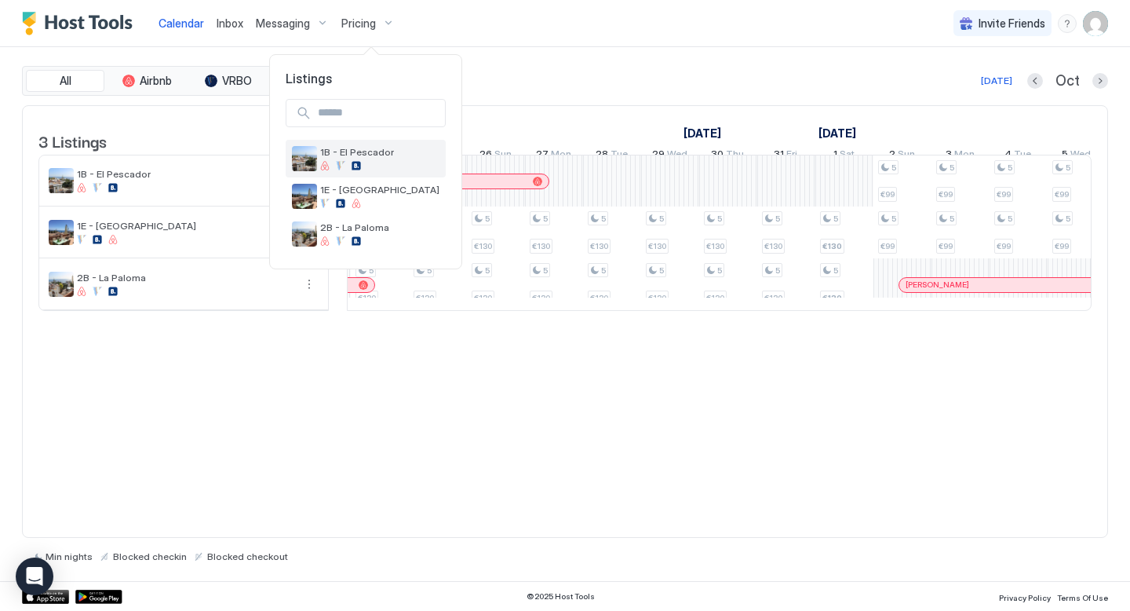
click at [338, 156] on span "1B - El Pescador" at bounding box center [379, 152] width 119 height 12
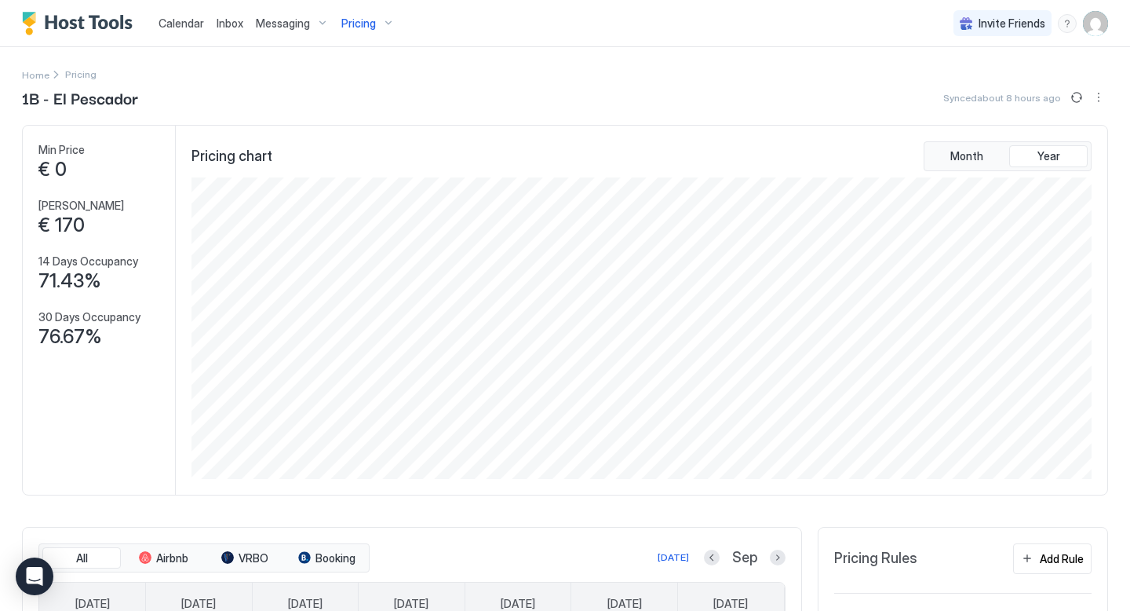
click at [538, 86] on div "1B - El Pescador Synced about 8 hours ago" at bounding box center [565, 98] width 1086 height 24
click at [371, 24] on span "Pricing" at bounding box center [358, 23] width 35 height 14
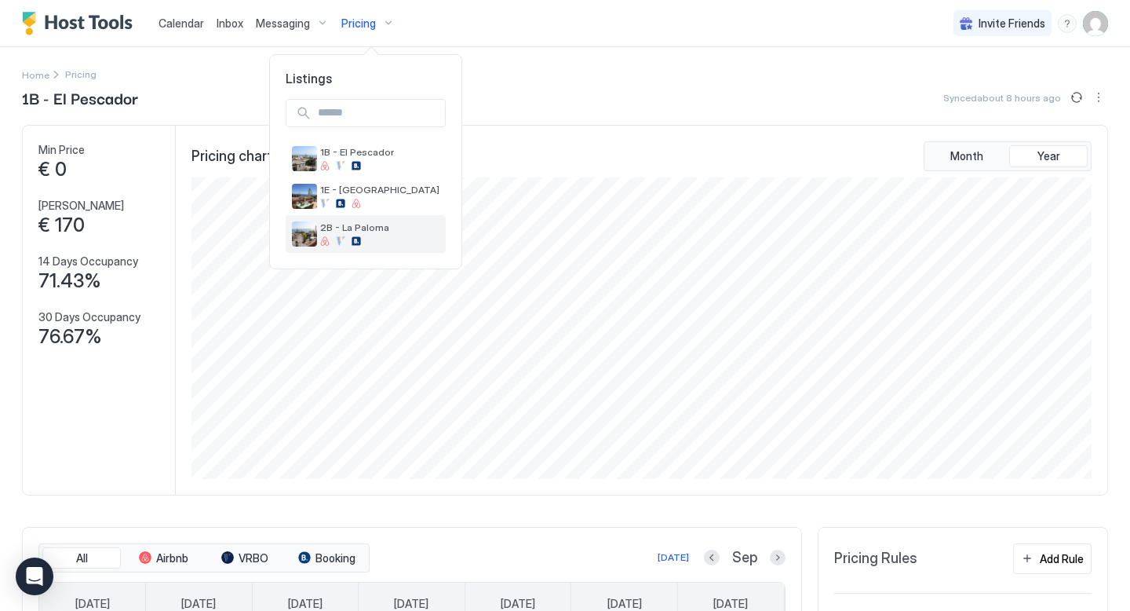
click at [341, 236] on div "2B - La Paloma" at bounding box center [379, 233] width 119 height 24
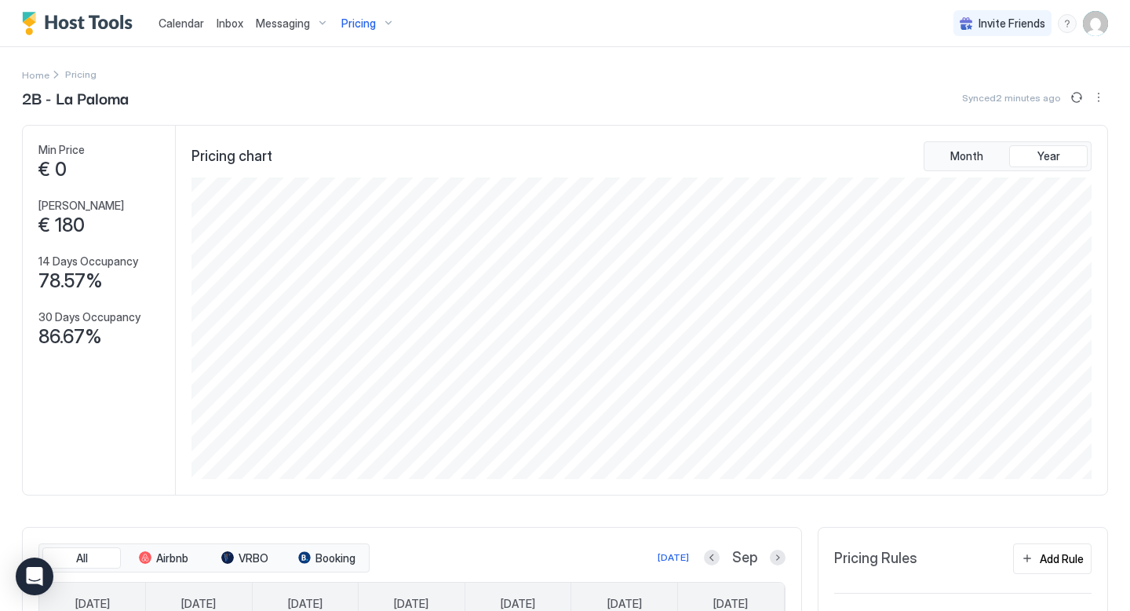
click at [458, 89] on div "2B - La Paloma Synced 2 minutes ago" at bounding box center [565, 98] width 1086 height 24
click at [360, 27] on span "Pricing" at bounding box center [358, 23] width 35 height 14
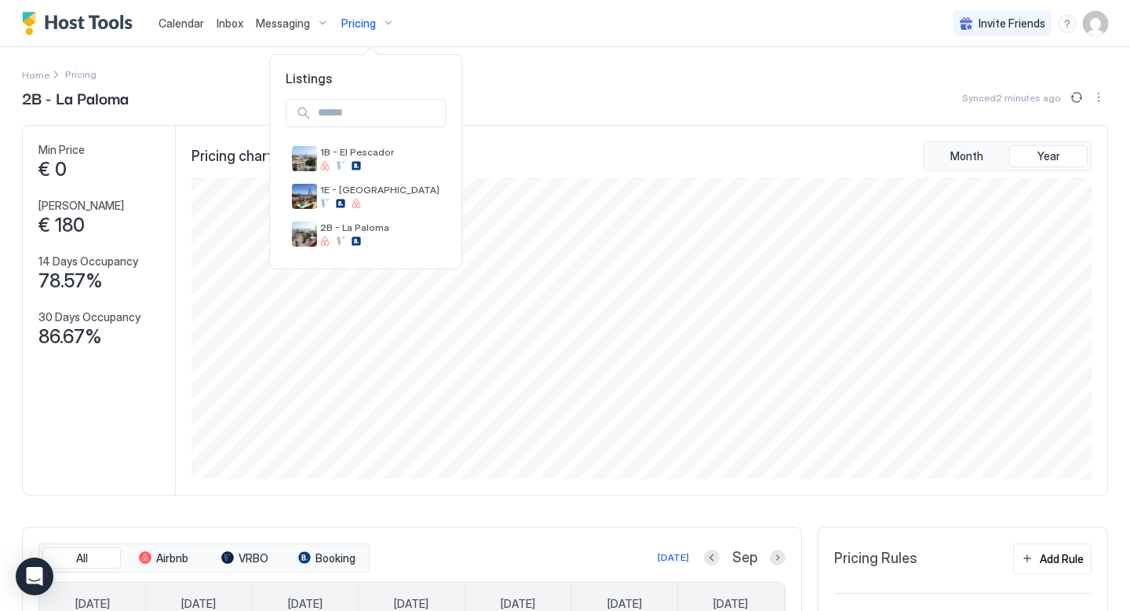
click at [555, 16] on div at bounding box center [565, 305] width 1130 height 611
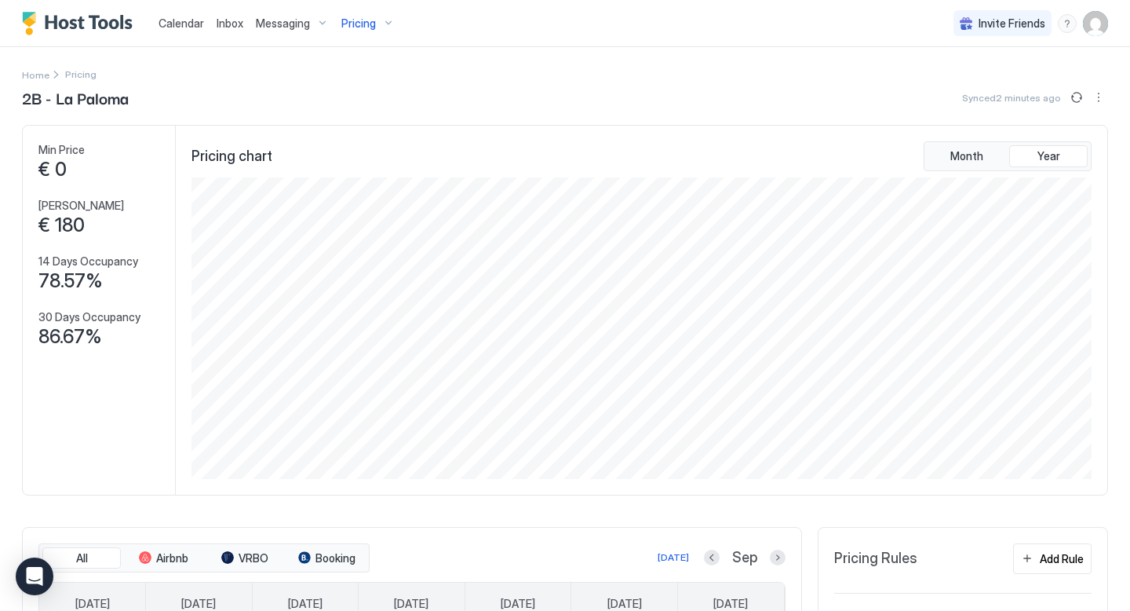
click at [555, 16] on div "Calendar Inbox Messaging Pricing Invite Friends [PERSON_NAME]" at bounding box center [565, 23] width 1130 height 47
click at [172, 24] on span "Calendar" at bounding box center [182, 22] width 46 height 13
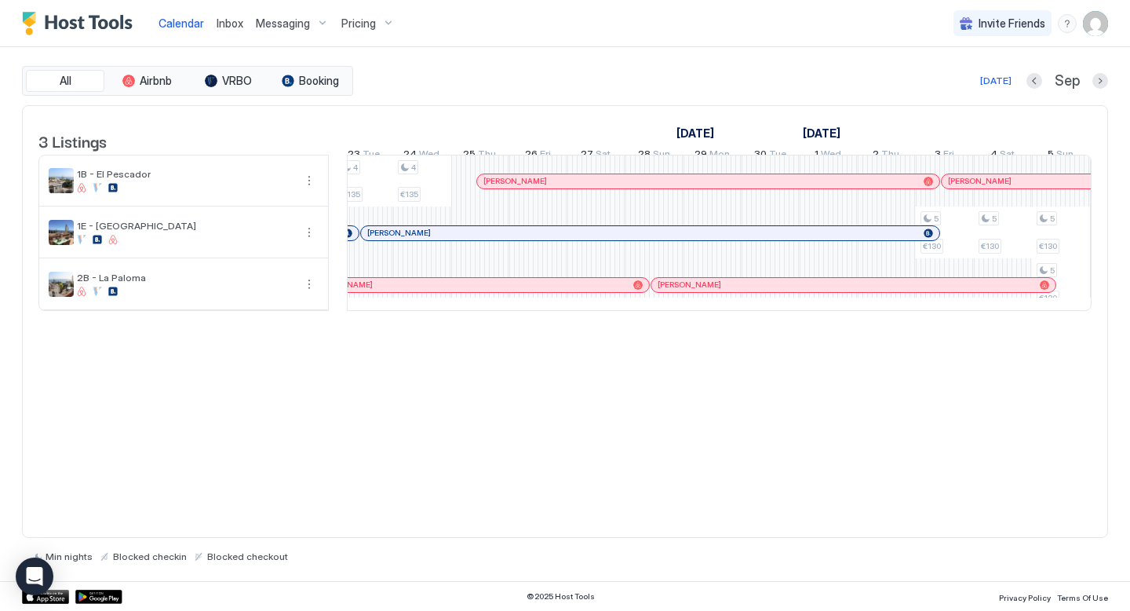
scroll to position [0, 1884]
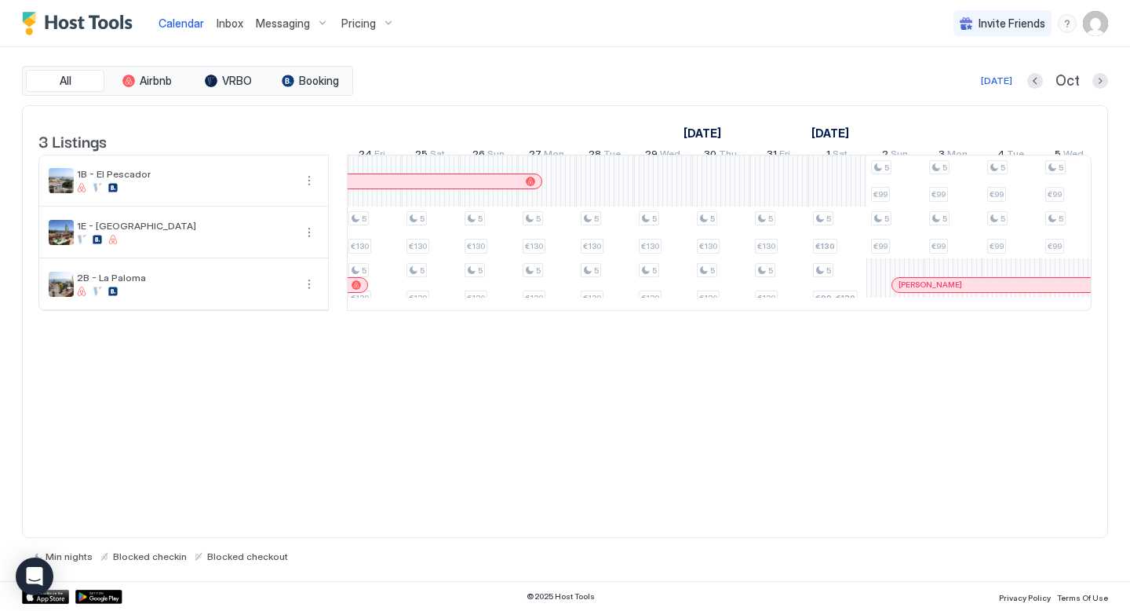
click at [710, 77] on div "Today Oct" at bounding box center [732, 80] width 752 height 19
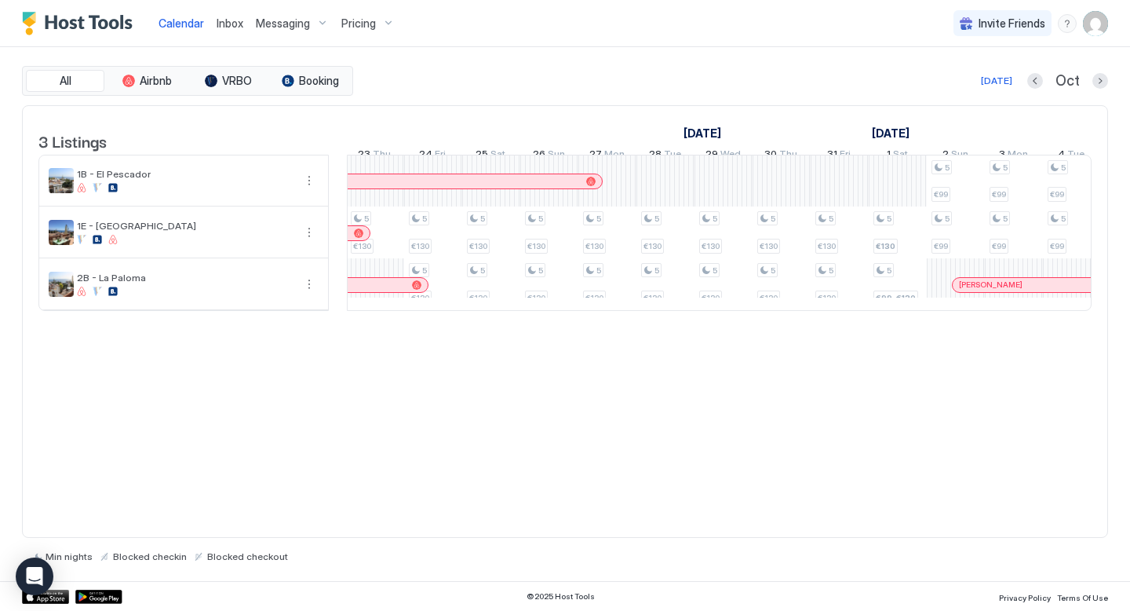
click at [643, 63] on div "All Airbnb VRBO Booking Today Oct 3 Listings October 2025 November 2025 4 Sat 5…" at bounding box center [565, 314] width 1086 height 534
click at [653, 63] on div "All Airbnb VRBO Booking Today Oct 3 Listings October 2025 November 2025 4 Sat 5…" at bounding box center [565, 314] width 1086 height 534
click at [571, 60] on div "All Airbnb VRBO Booking Today Oct 3 Listings October 2025 November 2025 4 Sat 5…" at bounding box center [565, 314] width 1086 height 534
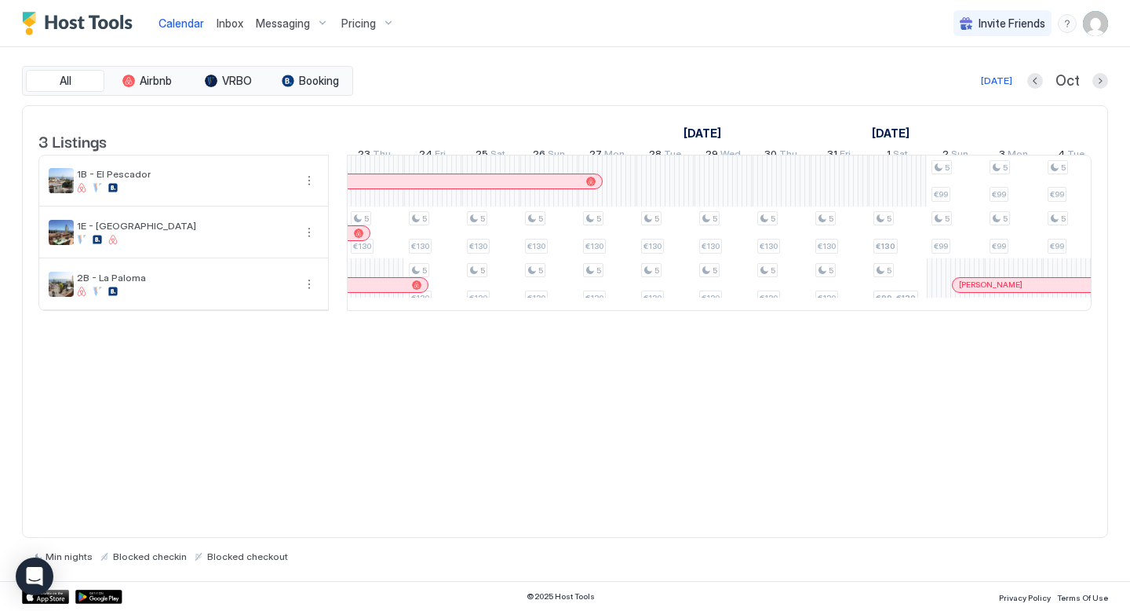
click at [571, 60] on div "All Airbnb VRBO Booking Today Oct 3 Listings October 2025 November 2025 4 Sat 5…" at bounding box center [565, 314] width 1086 height 534
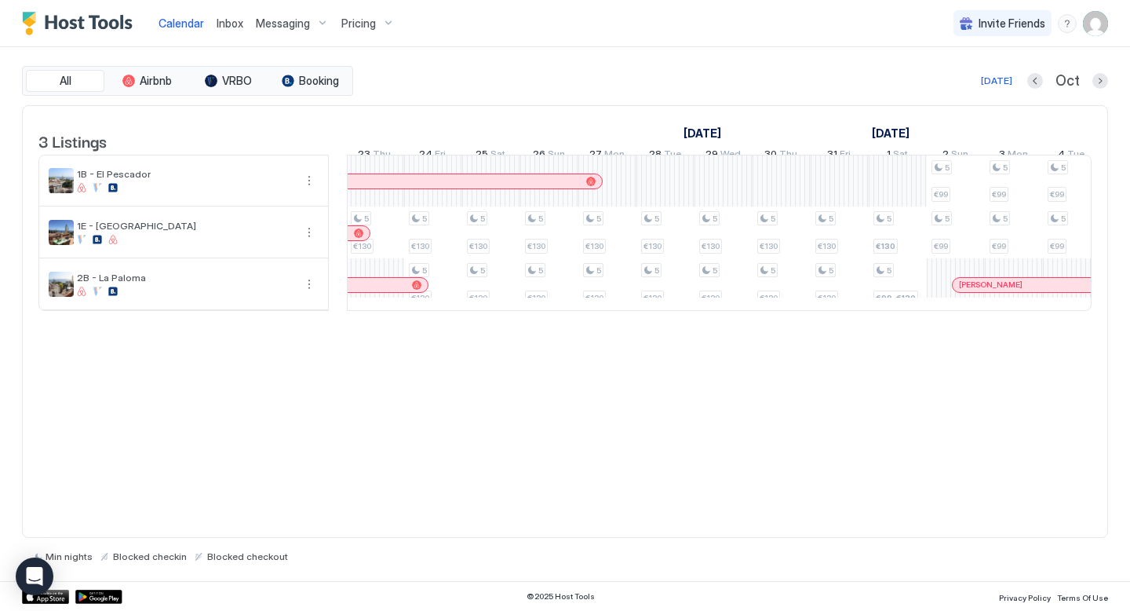
click at [571, 60] on div "All Airbnb VRBO Booking Today Oct 3 Listings October 2025 November 2025 4 Sat 5…" at bounding box center [565, 314] width 1086 height 534
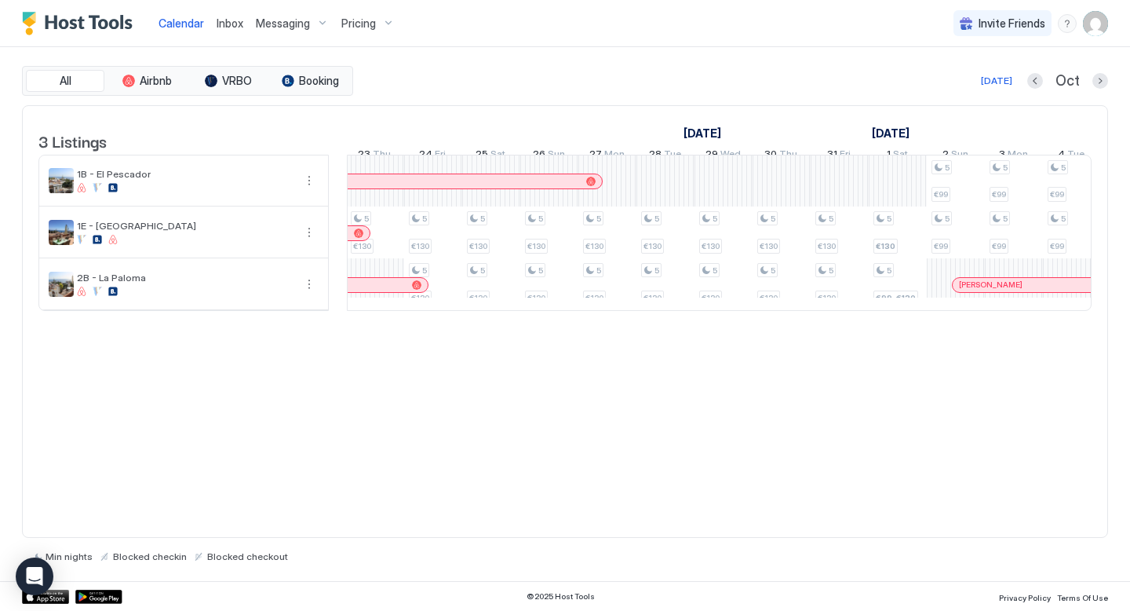
click at [571, 60] on div "All Airbnb VRBO Booking Today Oct 3 Listings October 2025 November 2025 4 Sat 5…" at bounding box center [565, 314] width 1086 height 534
click at [547, 68] on div "All Airbnb VRBO Booking Today Oct" at bounding box center [565, 81] width 1086 height 30
click at [664, 85] on div "Today Oct" at bounding box center [732, 80] width 752 height 19
click at [664, 82] on div "Today Oct" at bounding box center [732, 80] width 752 height 19
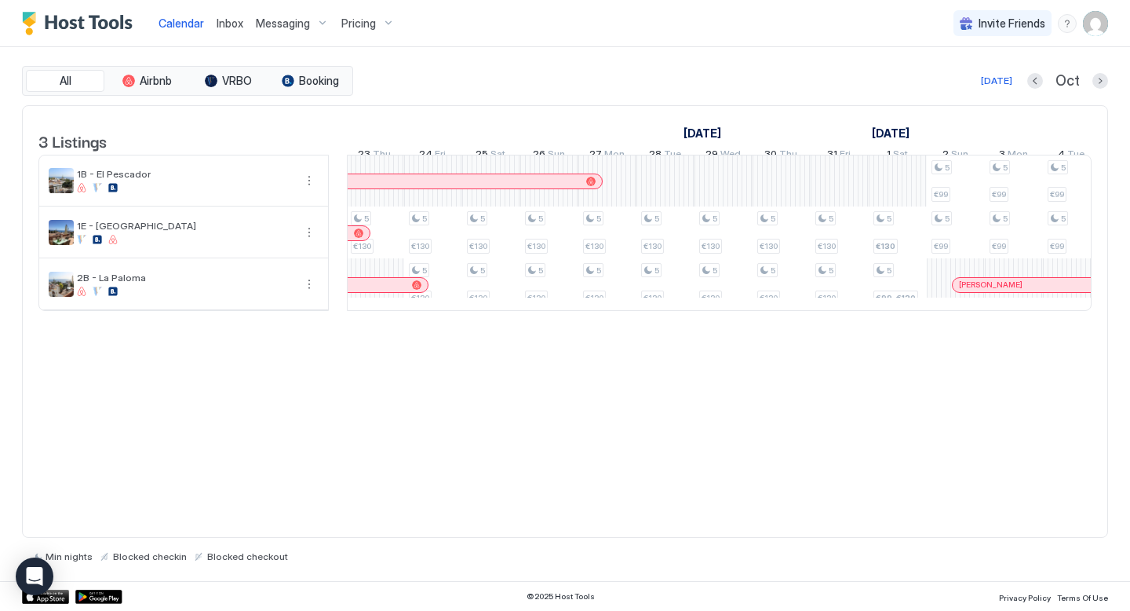
click at [670, 70] on div "All Airbnb VRBO Booking Today Oct" at bounding box center [565, 81] width 1086 height 30
click at [632, 69] on div "All Airbnb VRBO Booking Today Oct" at bounding box center [565, 81] width 1086 height 30
click at [669, 76] on div "Today Oct" at bounding box center [732, 80] width 752 height 19
click at [689, 74] on div "Today Oct" at bounding box center [732, 80] width 752 height 19
click at [623, 75] on div "Today Oct" at bounding box center [732, 80] width 752 height 19
